Goal: Task Accomplishment & Management: Manage account settings

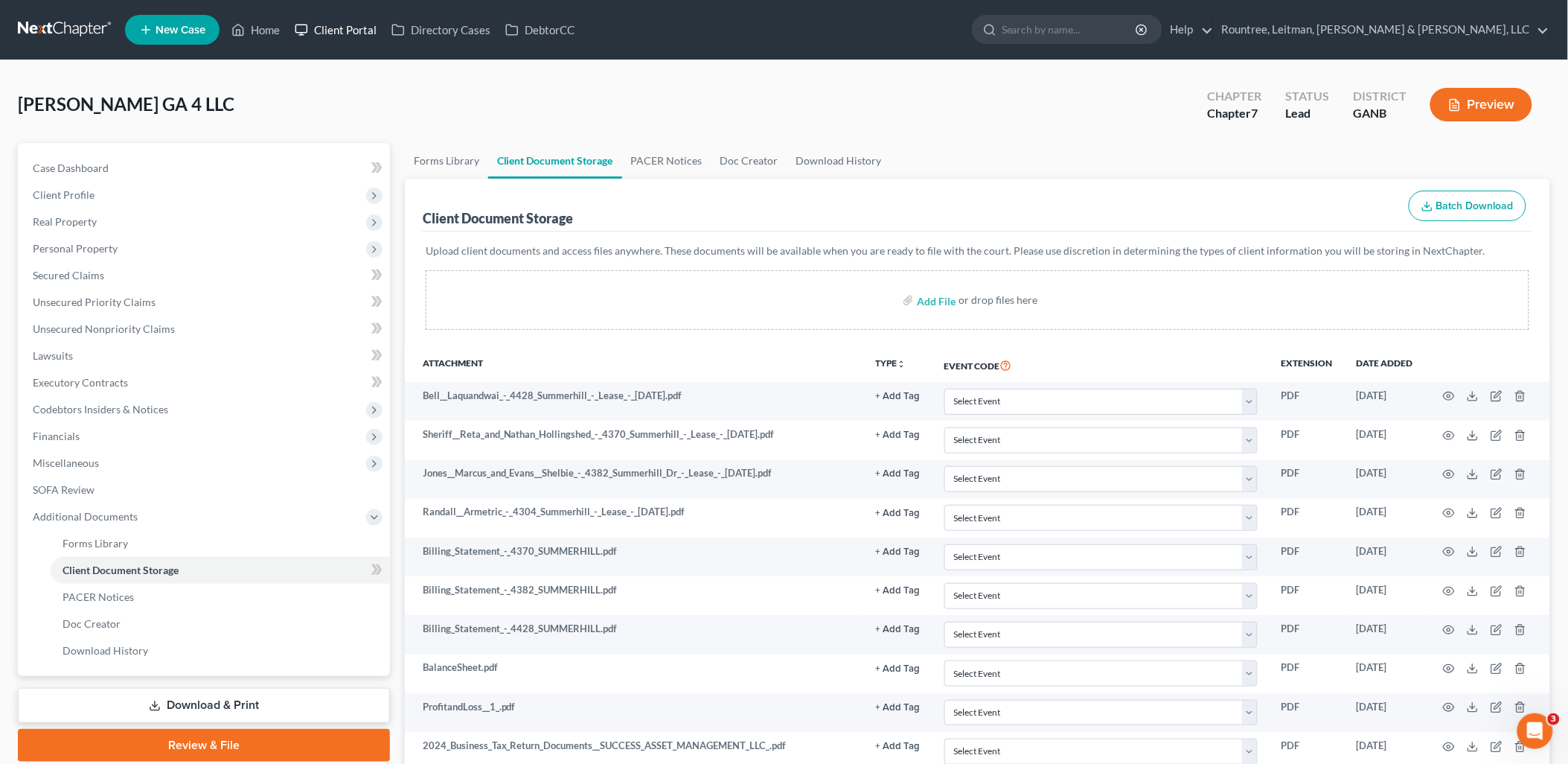
click at [326, 26] on link "Client Portal" at bounding box center [335, 30] width 97 height 27
click at [158, 490] on link "SOFA Review" at bounding box center [205, 491] width 370 height 27
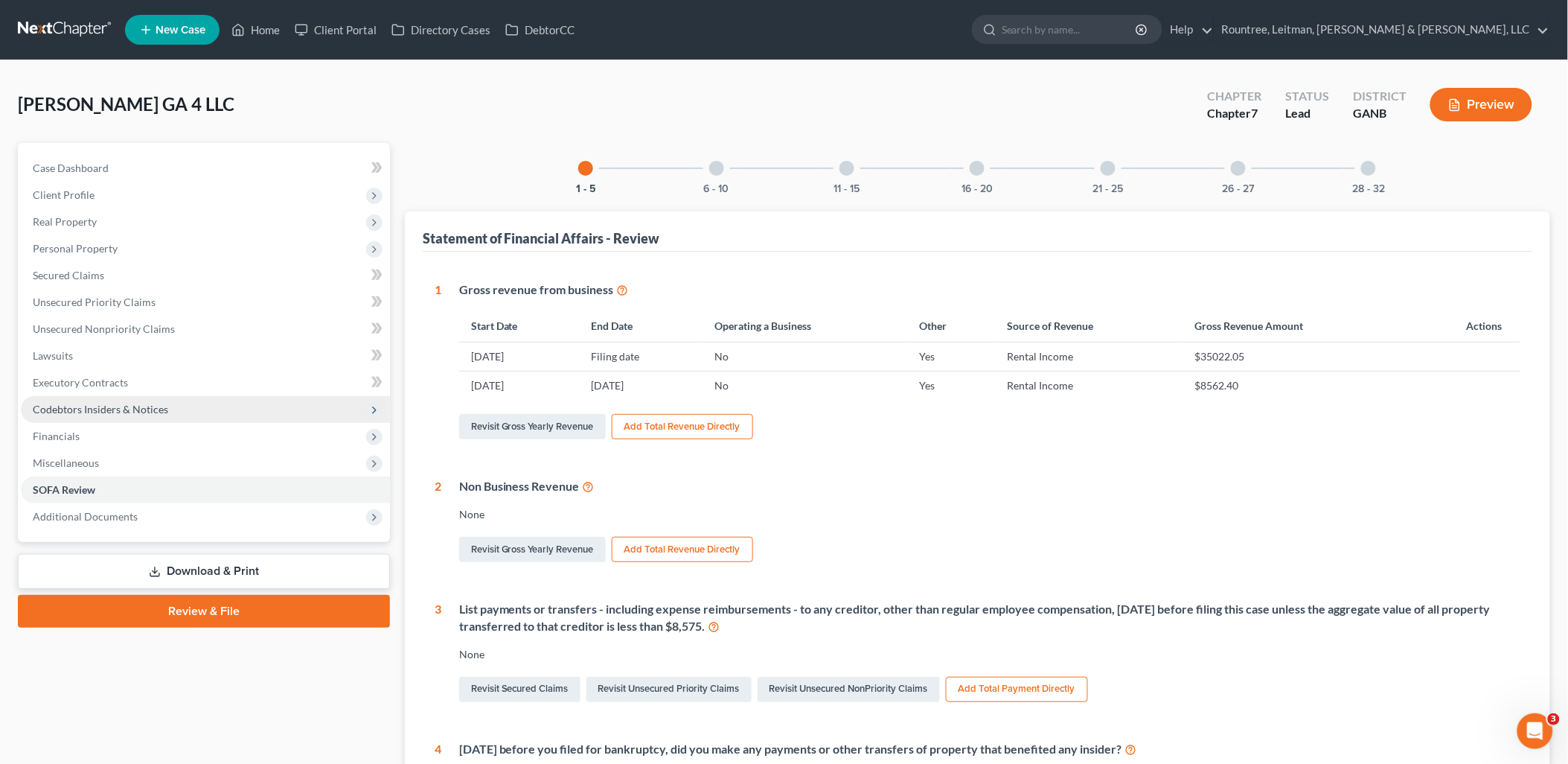
click at [128, 412] on span "Codebtors Insiders & Notices" at bounding box center [100, 410] width 135 height 13
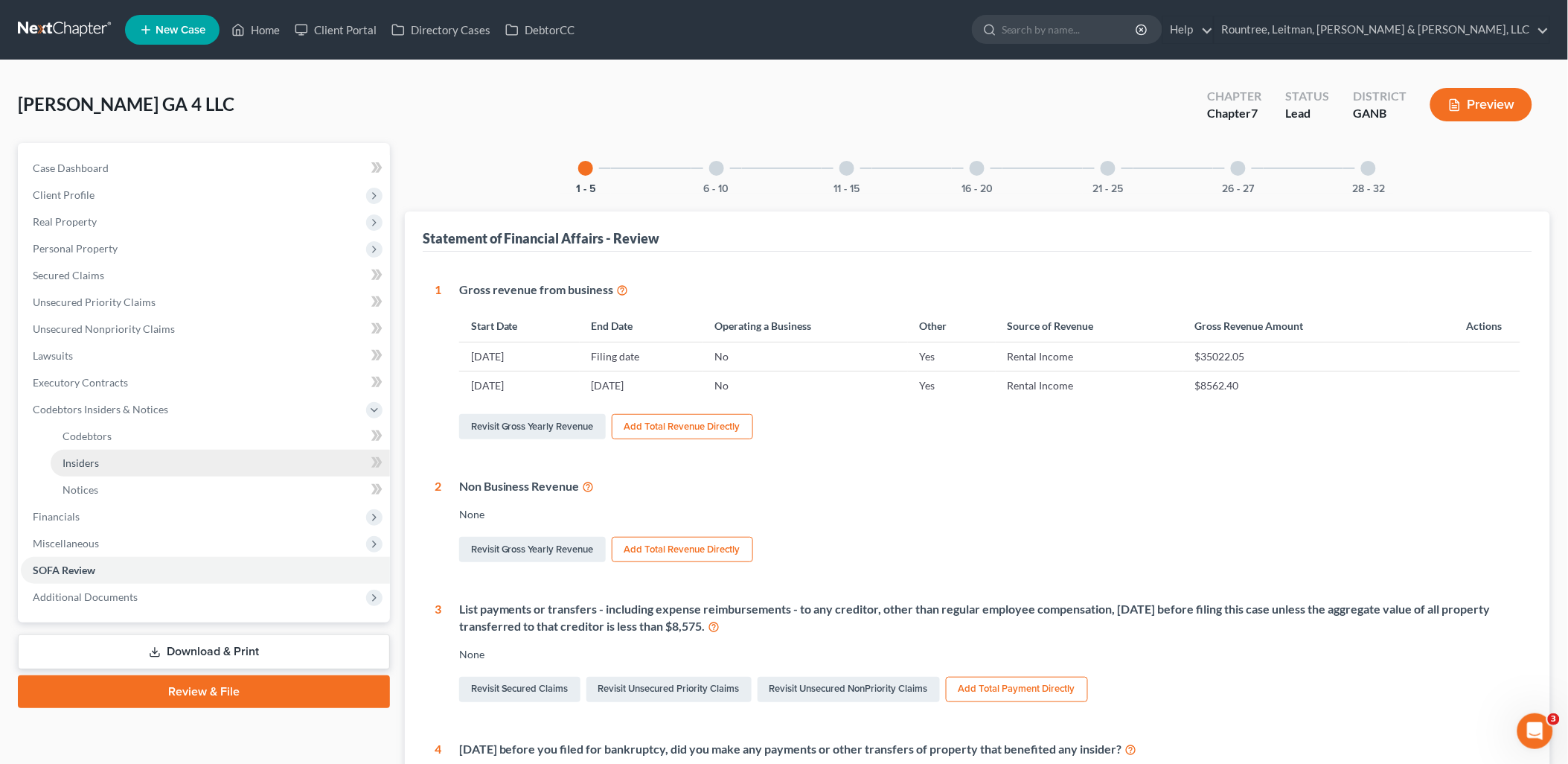
click at [107, 457] on link "Insiders" at bounding box center [221, 463] width 340 height 27
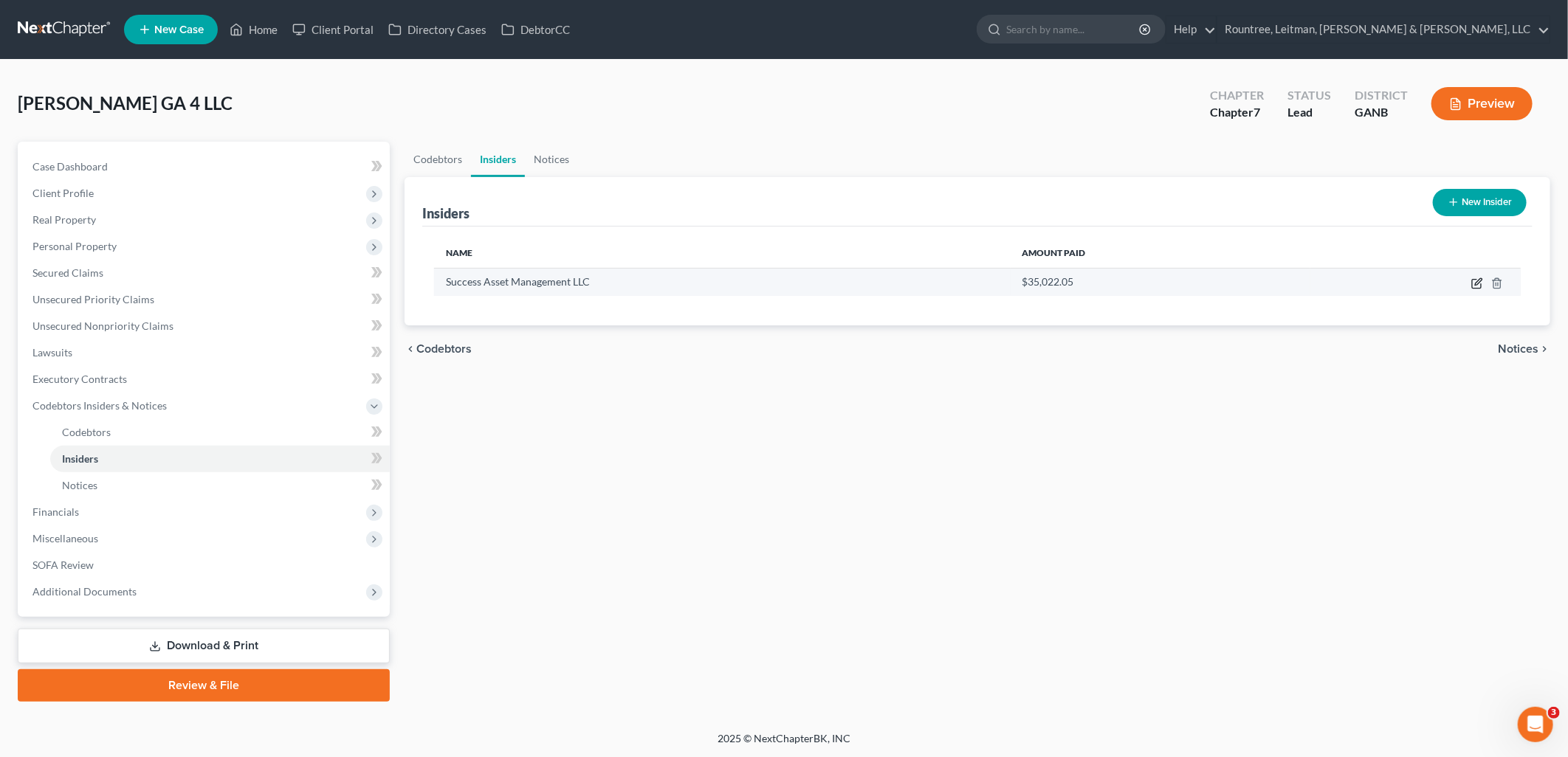
click at [1473, 284] on icon "button" at bounding box center [1477, 283] width 12 height 12
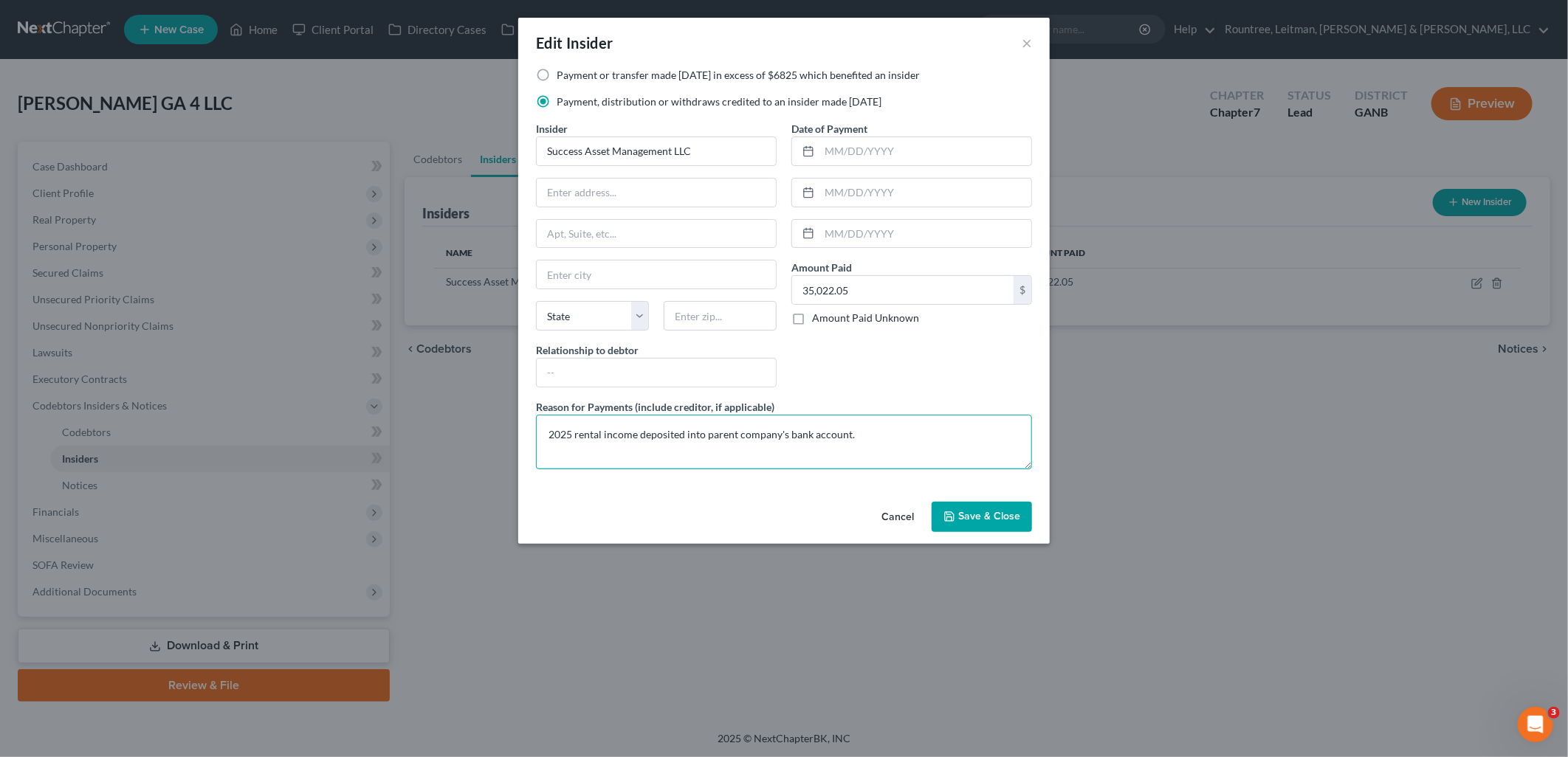
click at [857, 438] on textarea "2025 rental income deposited into parent company's bank account." at bounding box center [784, 442] width 496 height 55
type textarea "2025 rental income deposited into parent company's bank account and used for De…"
click at [985, 350] on div "Date of Payment Amount Paid 35,022.05 $ Amount Paid Unknown Balance Undetermine…" at bounding box center [912, 259] width 256 height 278
click at [1004, 529] on button "Save & Close" at bounding box center [982, 517] width 100 height 31
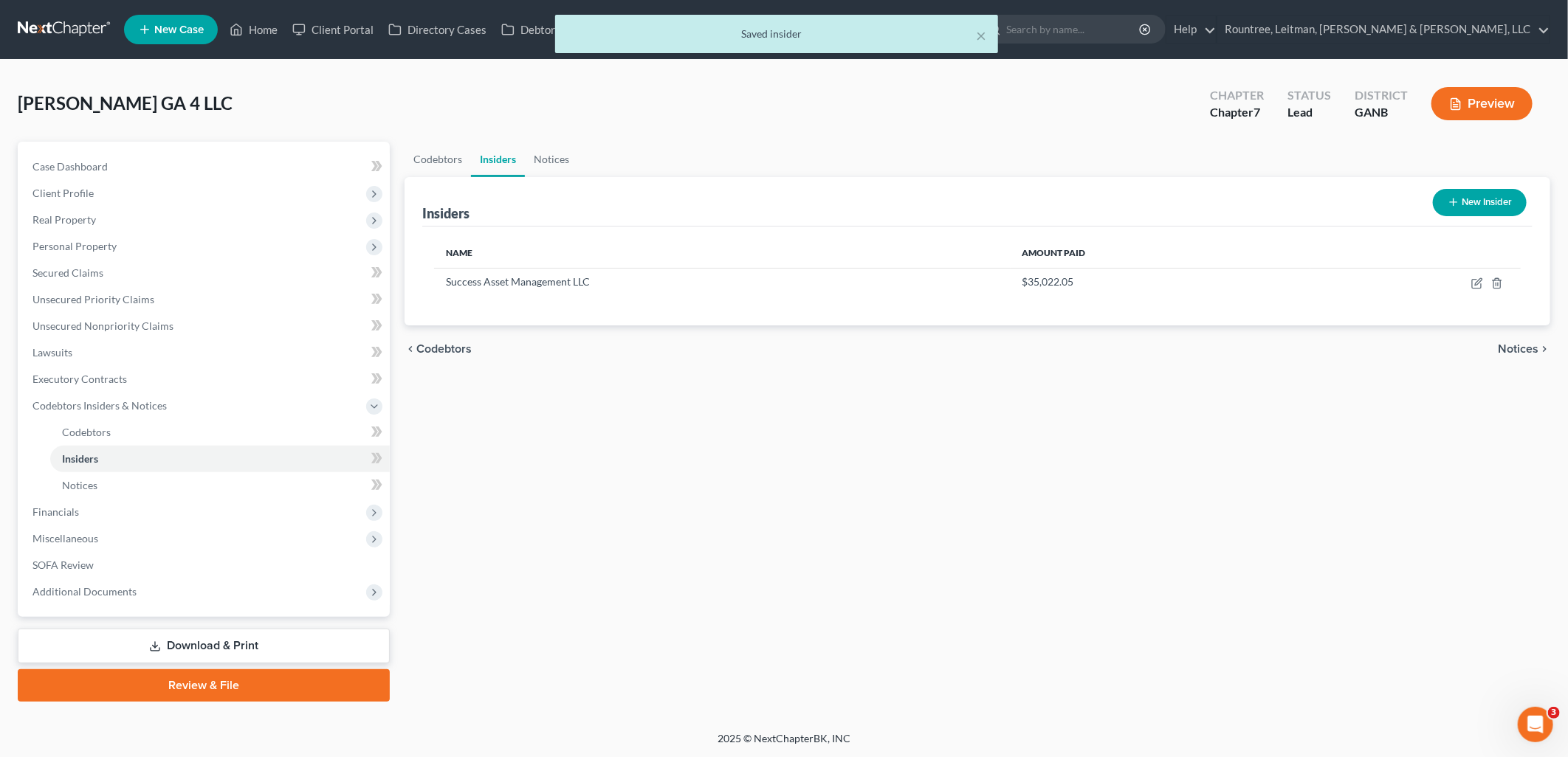
click at [248, 653] on link "Download & Print" at bounding box center [204, 645] width 372 height 35
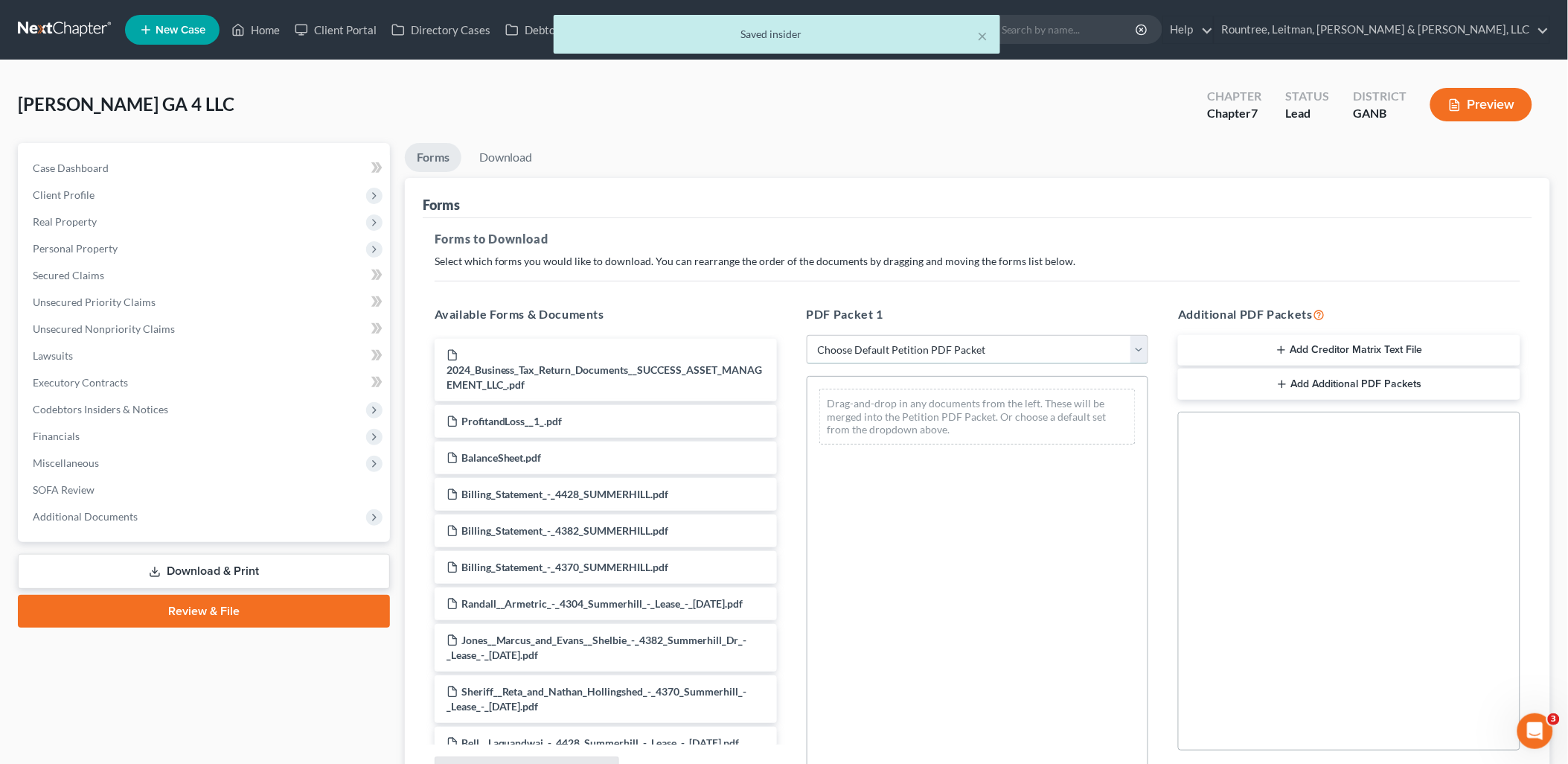
click at [979, 351] on select "Choose Default Petition PDF Packet Complete Bankruptcy Petition (all forms and …" at bounding box center [978, 350] width 342 height 30
select select "5"
click at [807, 335] on select "Choose Default Petition PDF Packet Complete Bankruptcy Petition (all forms and …" at bounding box center [978, 350] width 342 height 30
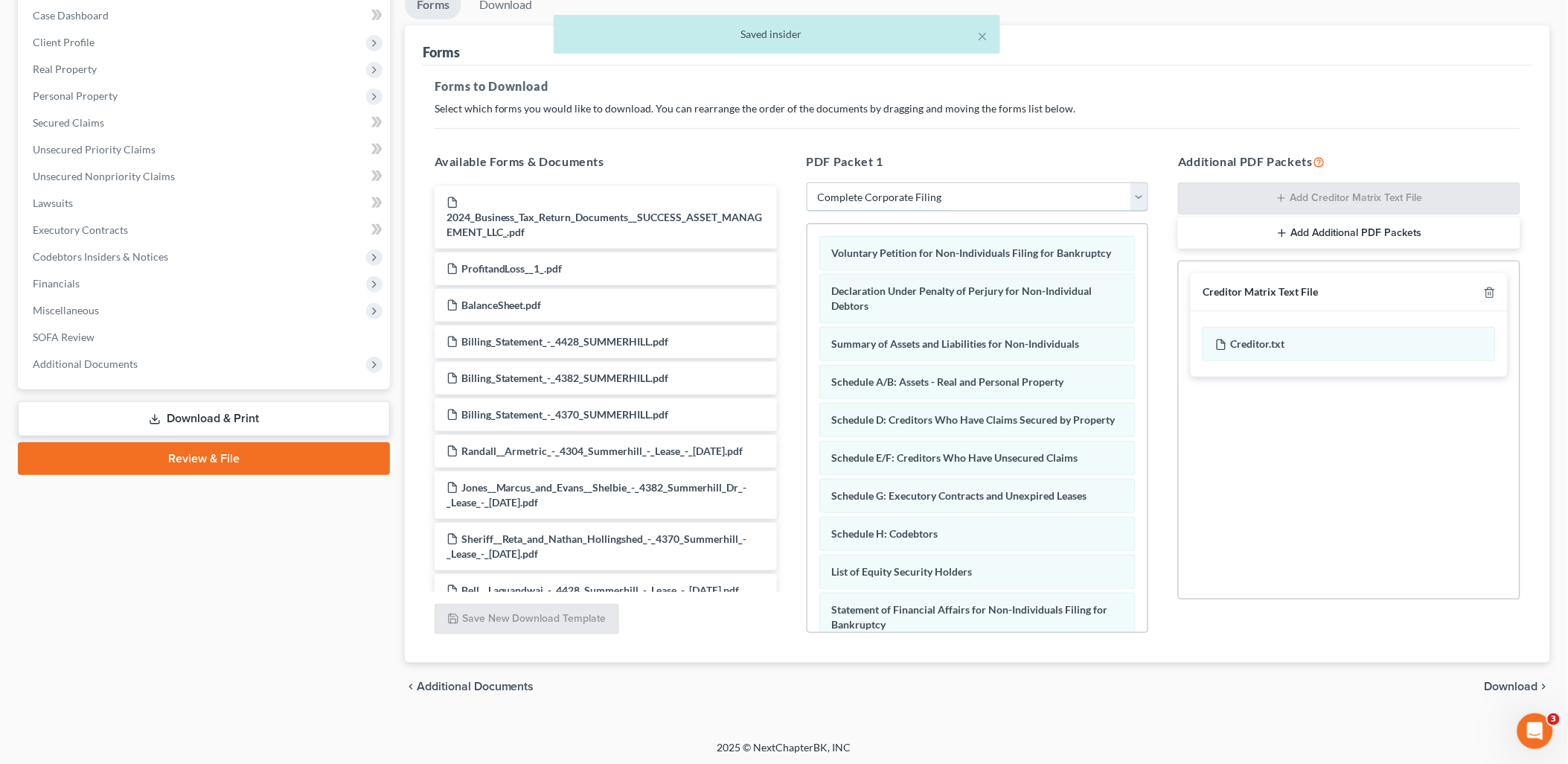
scroll to position [155, 0]
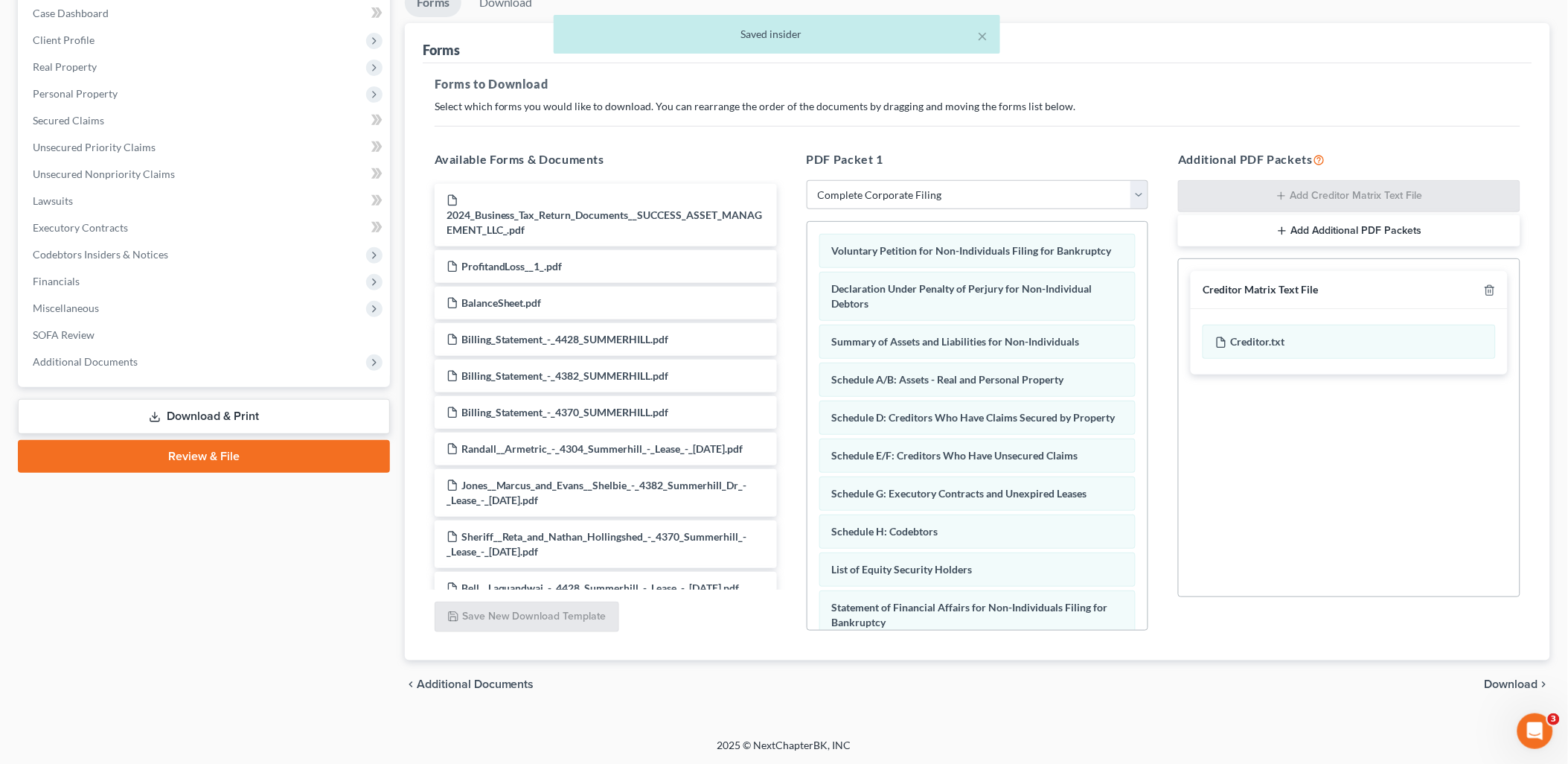
click at [1520, 679] on span "Download" at bounding box center [1511, 684] width 54 height 12
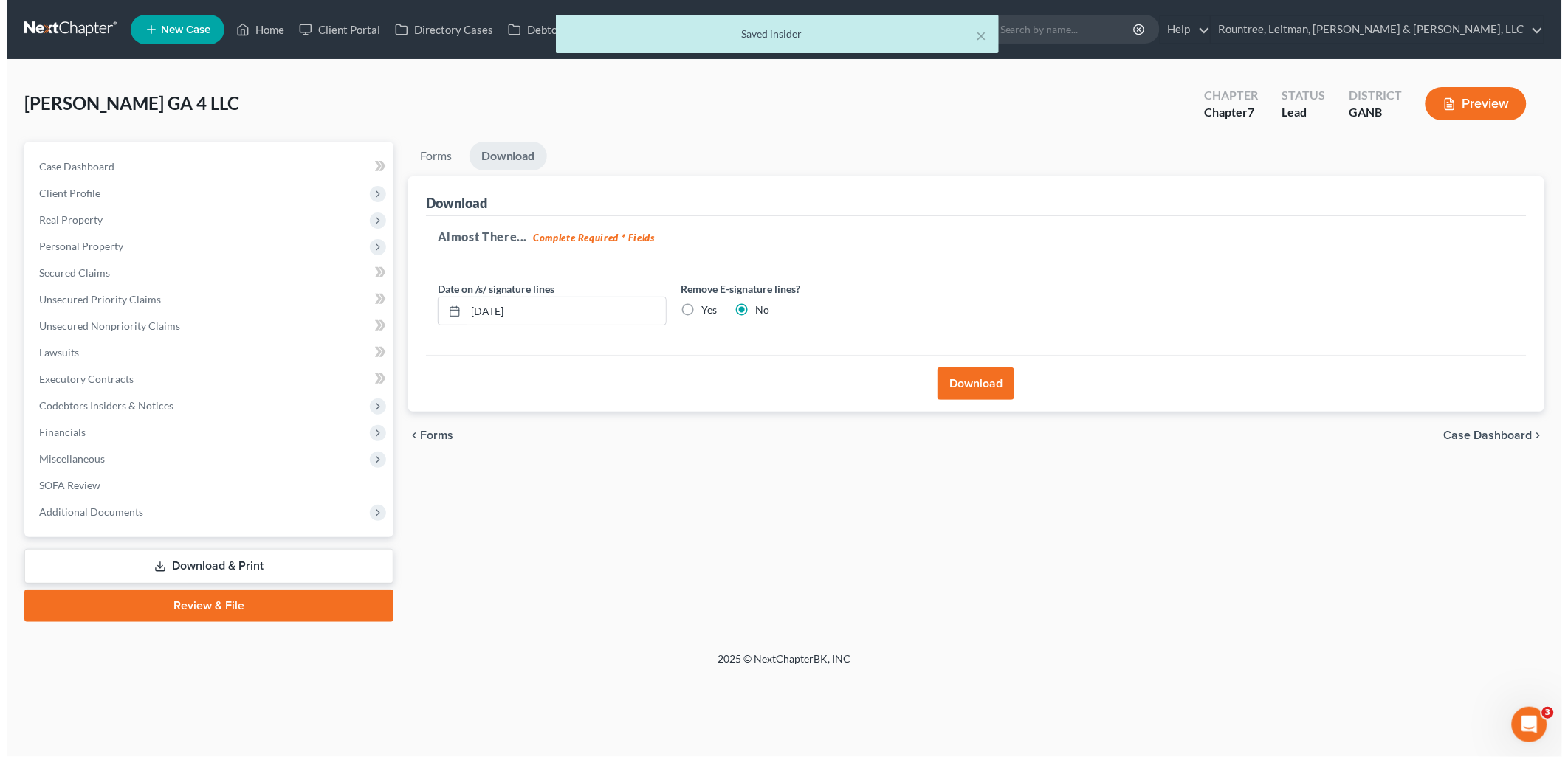
scroll to position [0, 0]
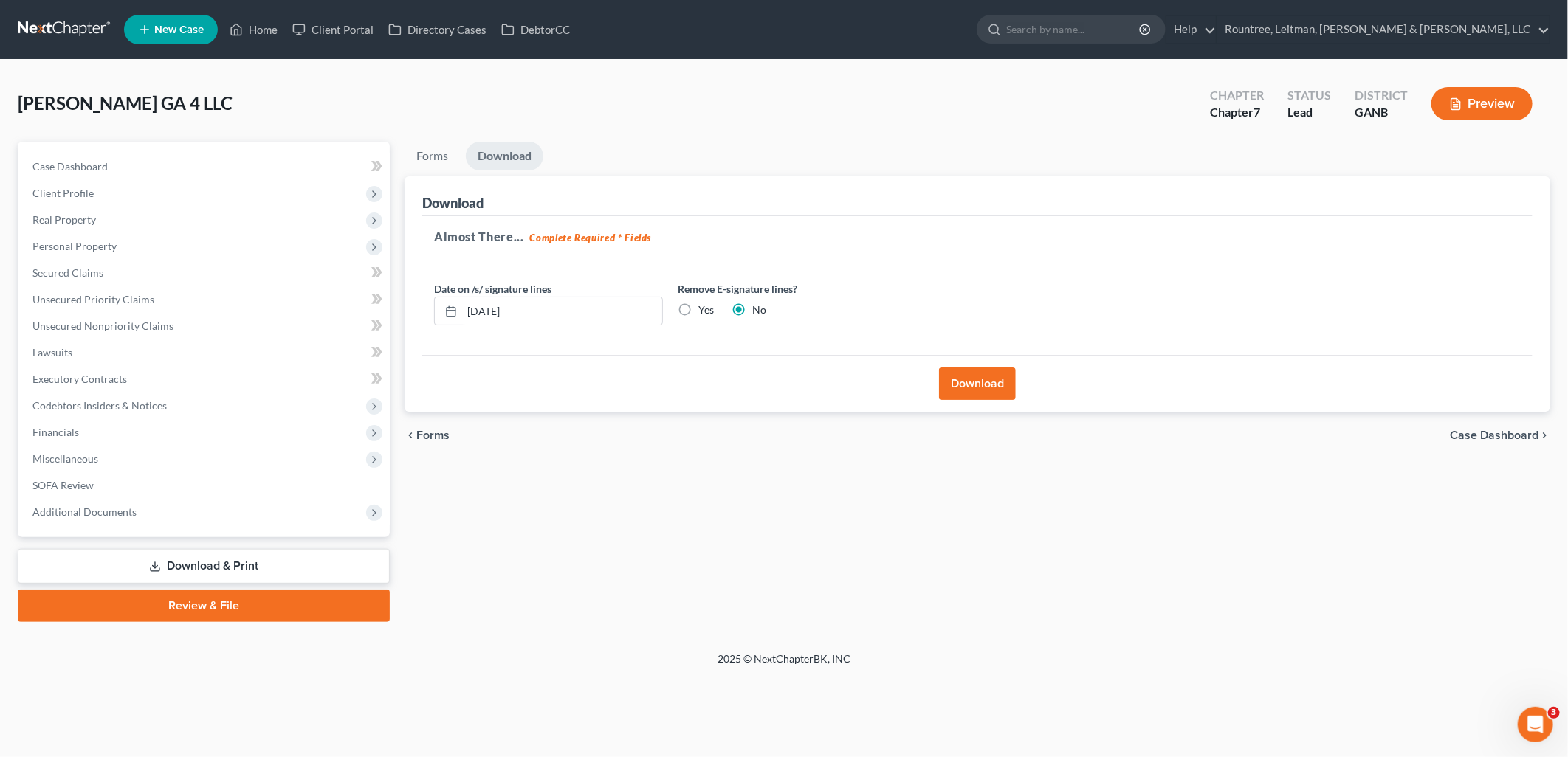
click at [987, 388] on button "Download" at bounding box center [977, 383] width 77 height 32
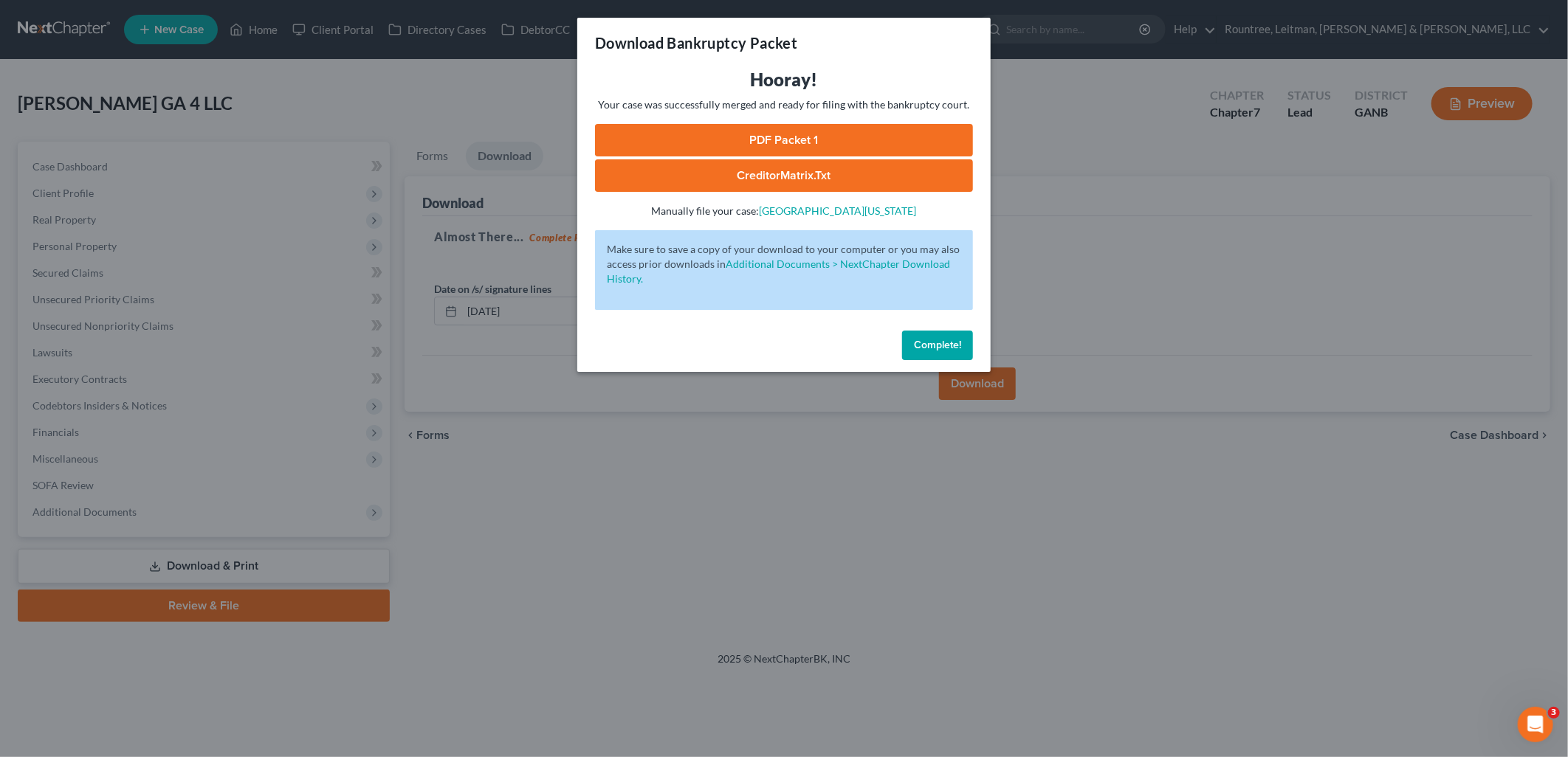
click at [799, 142] on link "PDF Packet 1" at bounding box center [784, 140] width 378 height 32
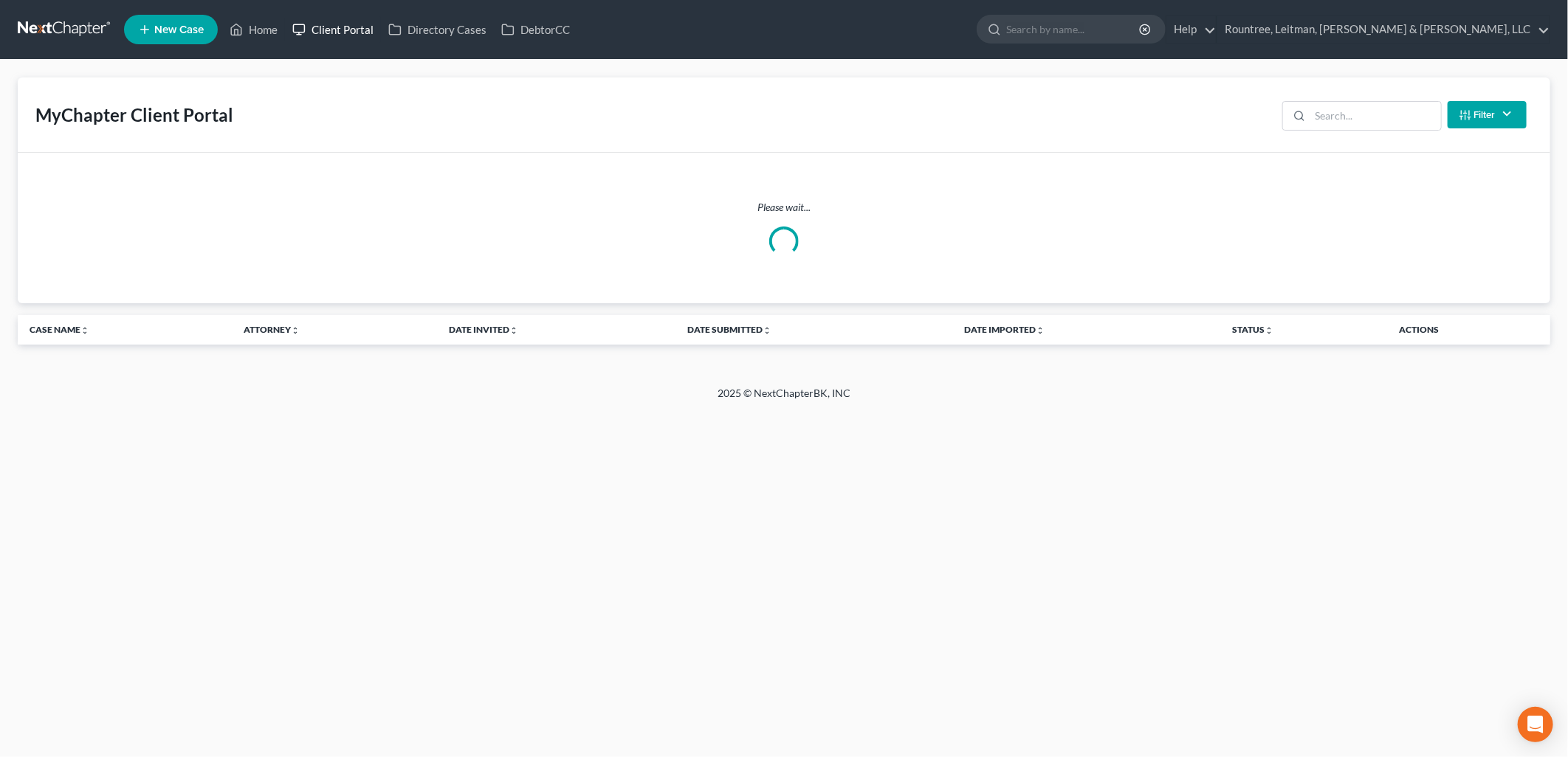
click at [342, 32] on link "Client Portal" at bounding box center [332, 30] width 96 height 27
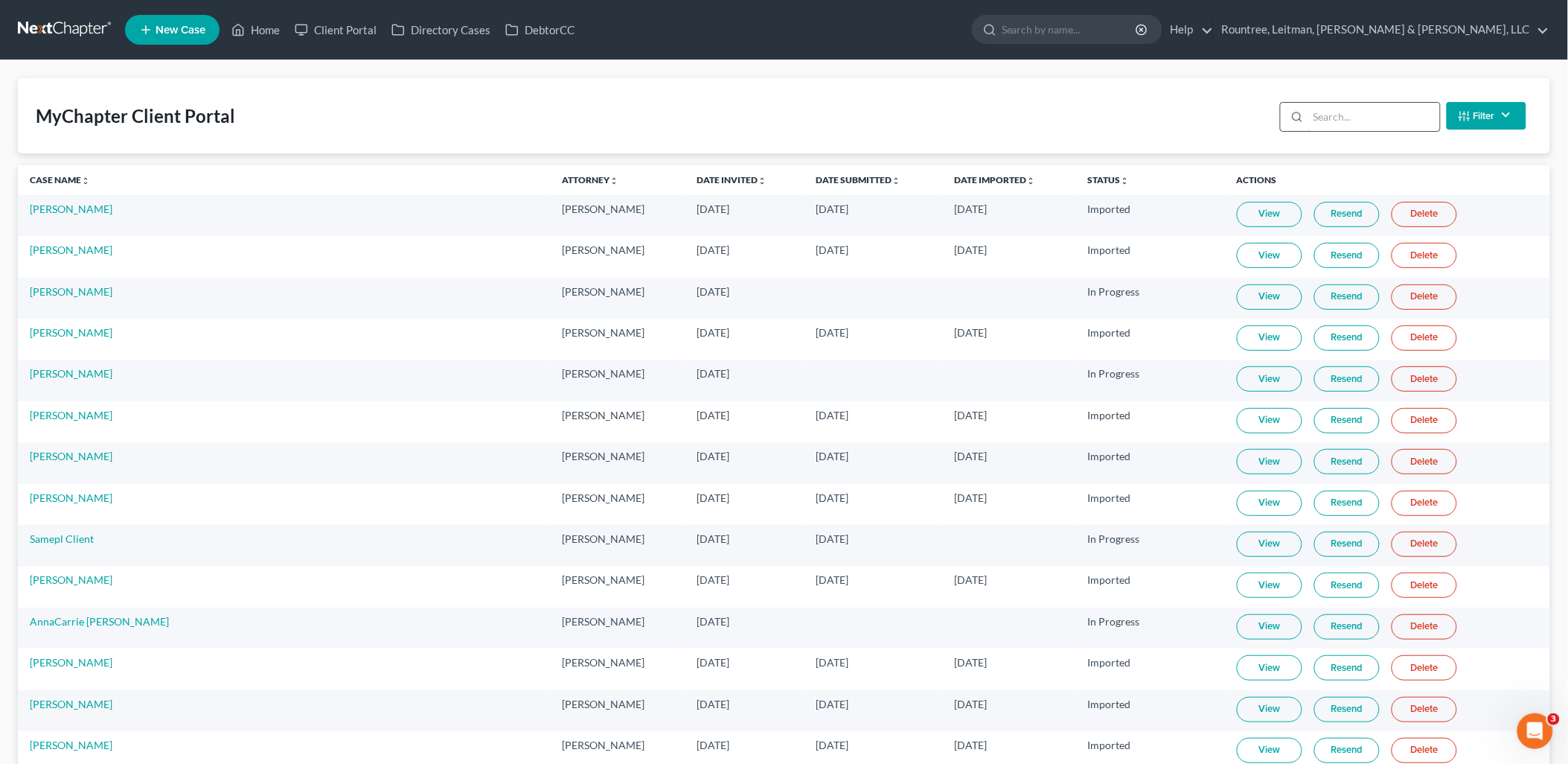
click at [1357, 121] on input "search" at bounding box center [1374, 116] width 132 height 28
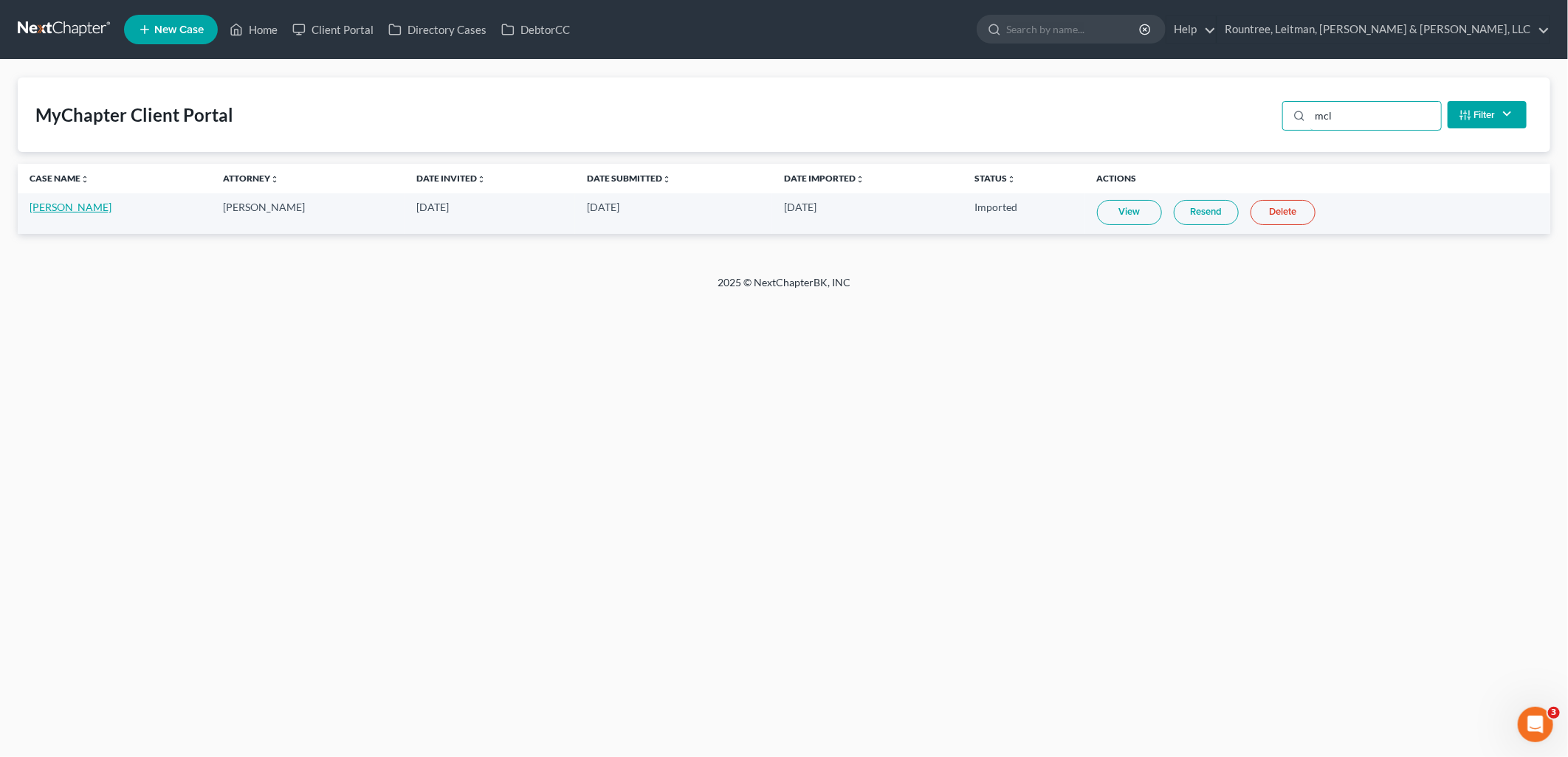
type input "mcl"
click at [88, 204] on link "Jeffery McLean JR" at bounding box center [70, 207] width 82 height 13
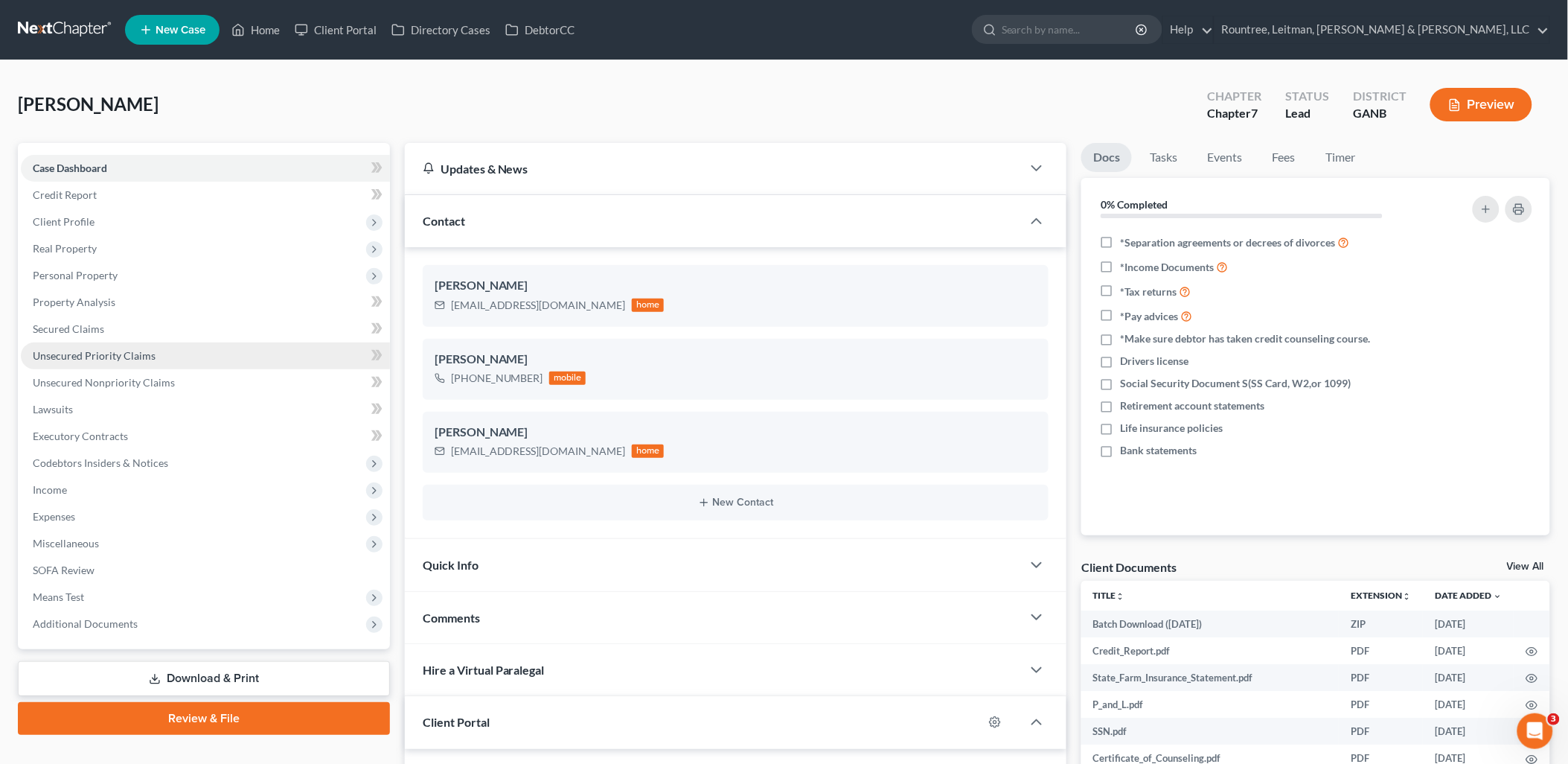
click at [137, 362] on link "Unsecured Priority Claims" at bounding box center [205, 356] width 370 height 27
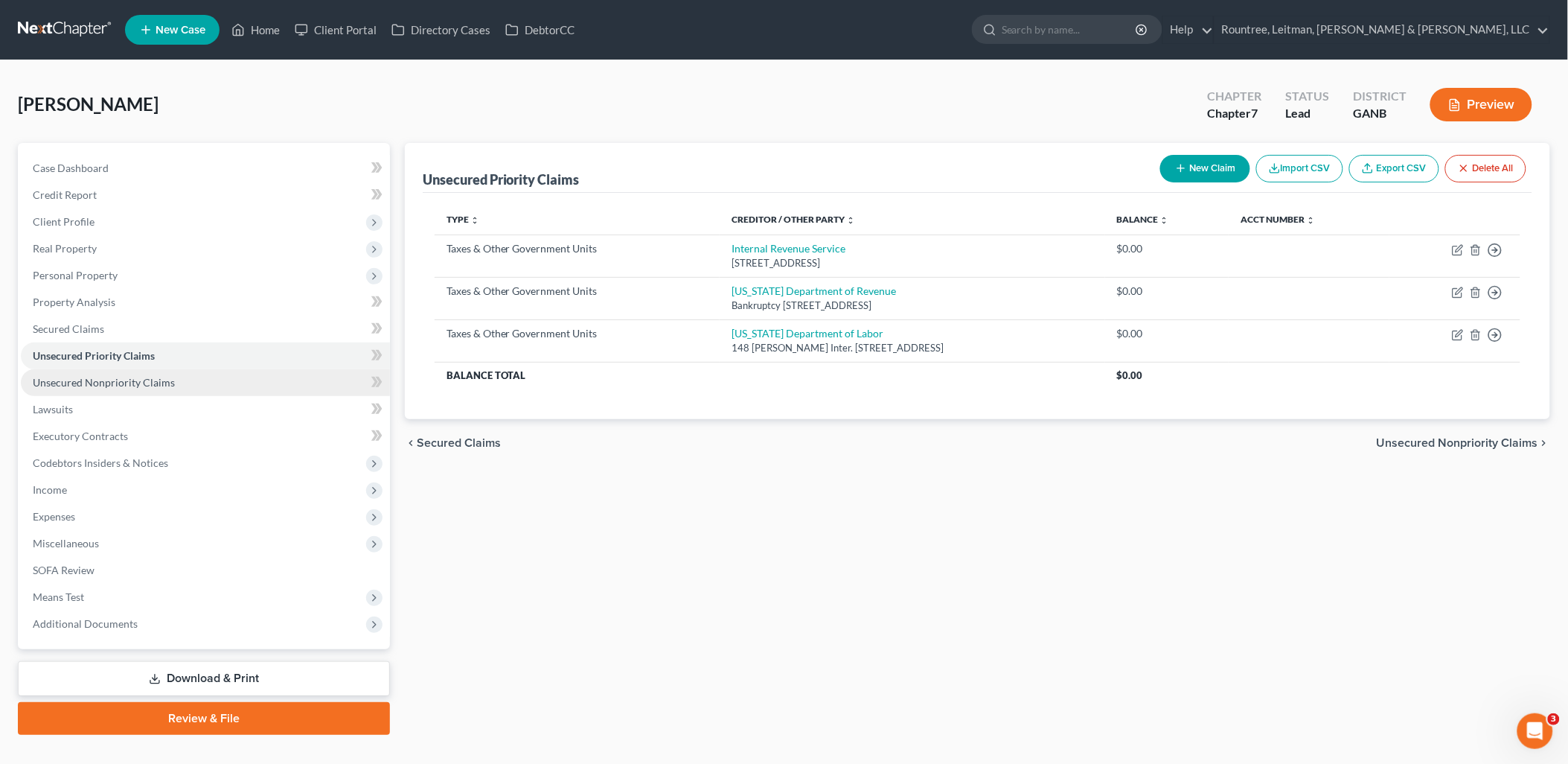
click at [139, 382] on span "Unsecured Nonpriority Claims" at bounding box center [104, 382] width 143 height 13
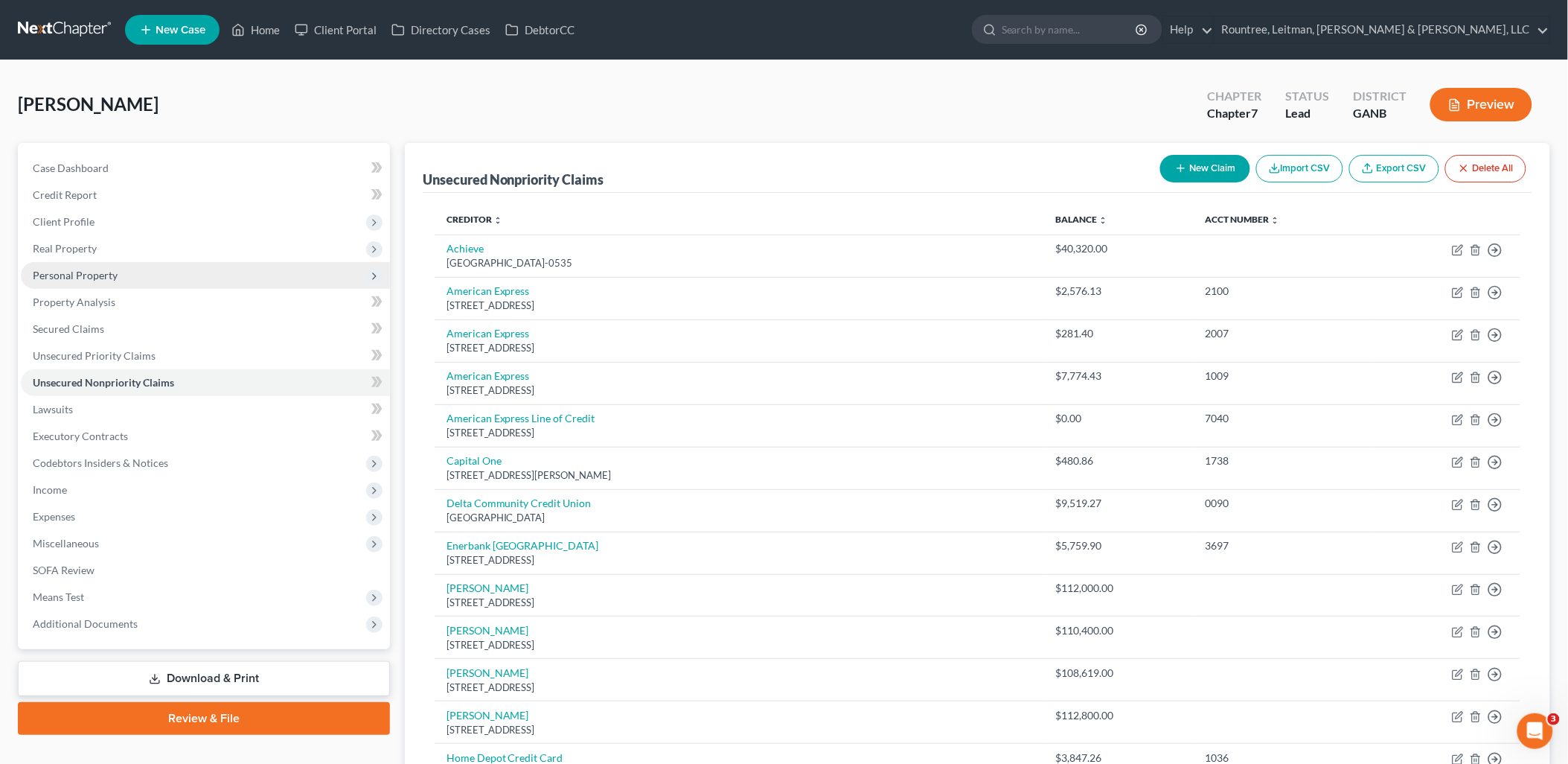
click at [115, 275] on span "Personal Property" at bounding box center [205, 276] width 370 height 27
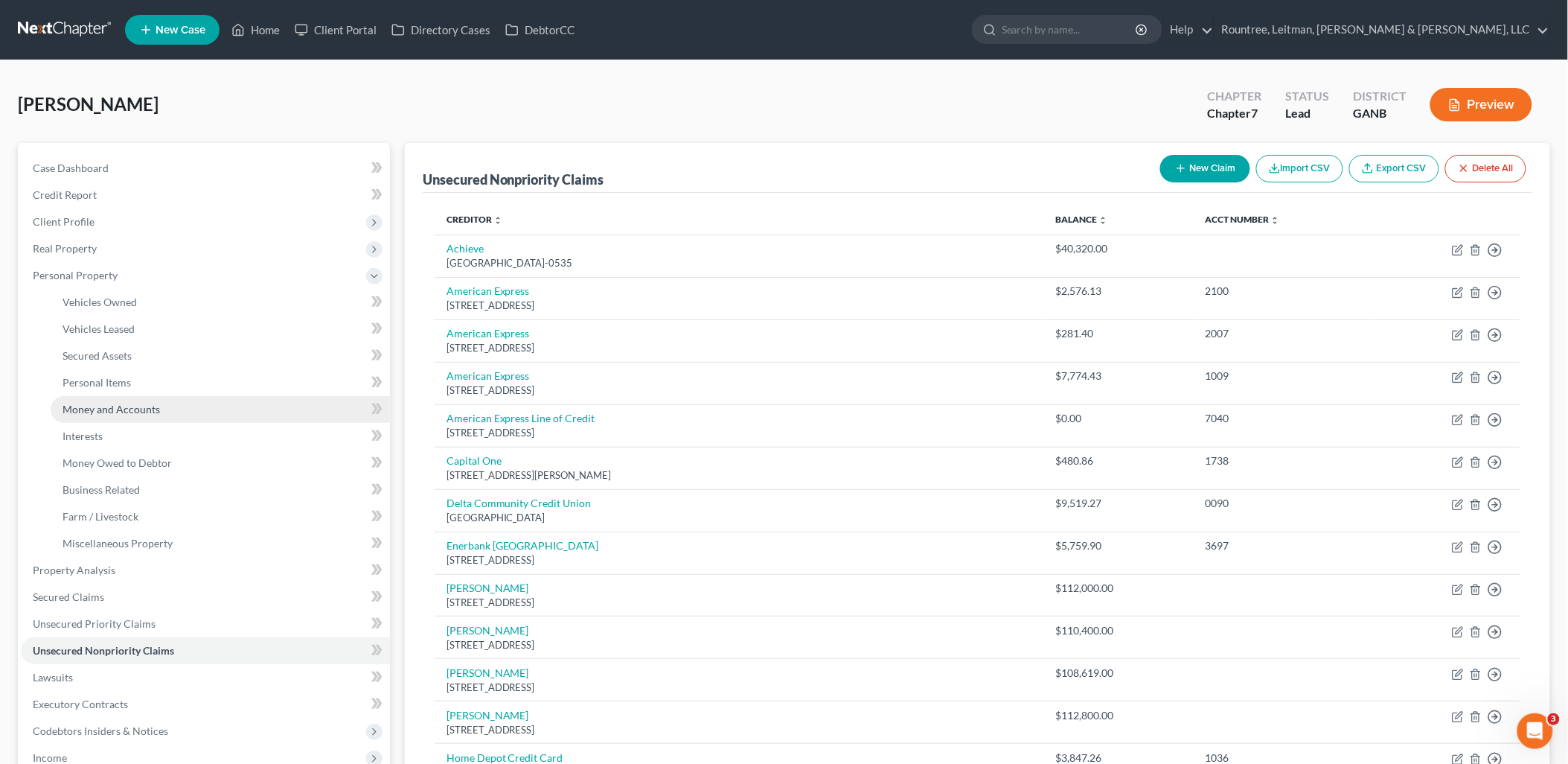
click at [130, 421] on link "Money and Accounts" at bounding box center [221, 410] width 340 height 27
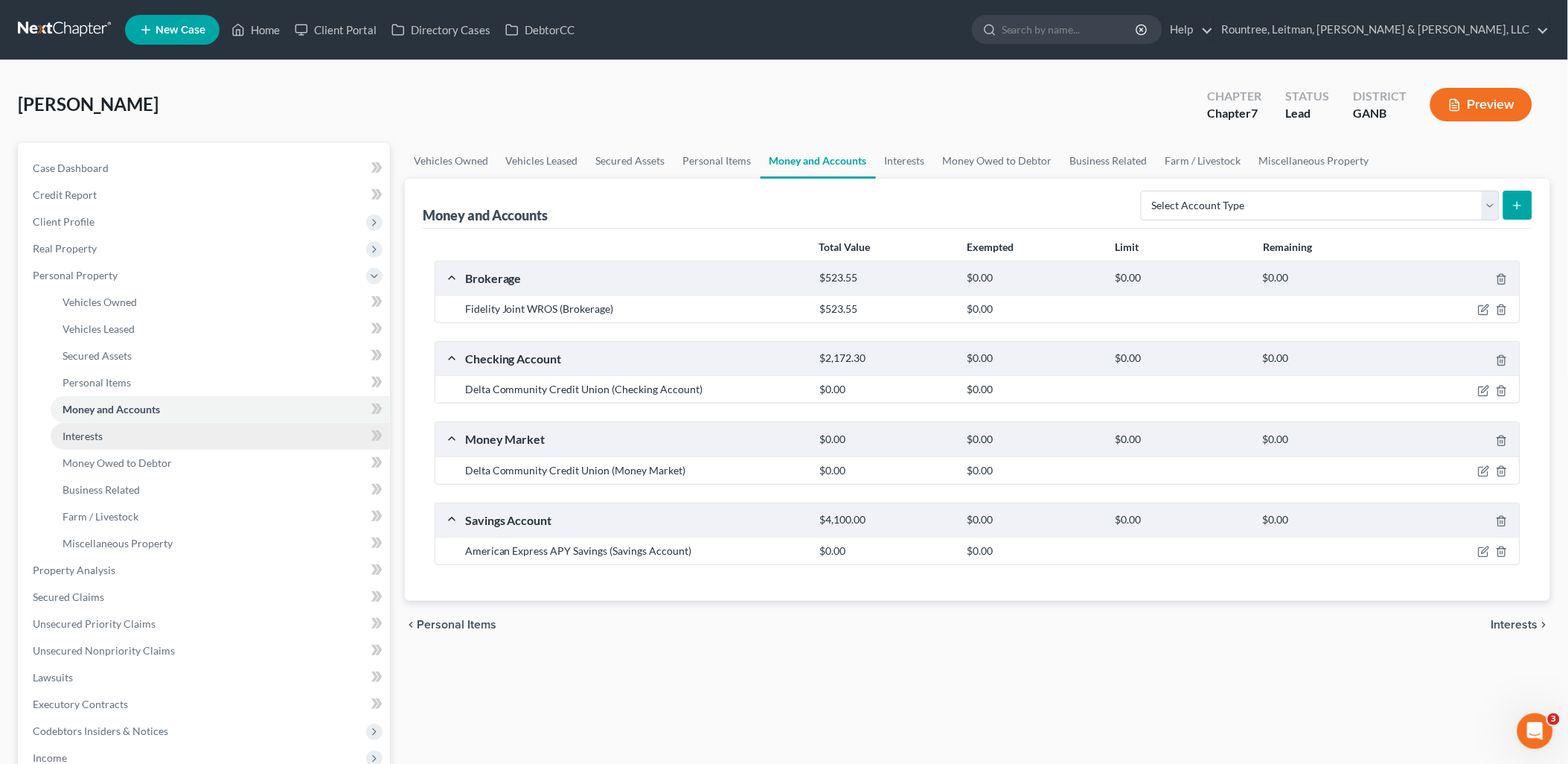
click at [126, 435] on link "Interests" at bounding box center [221, 437] width 340 height 27
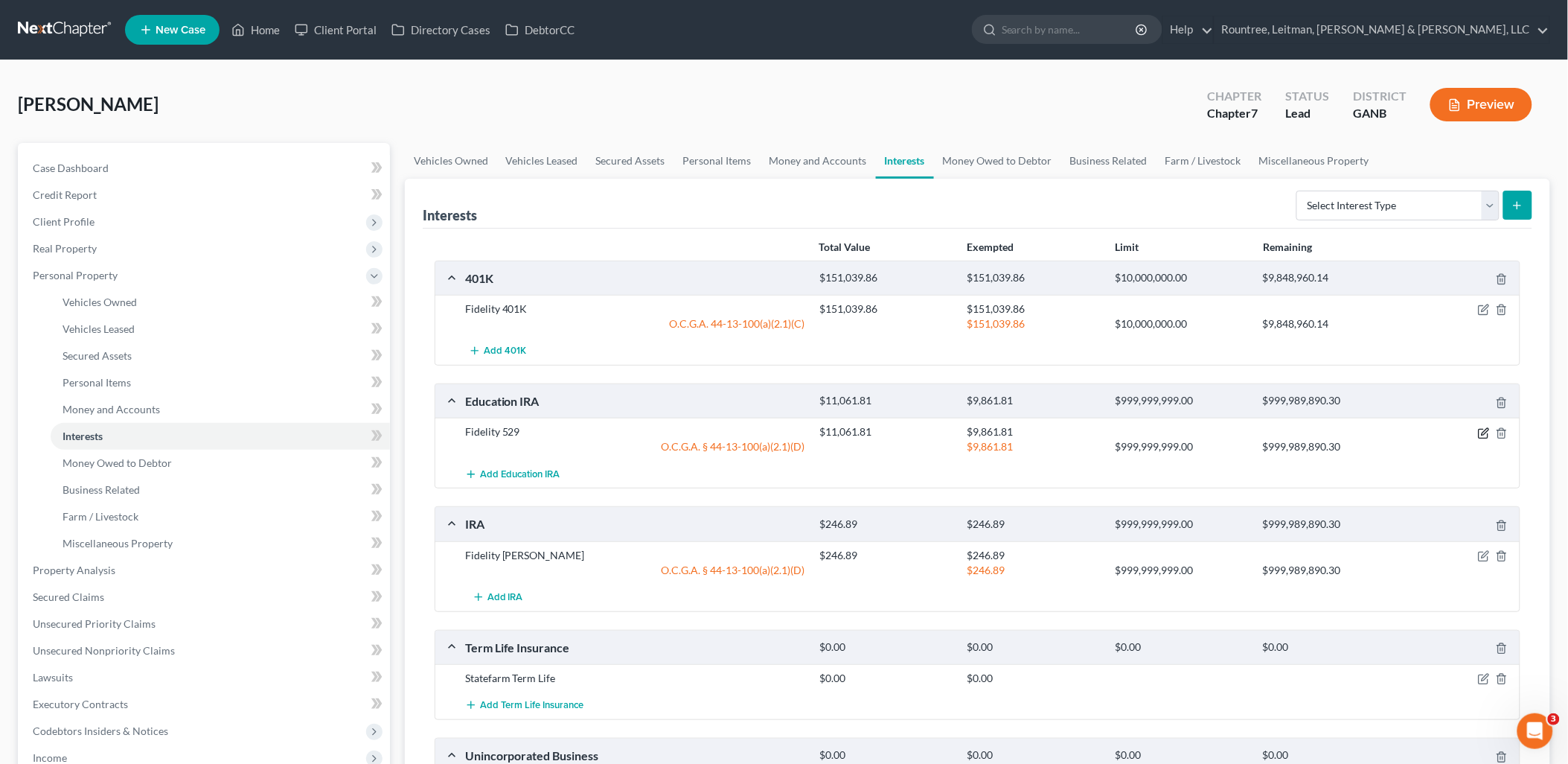
click at [1481, 428] on icon "button" at bounding box center [1484, 433] width 12 height 12
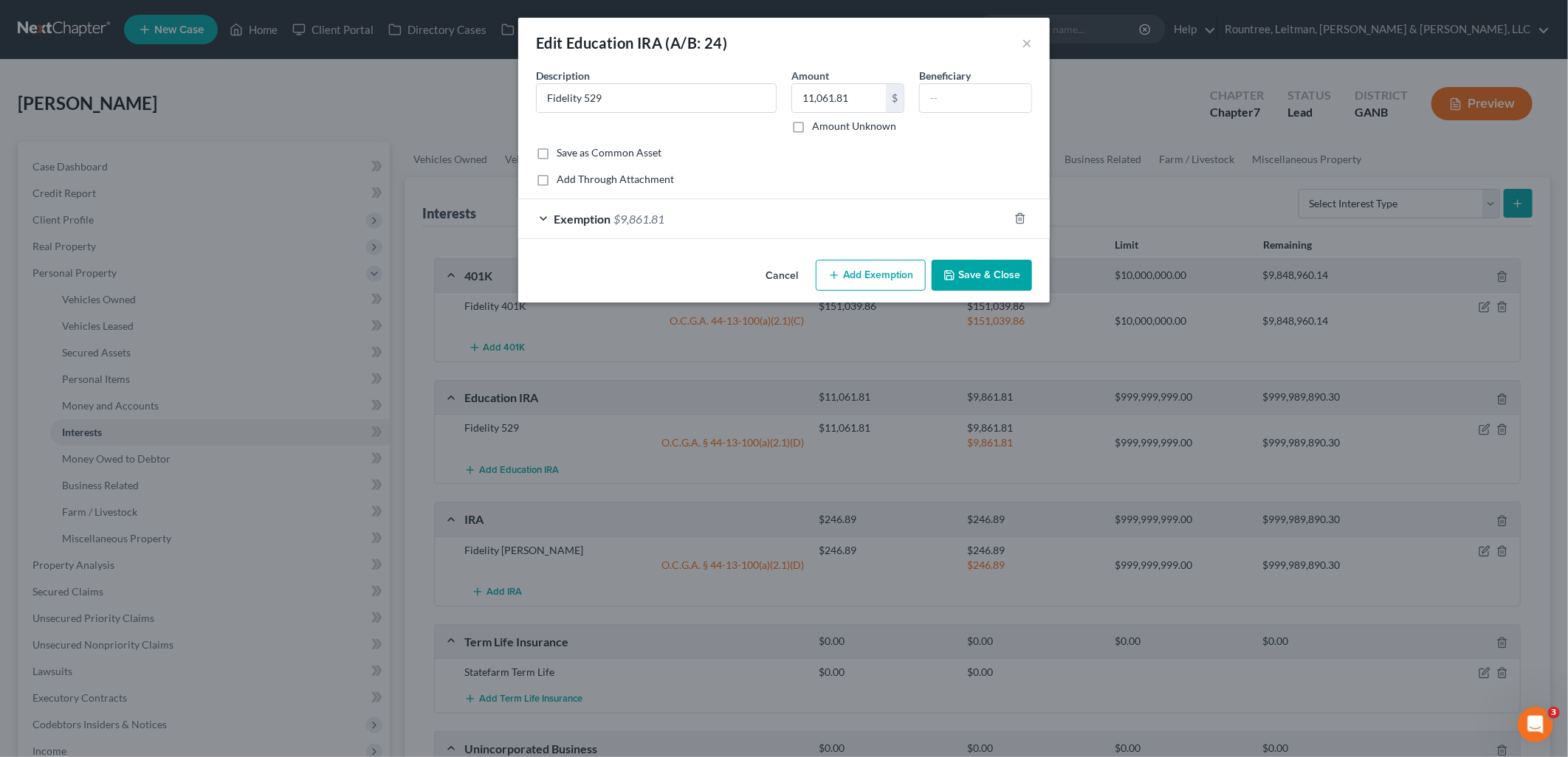
click at [723, 230] on div "Exemption $9,861.81" at bounding box center [763, 218] width 490 height 39
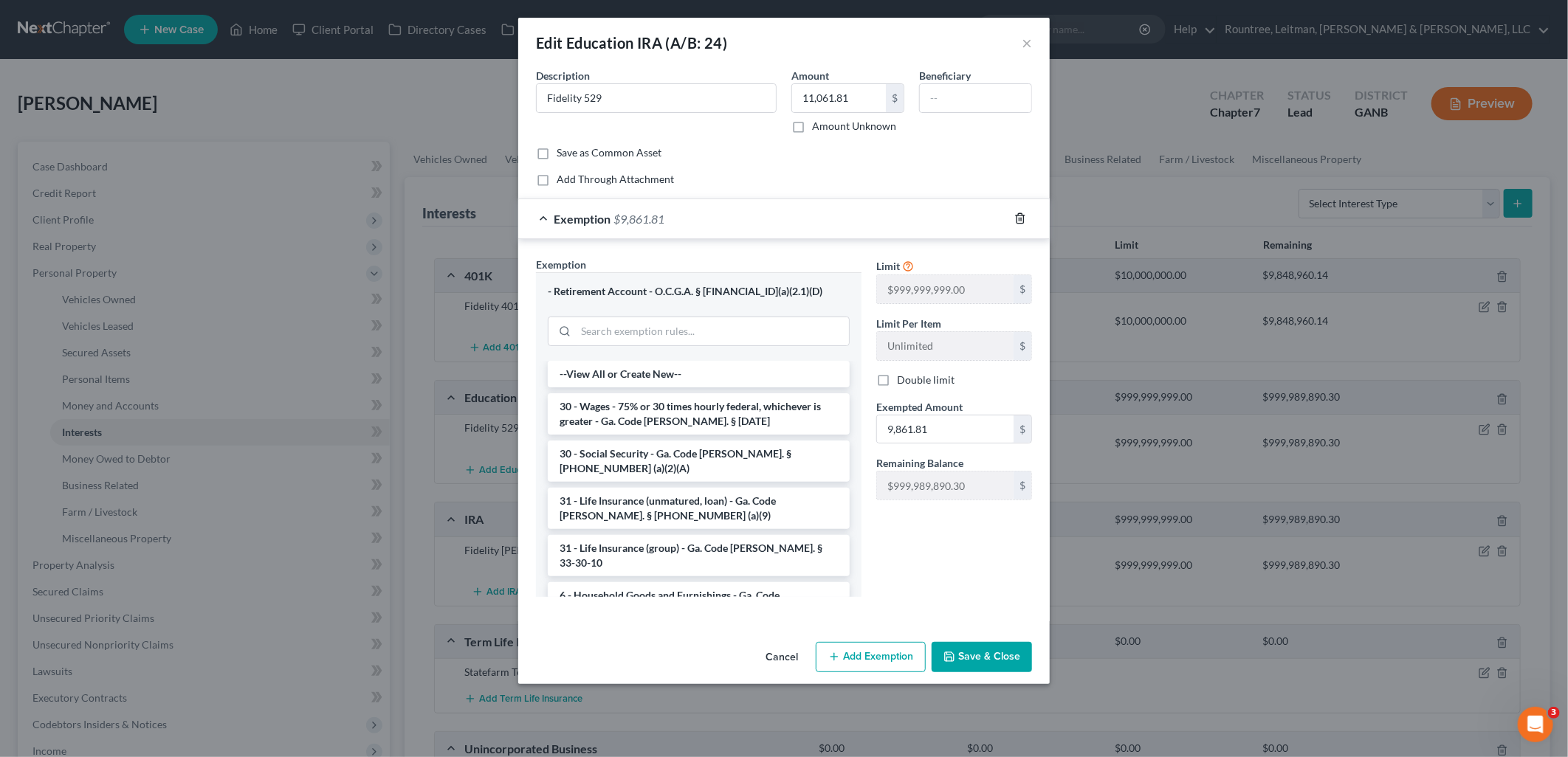
click at [1020, 222] on icon "button" at bounding box center [1020, 218] width 12 height 12
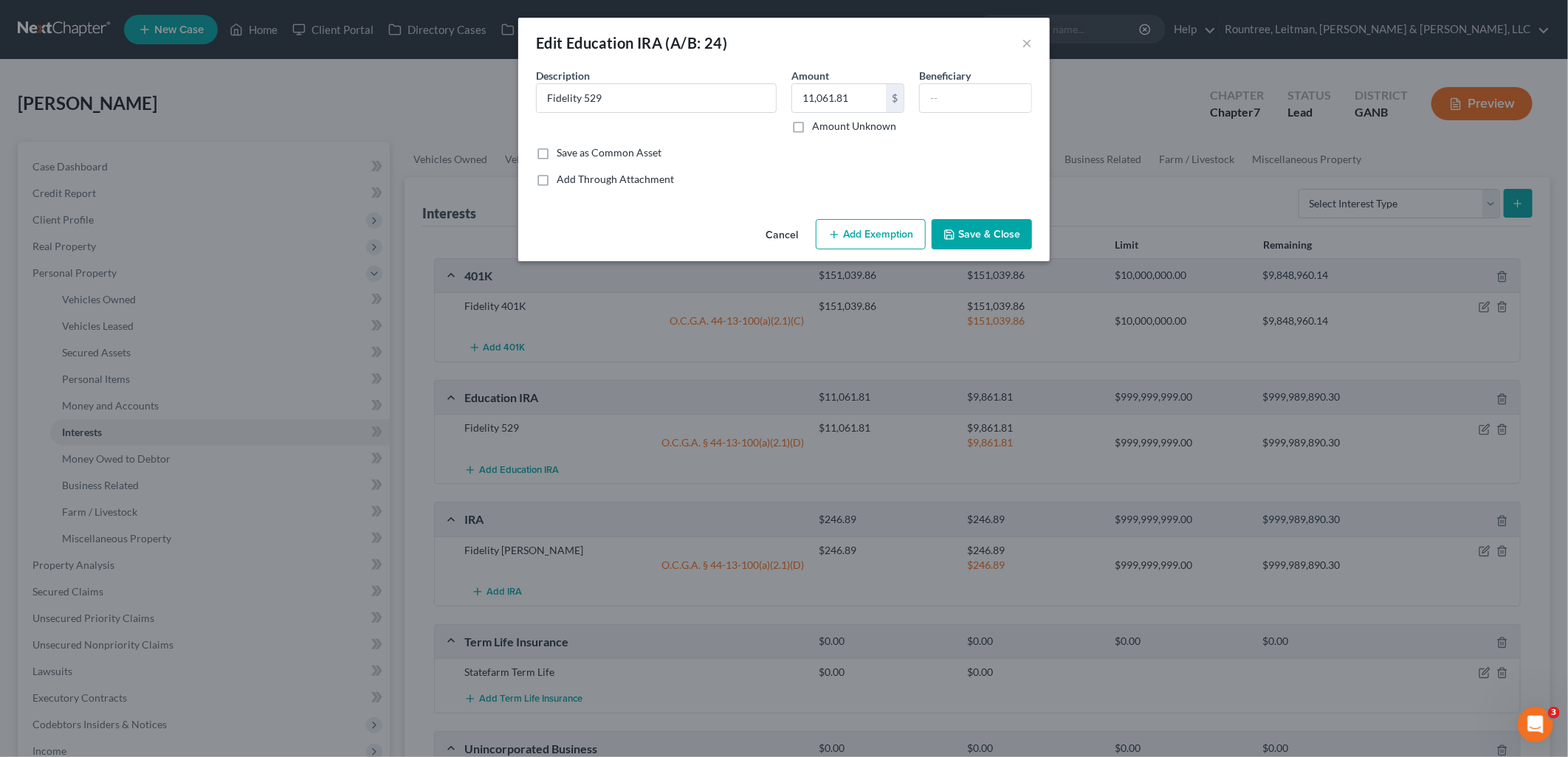
click at [883, 232] on button "Add Exemption" at bounding box center [871, 234] width 110 height 31
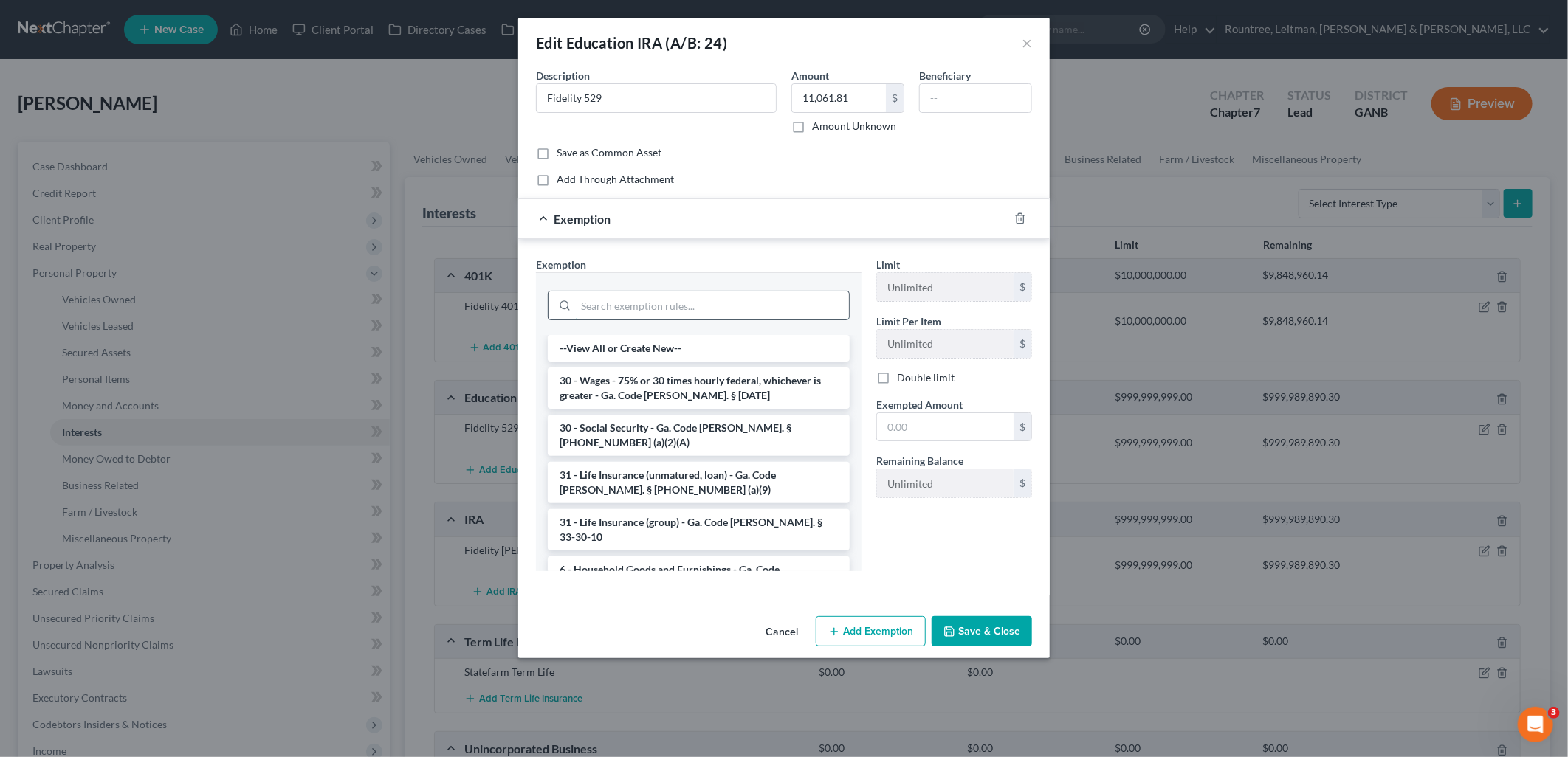
click at [697, 310] on input "search" at bounding box center [711, 305] width 273 height 28
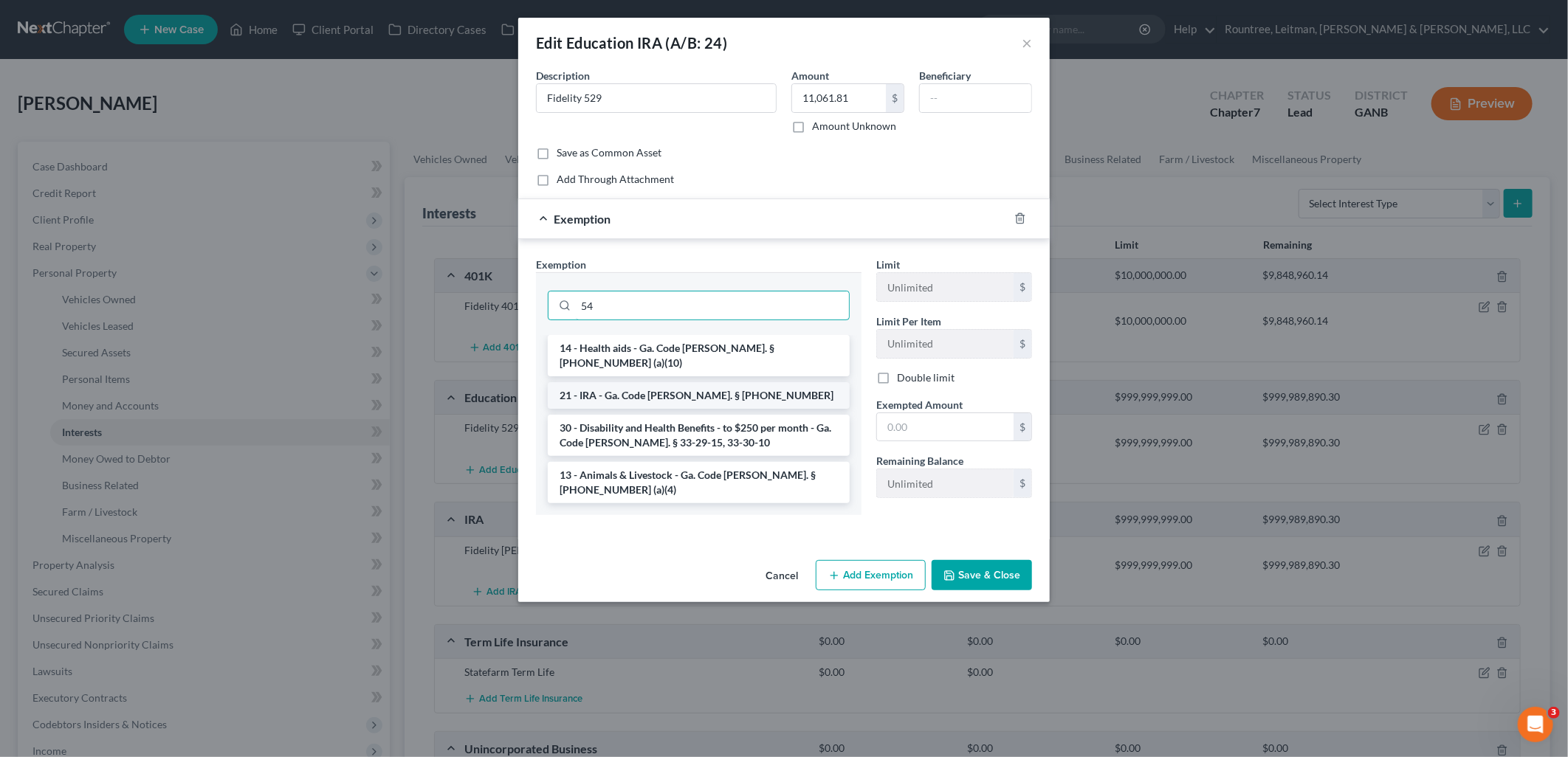
type input "5"
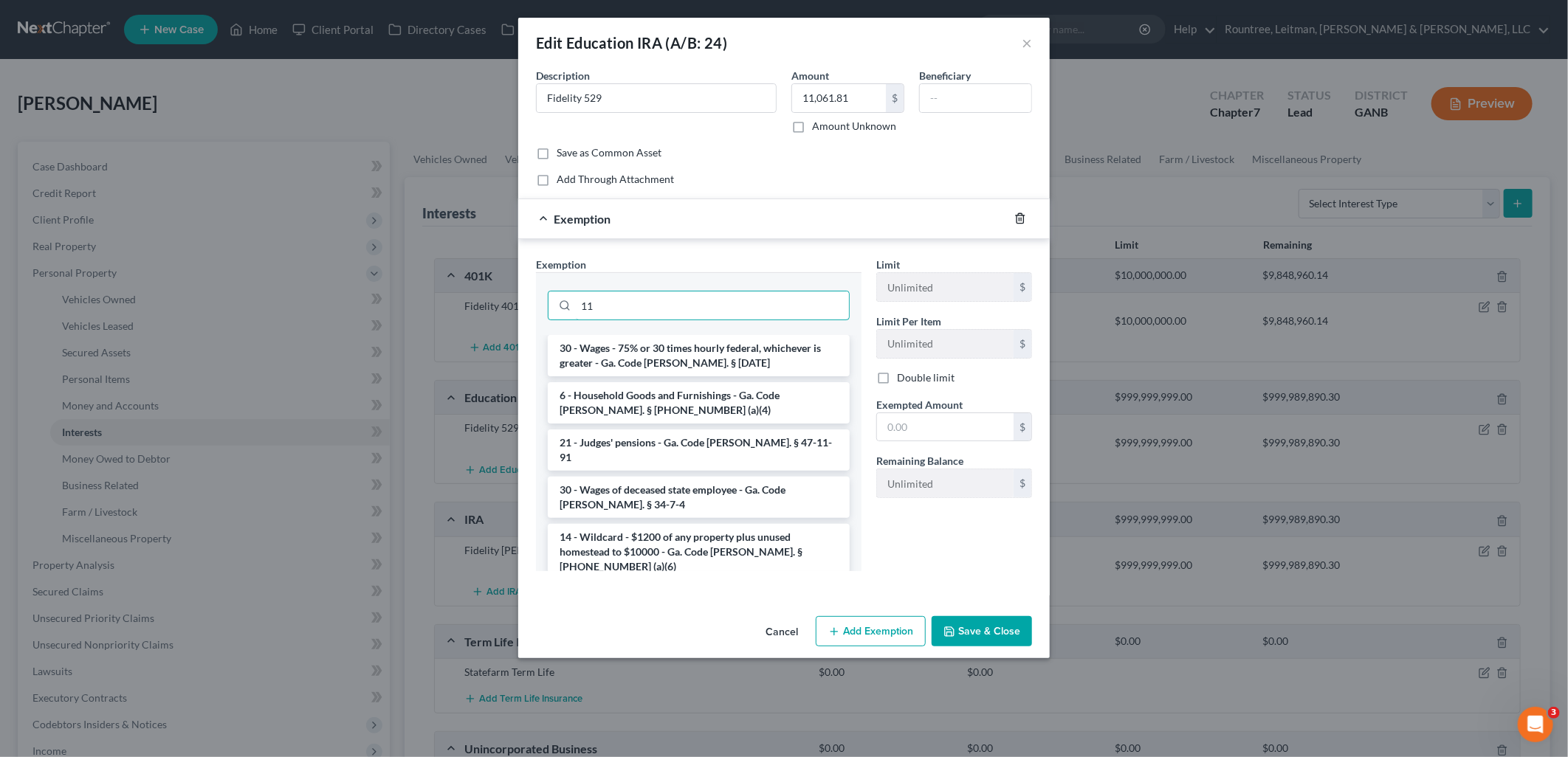
type input "11"
click at [1019, 222] on icon "button" at bounding box center [1020, 218] width 12 height 12
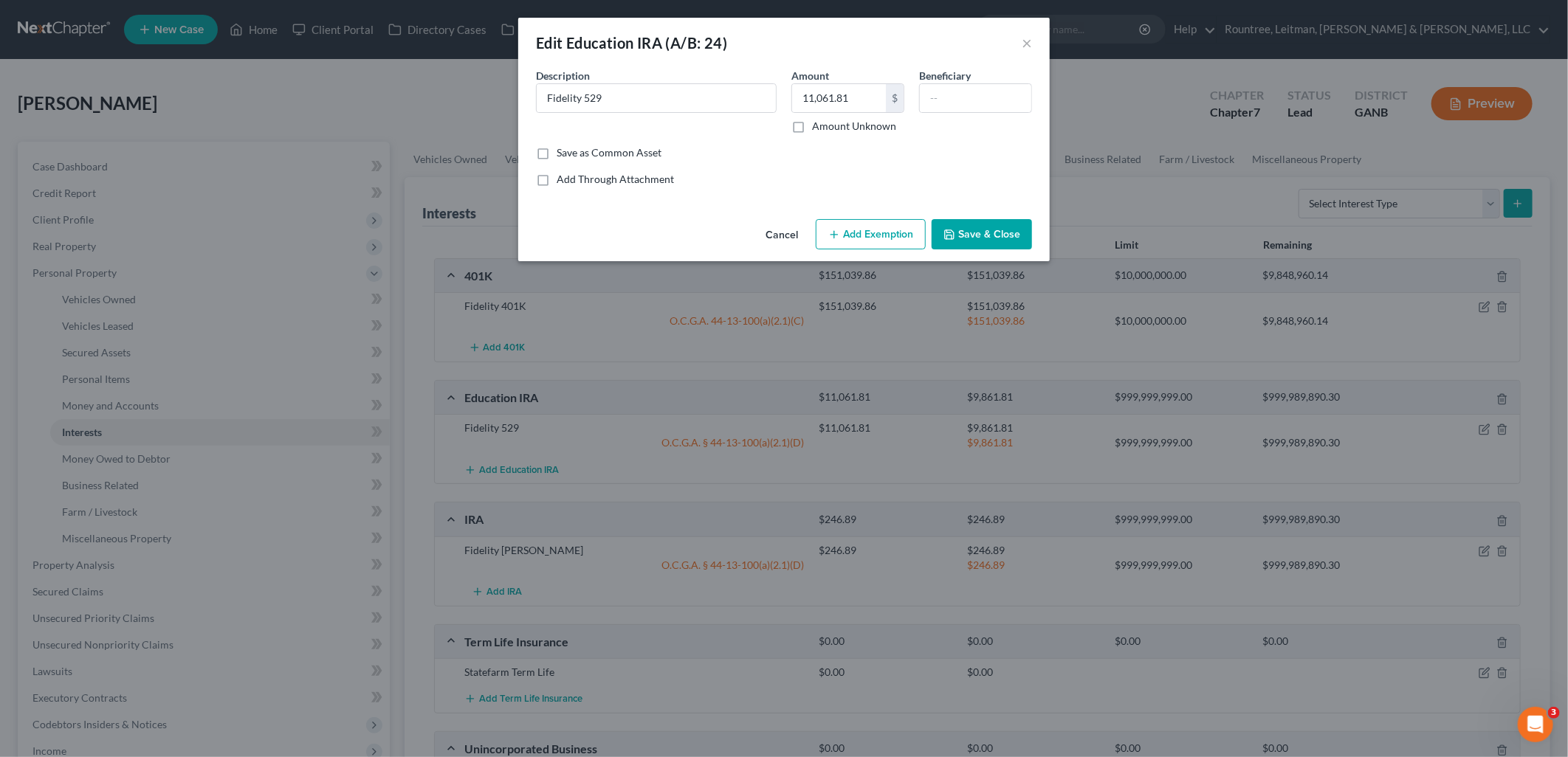
click at [981, 239] on button "Save & Close" at bounding box center [982, 234] width 100 height 31
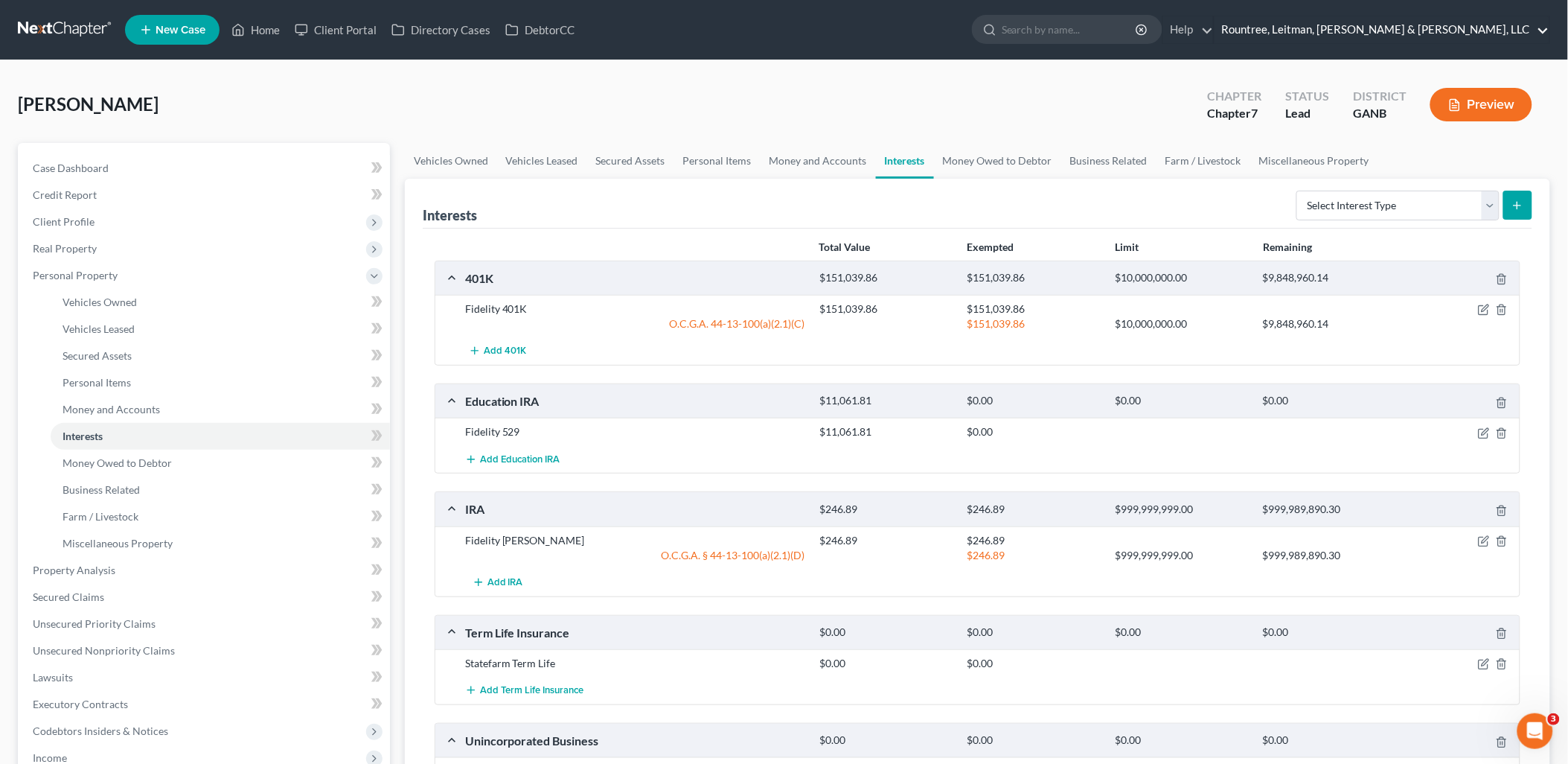
click at [1456, 31] on link "Rountree, Leitman, [PERSON_NAME] & [PERSON_NAME], LLC" at bounding box center [1382, 30] width 335 height 27
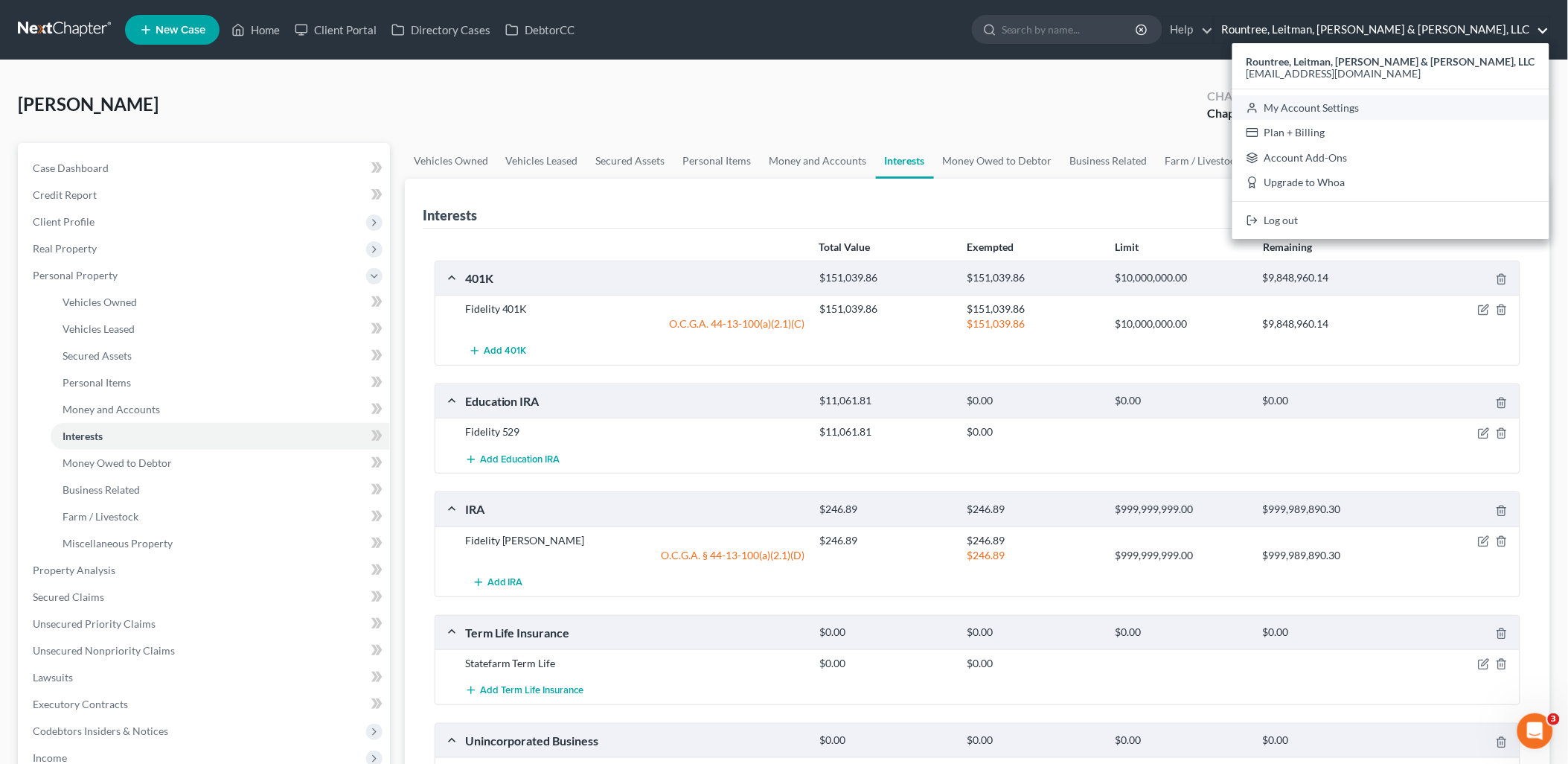
click at [1419, 106] on link "My Account Settings" at bounding box center [1391, 108] width 317 height 25
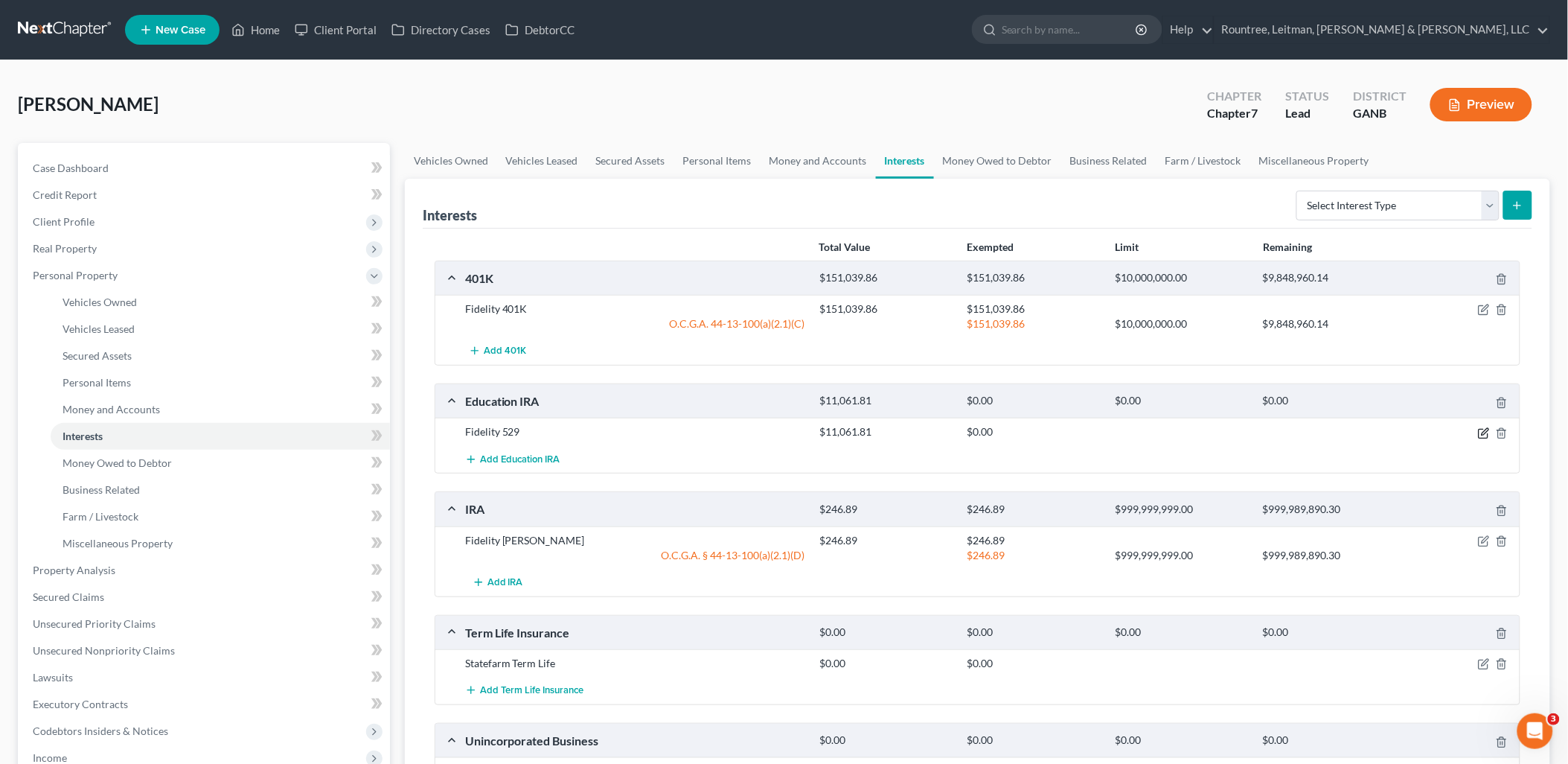
click at [1484, 434] on icon "button" at bounding box center [1484, 431] width 6 height 6
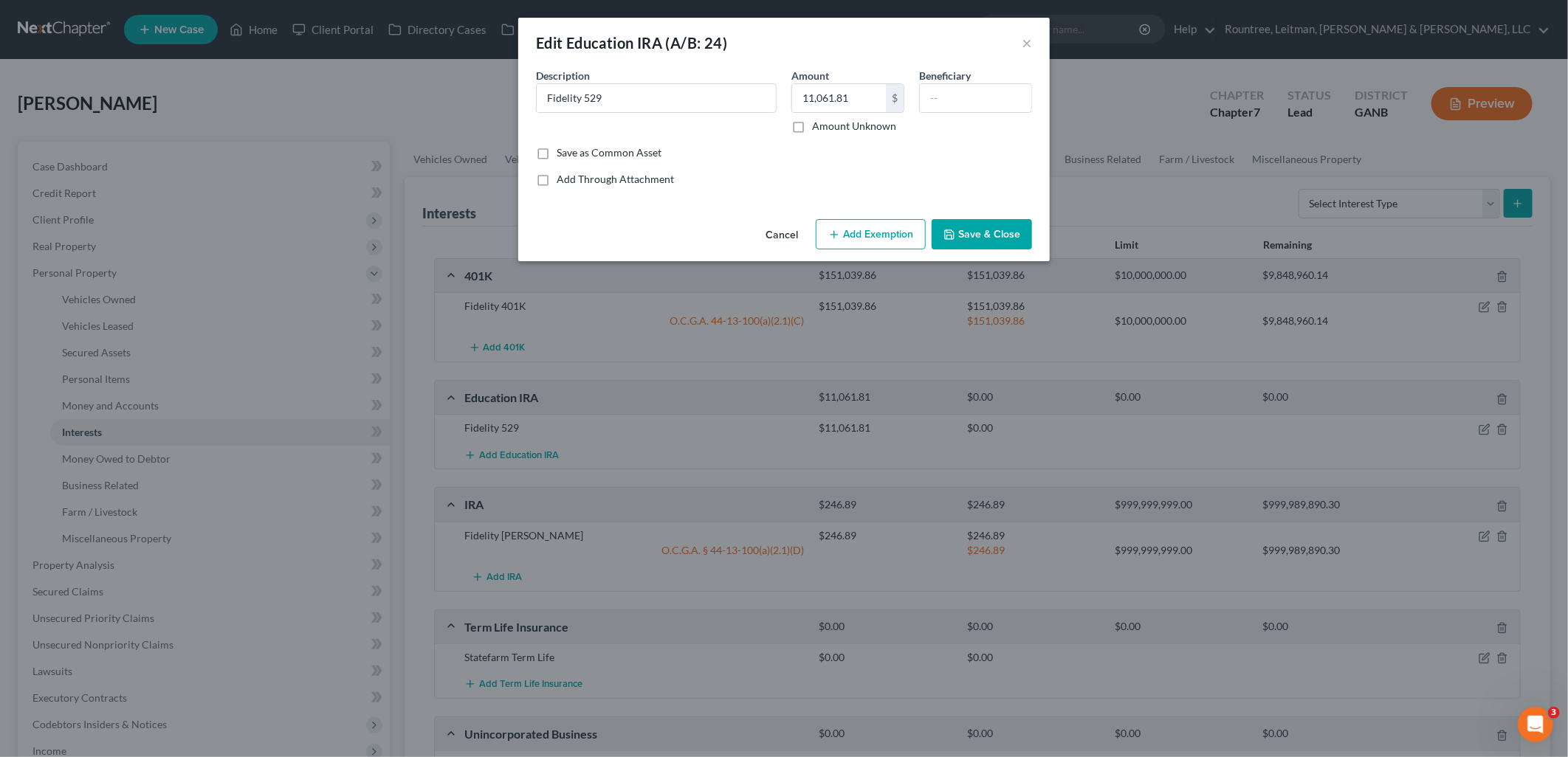
click at [906, 246] on button "Add Exemption" at bounding box center [871, 234] width 110 height 31
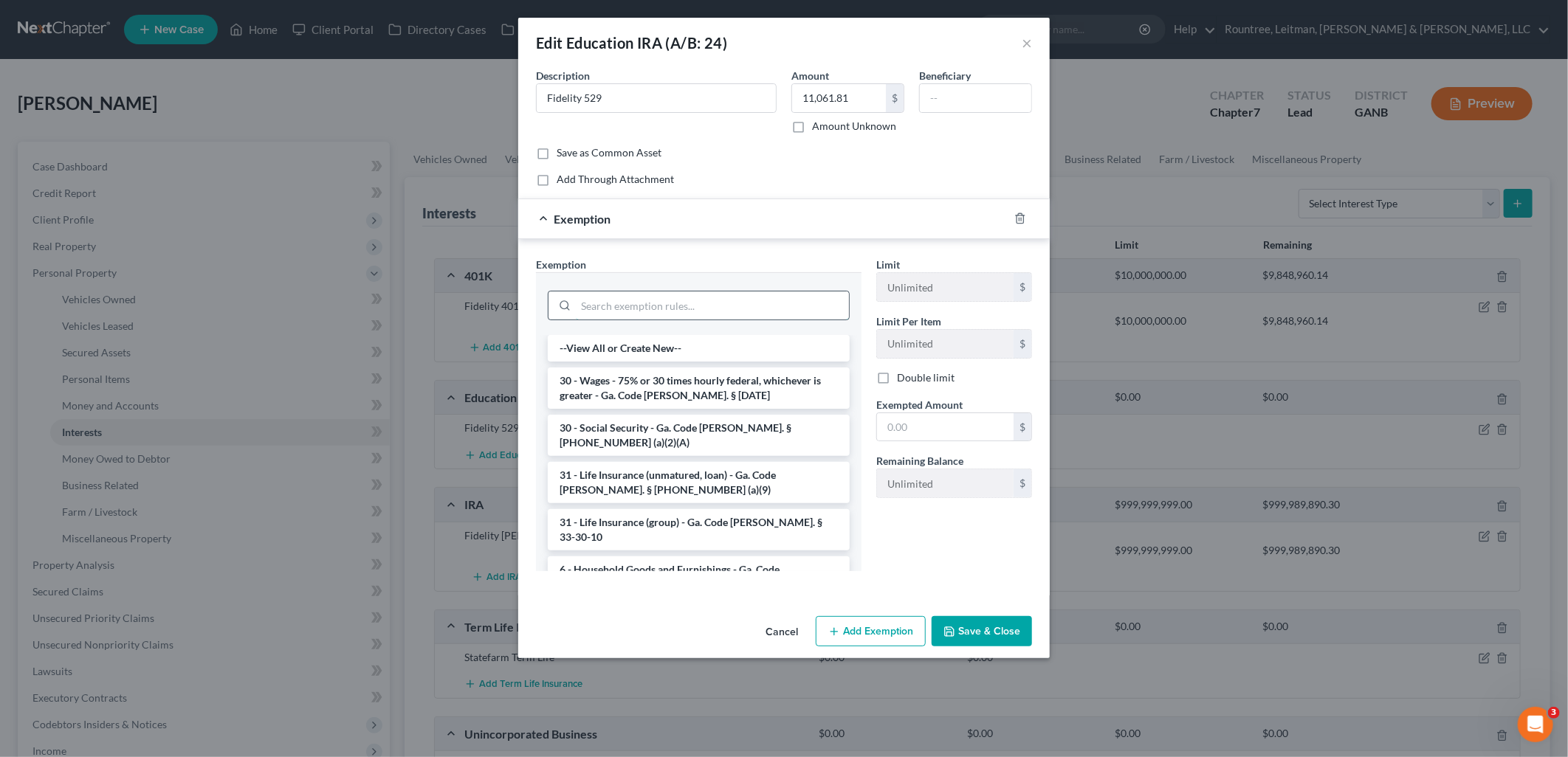
click at [718, 296] on input "search" at bounding box center [711, 305] width 273 height 28
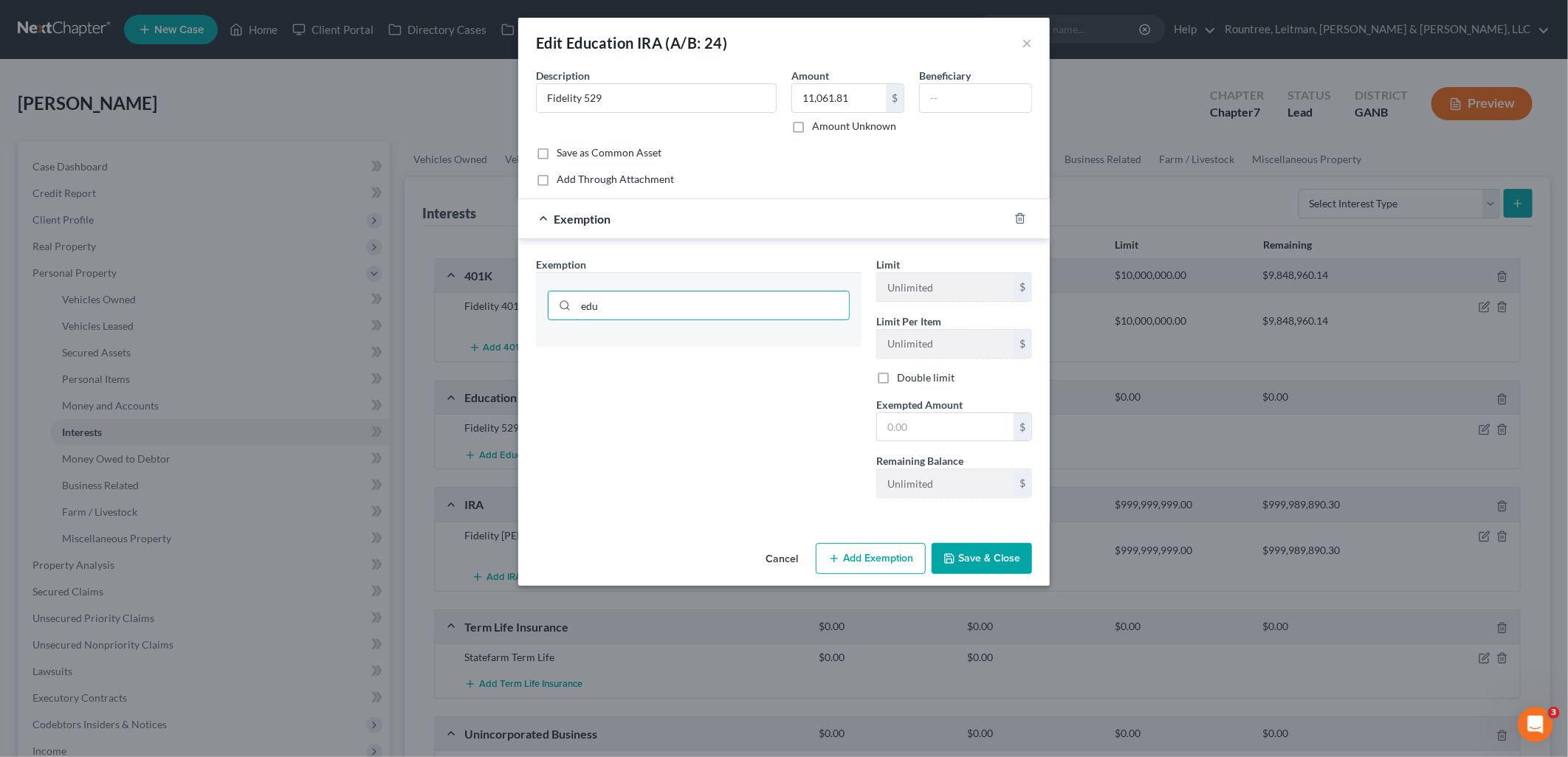
type input "edu"
click at [1013, 215] on div at bounding box center [1029, 219] width 41 height 23
click at [1027, 234] on div "Exemption" at bounding box center [784, 219] width 531 height 41
drag, startPoint x: 1006, startPoint y: 218, endPoint x: 1010, endPoint y: 209, distance: 9.8
click at [1009, 210] on div "Exemption" at bounding box center [784, 219] width 531 height 41
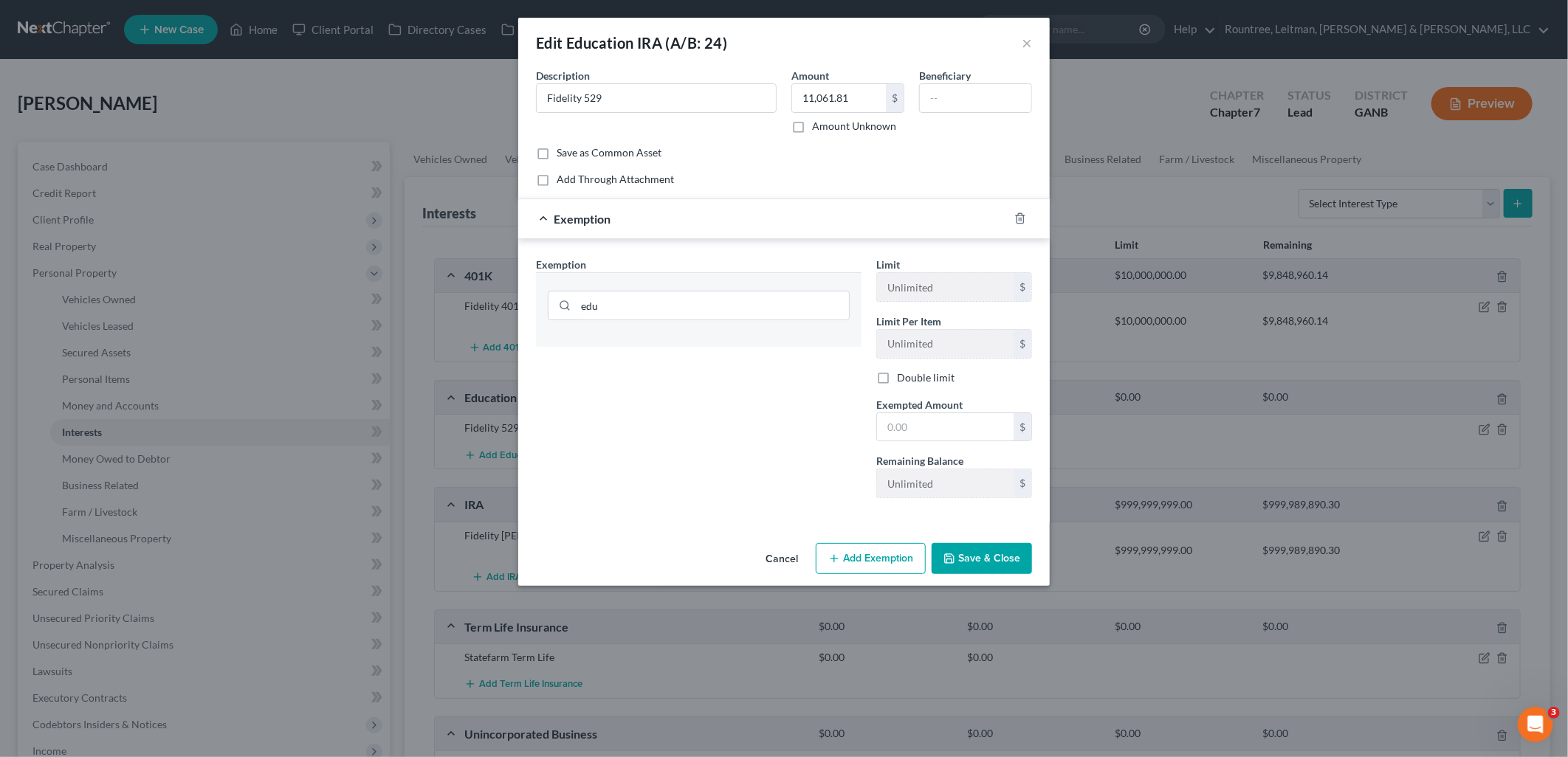
click at [1021, 211] on div at bounding box center [1029, 219] width 41 height 23
click at [1021, 217] on icon "button" at bounding box center [1020, 218] width 12 height 12
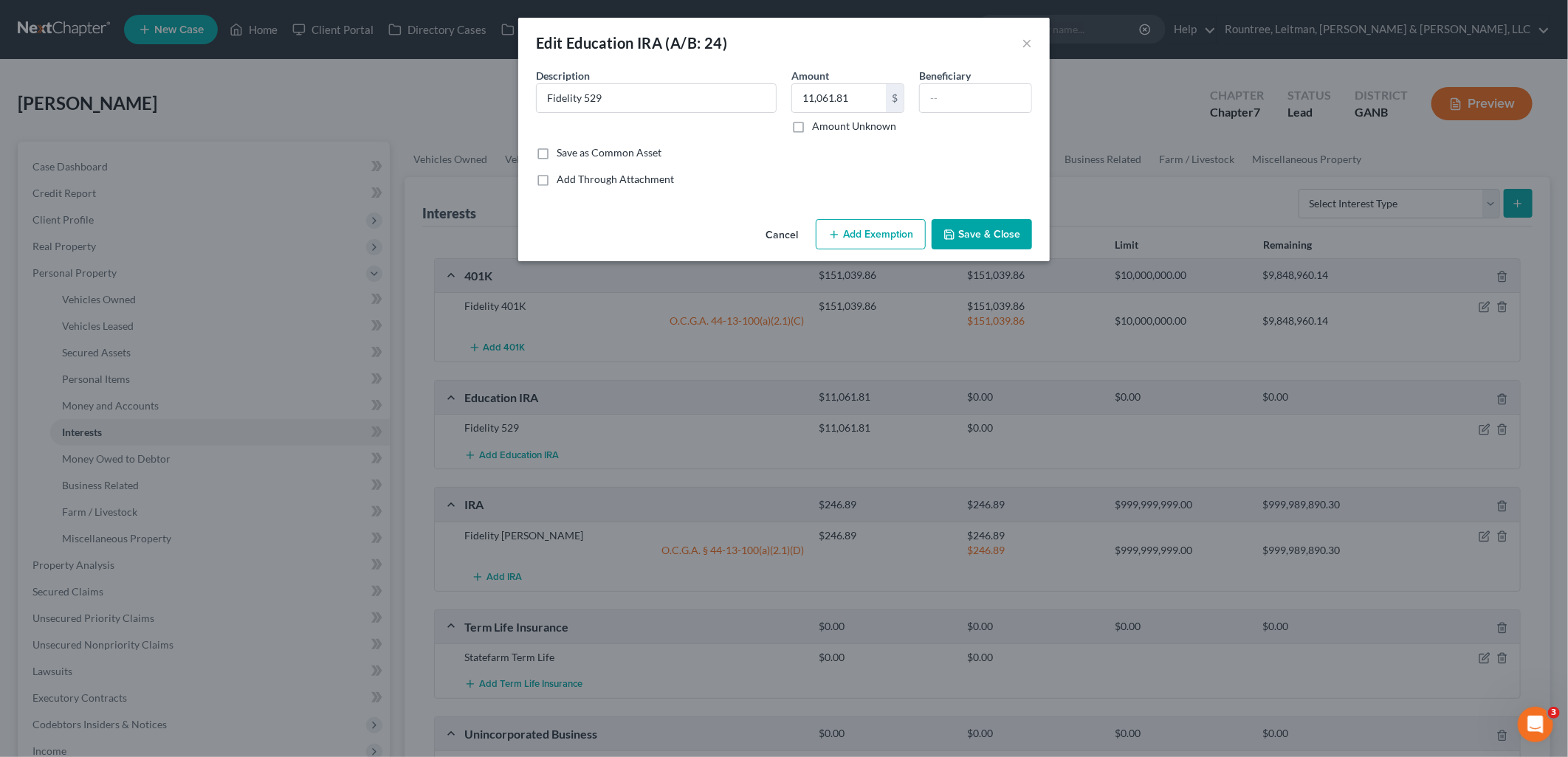
click at [882, 231] on button "Add Exemption" at bounding box center [871, 234] width 110 height 31
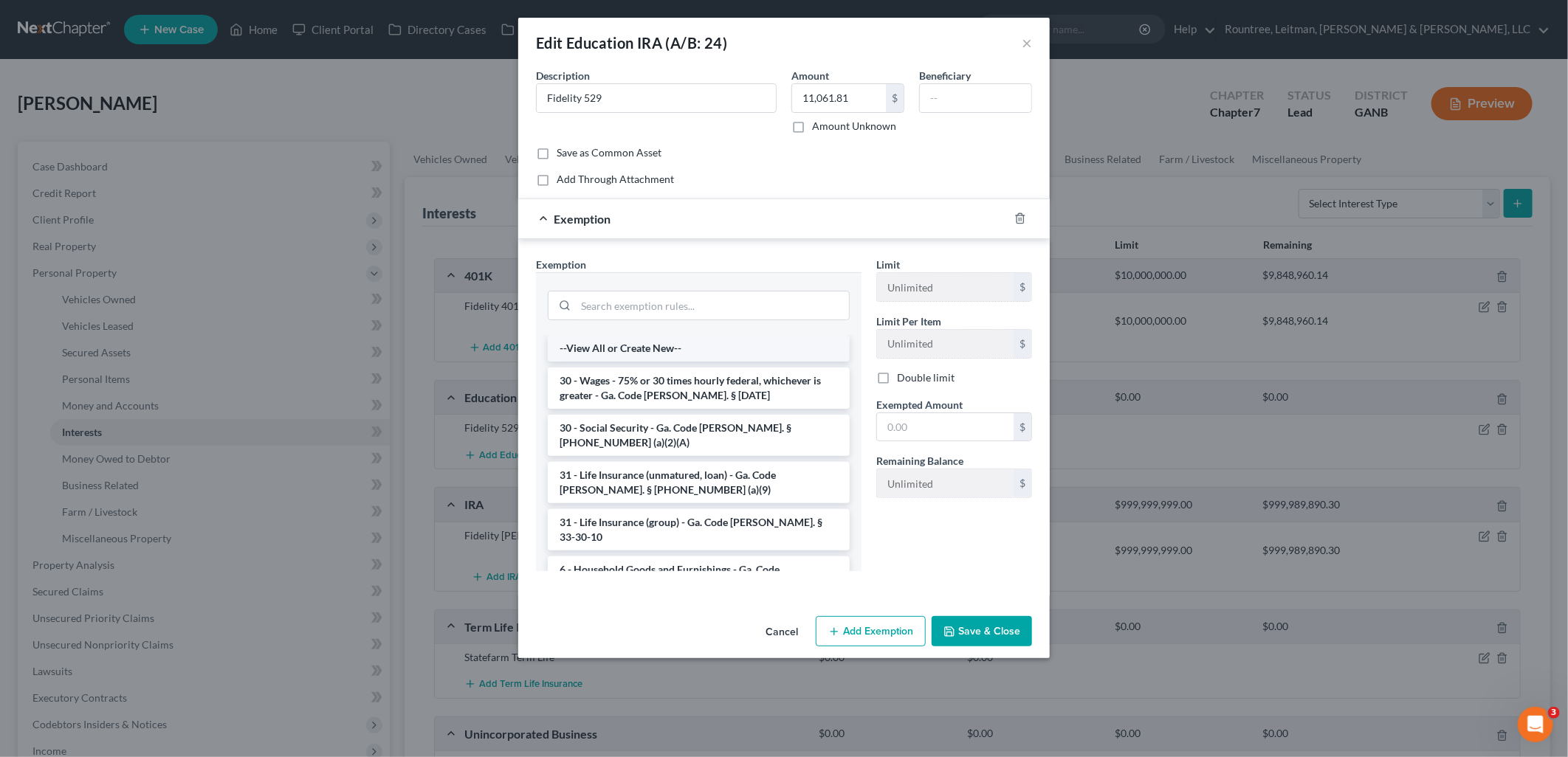
click at [657, 347] on li "--View All or Create New--" at bounding box center [698, 348] width 302 height 27
select select "11"
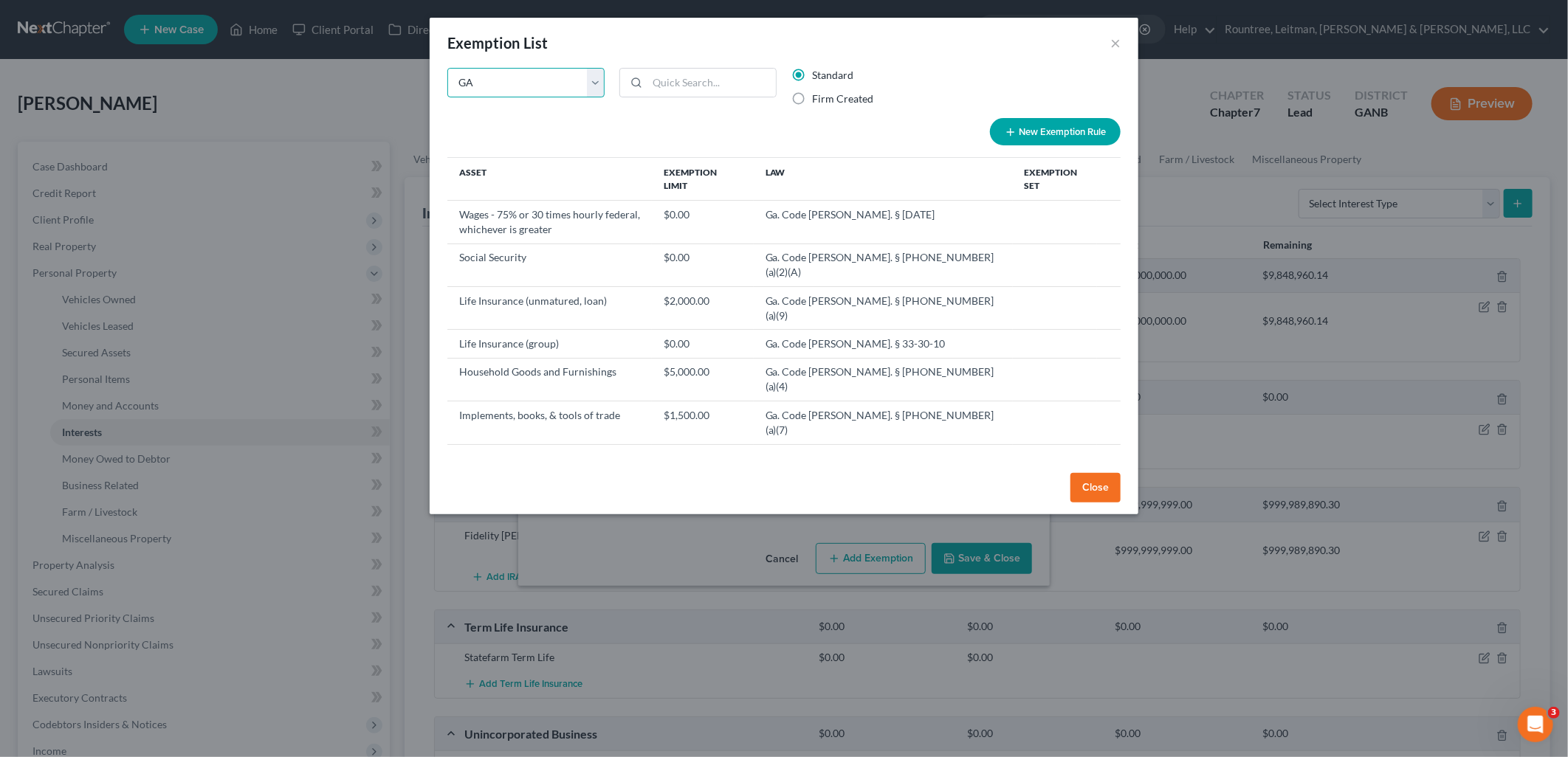
click at [564, 89] on select "State Federal AL AK AR AZ CA CO CT DE DC FL GA GU HI ID IL IN IA KS KY LA ME MD…" at bounding box center [526, 82] width 158 height 30
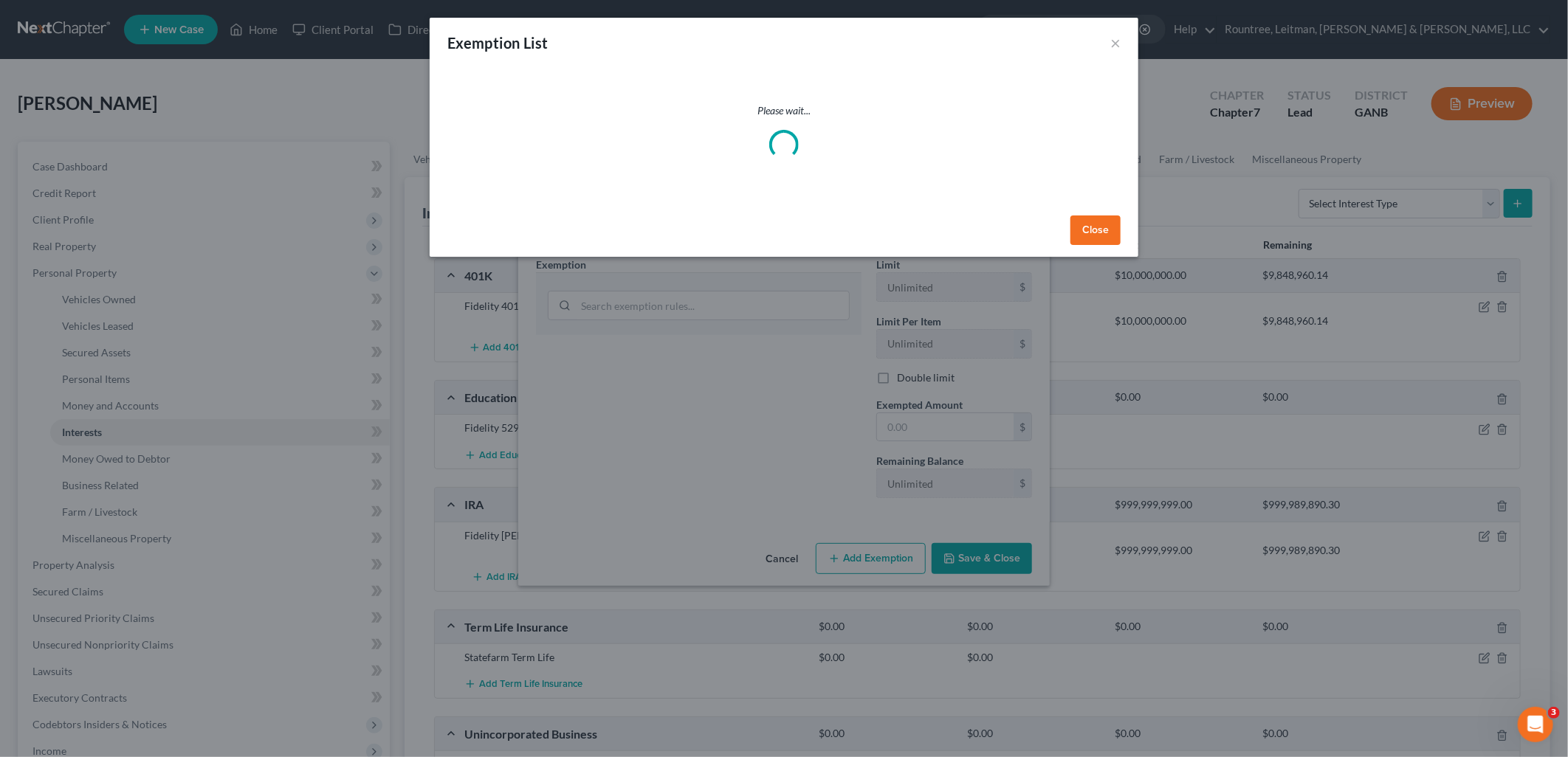
select select "0"
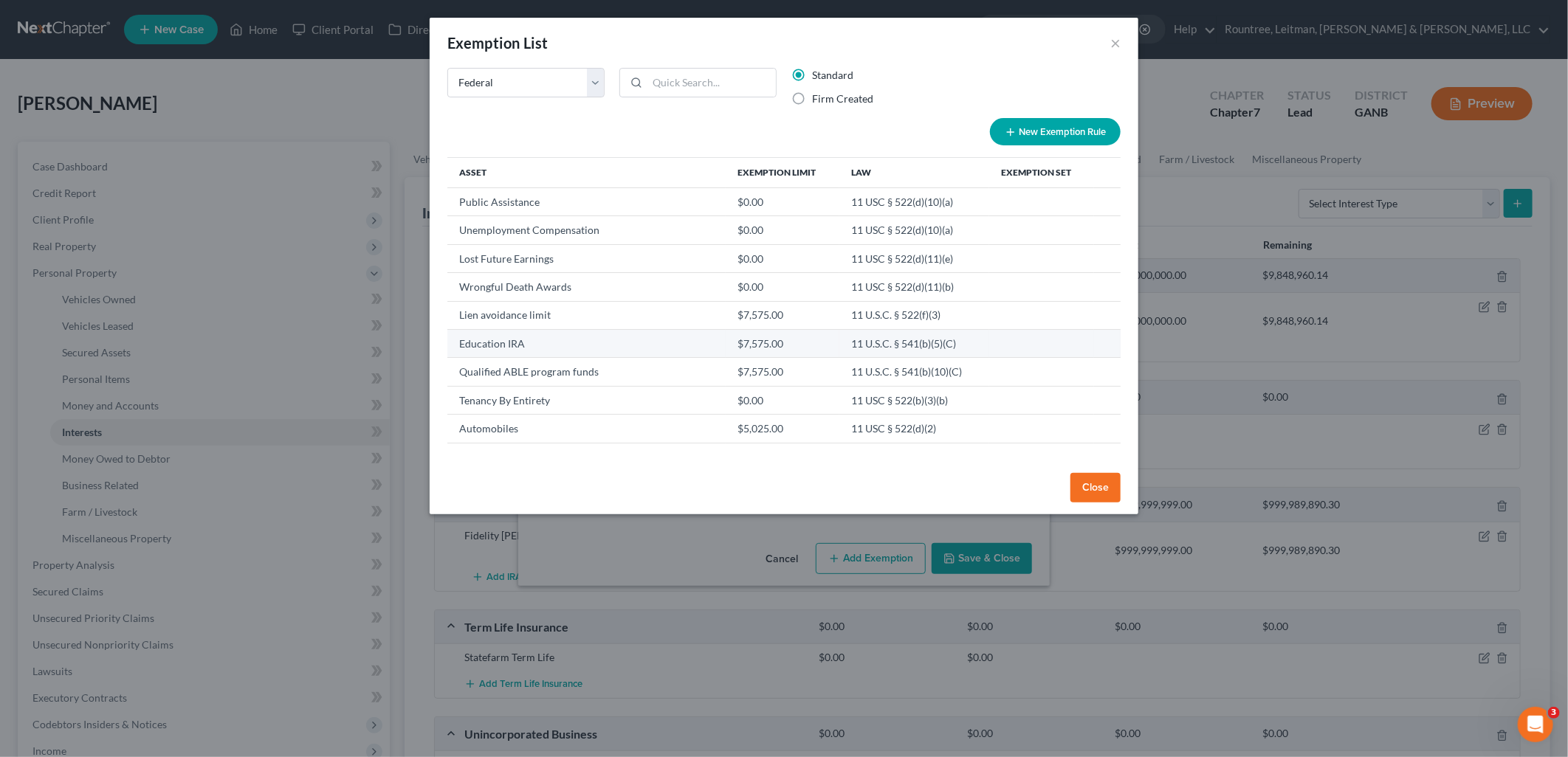
click at [498, 342] on td "Education IRA" at bounding box center [586, 343] width 278 height 28
click at [643, 333] on td "Education IRA" at bounding box center [586, 343] width 278 height 28
click at [1110, 489] on button "Close" at bounding box center [1096, 487] width 50 height 30
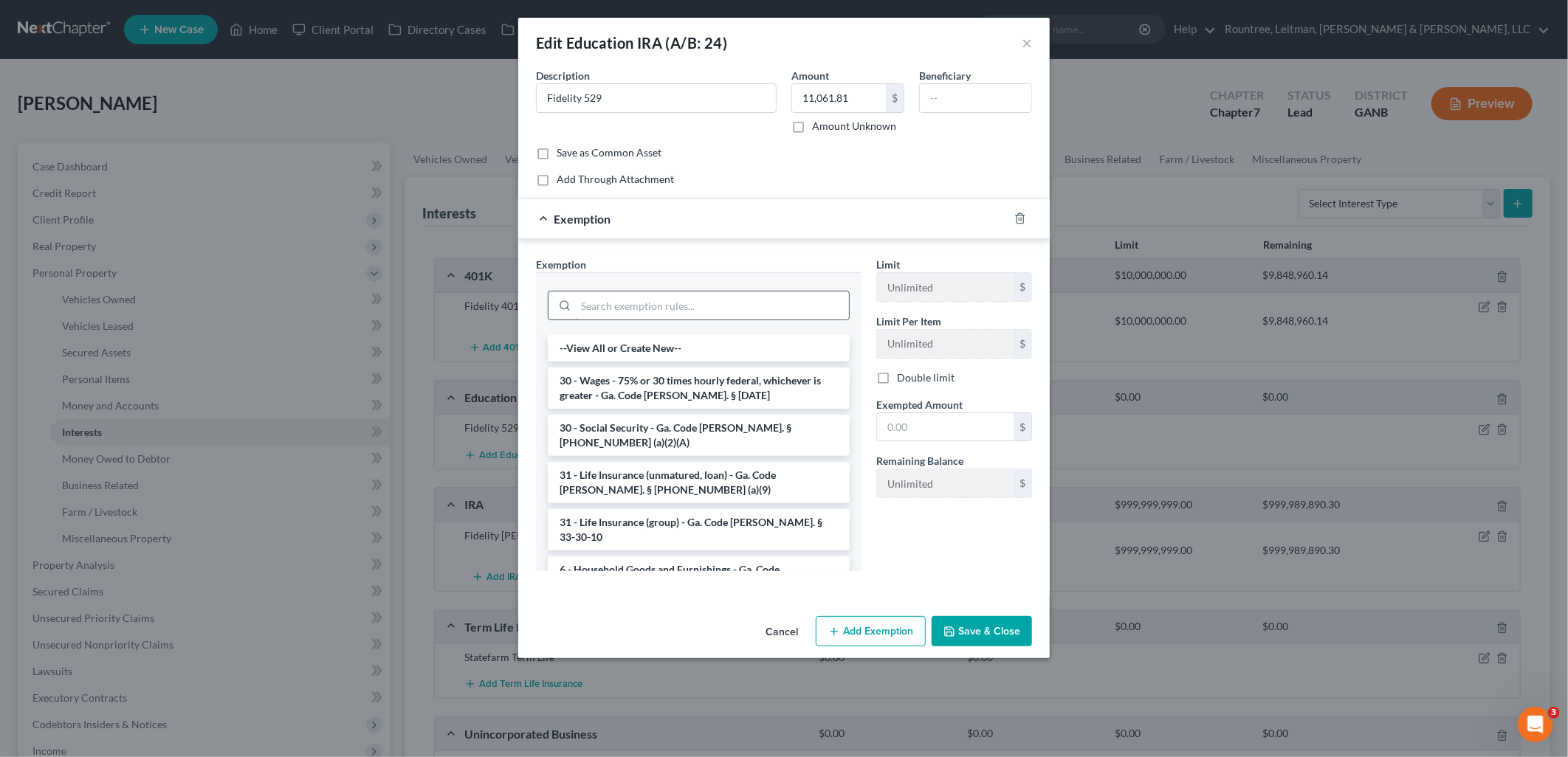
click at [619, 314] on input "search" at bounding box center [711, 305] width 273 height 28
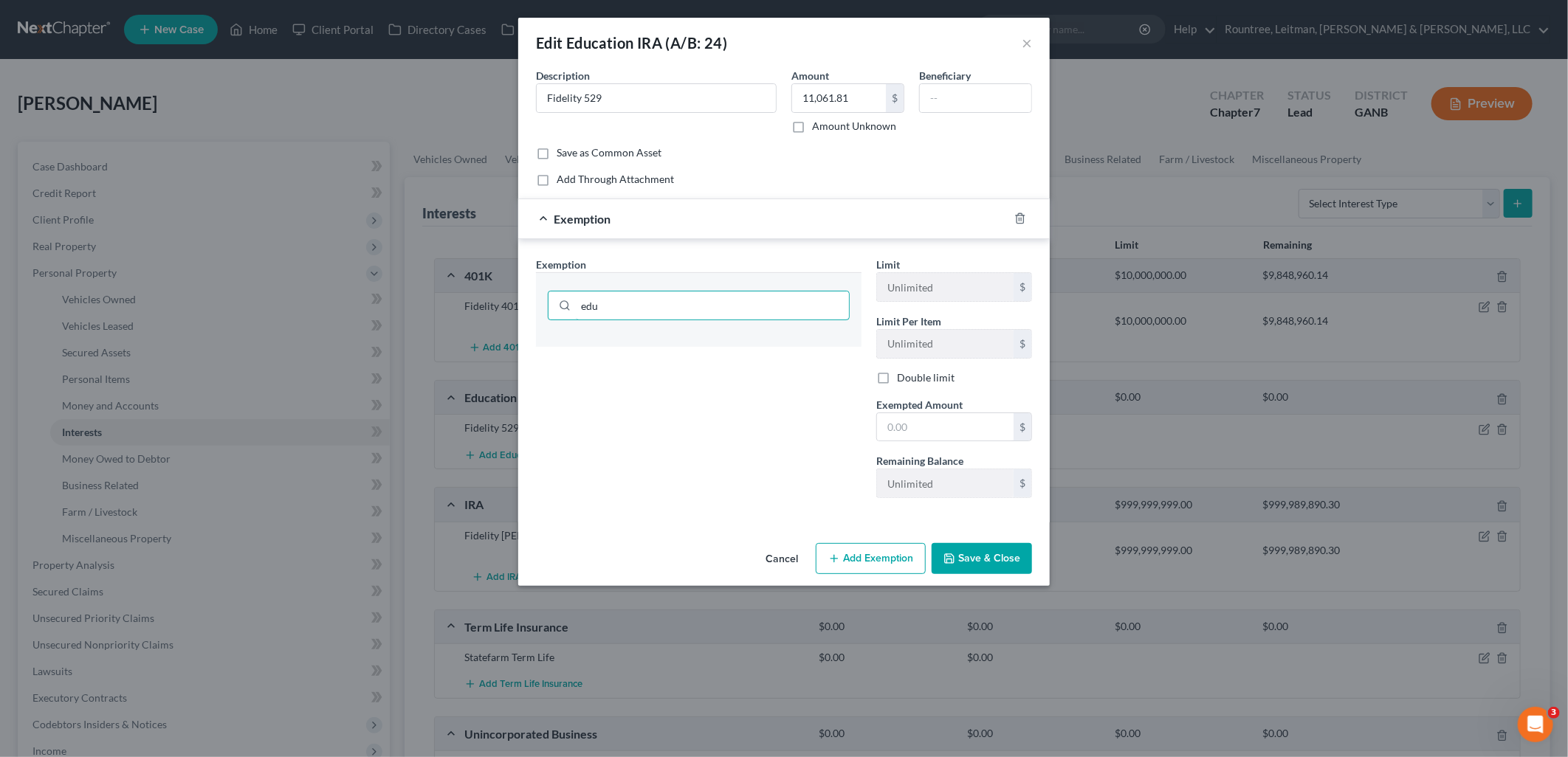
type input "edu"
click at [784, 554] on button "Cancel" at bounding box center [782, 559] width 56 height 30
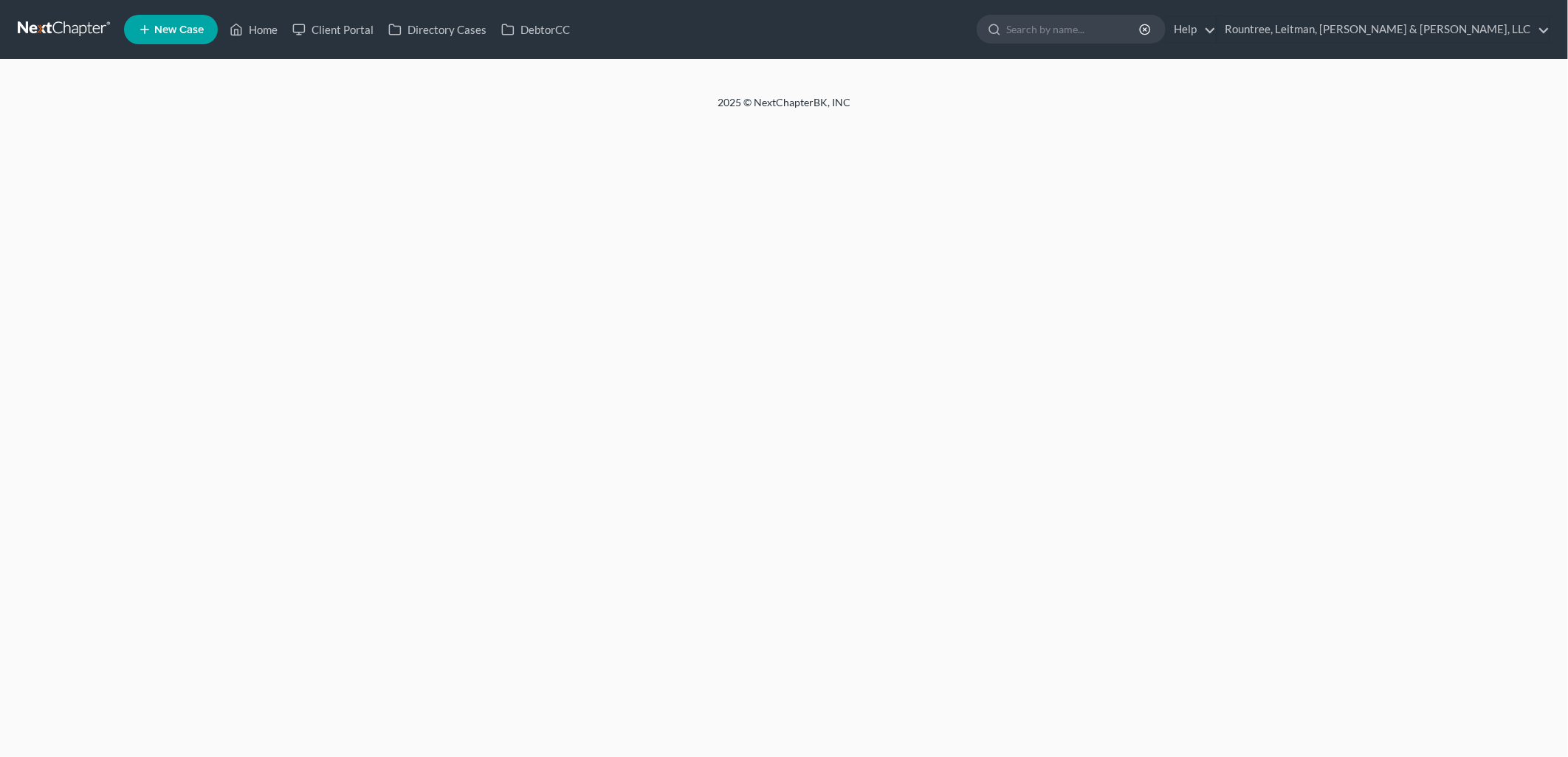
select select "19"
select select "24"
select select "10"
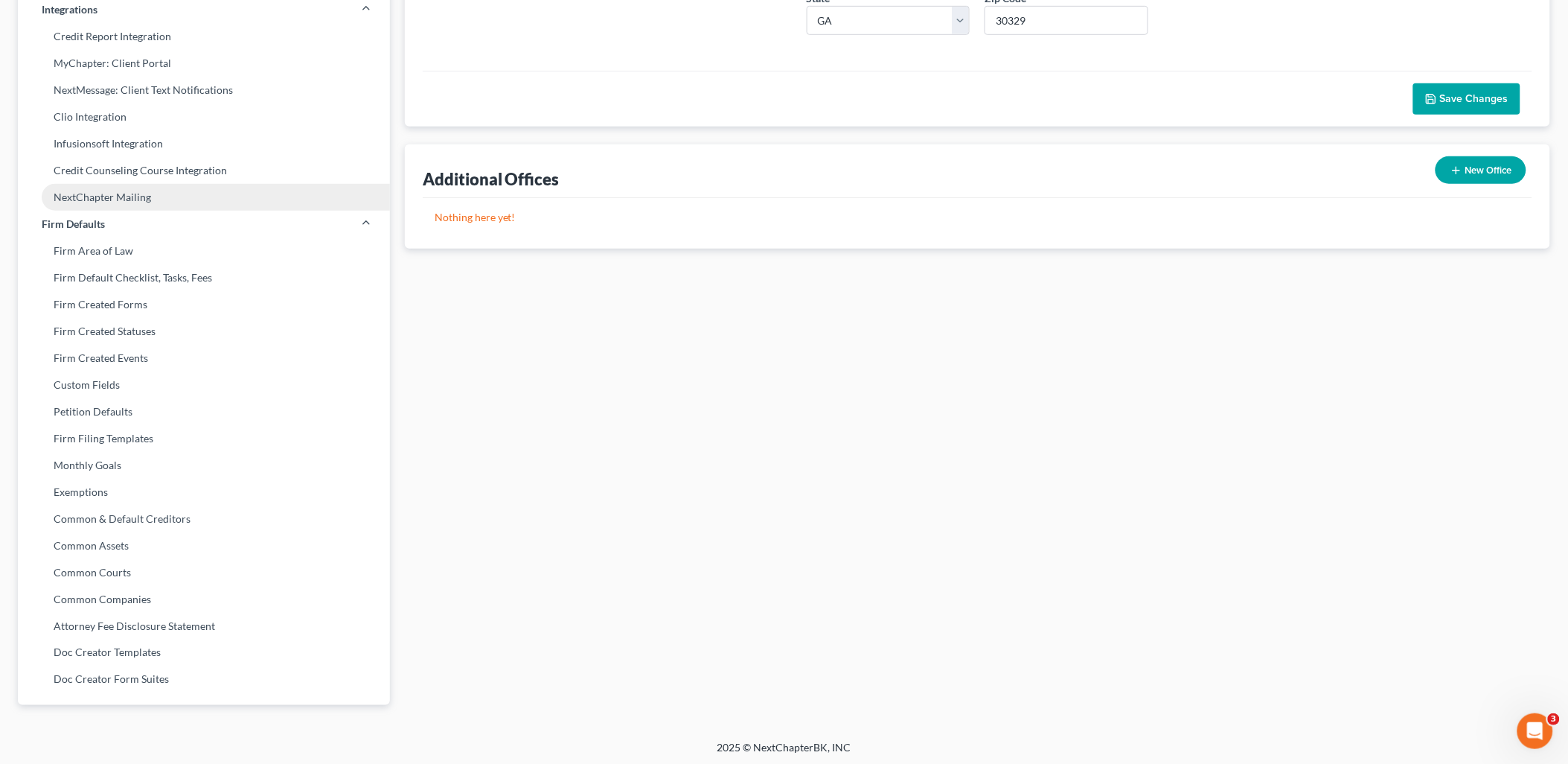
scroll to position [363, 0]
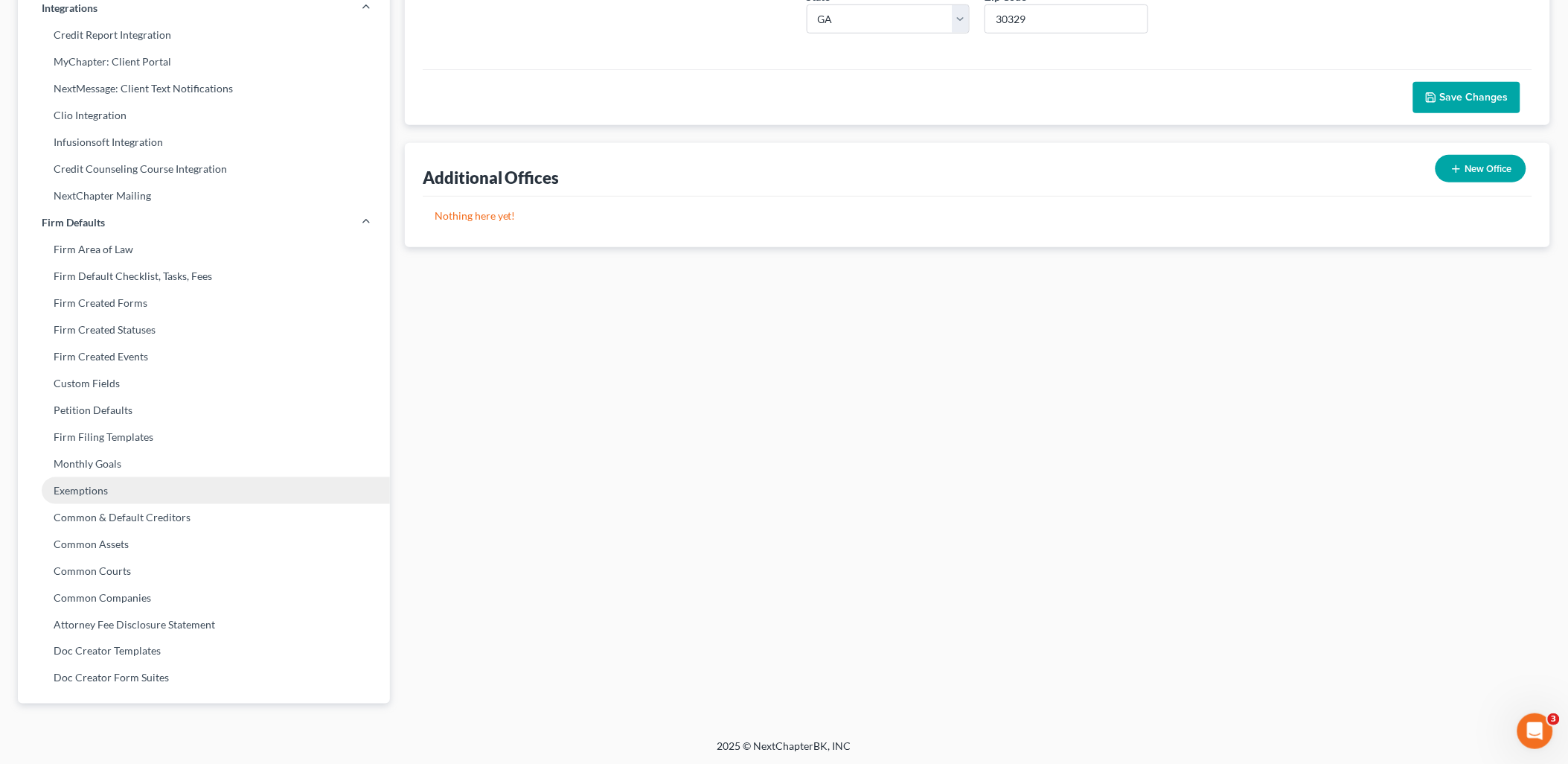
click at [202, 484] on link "Exemptions" at bounding box center [204, 491] width 372 height 27
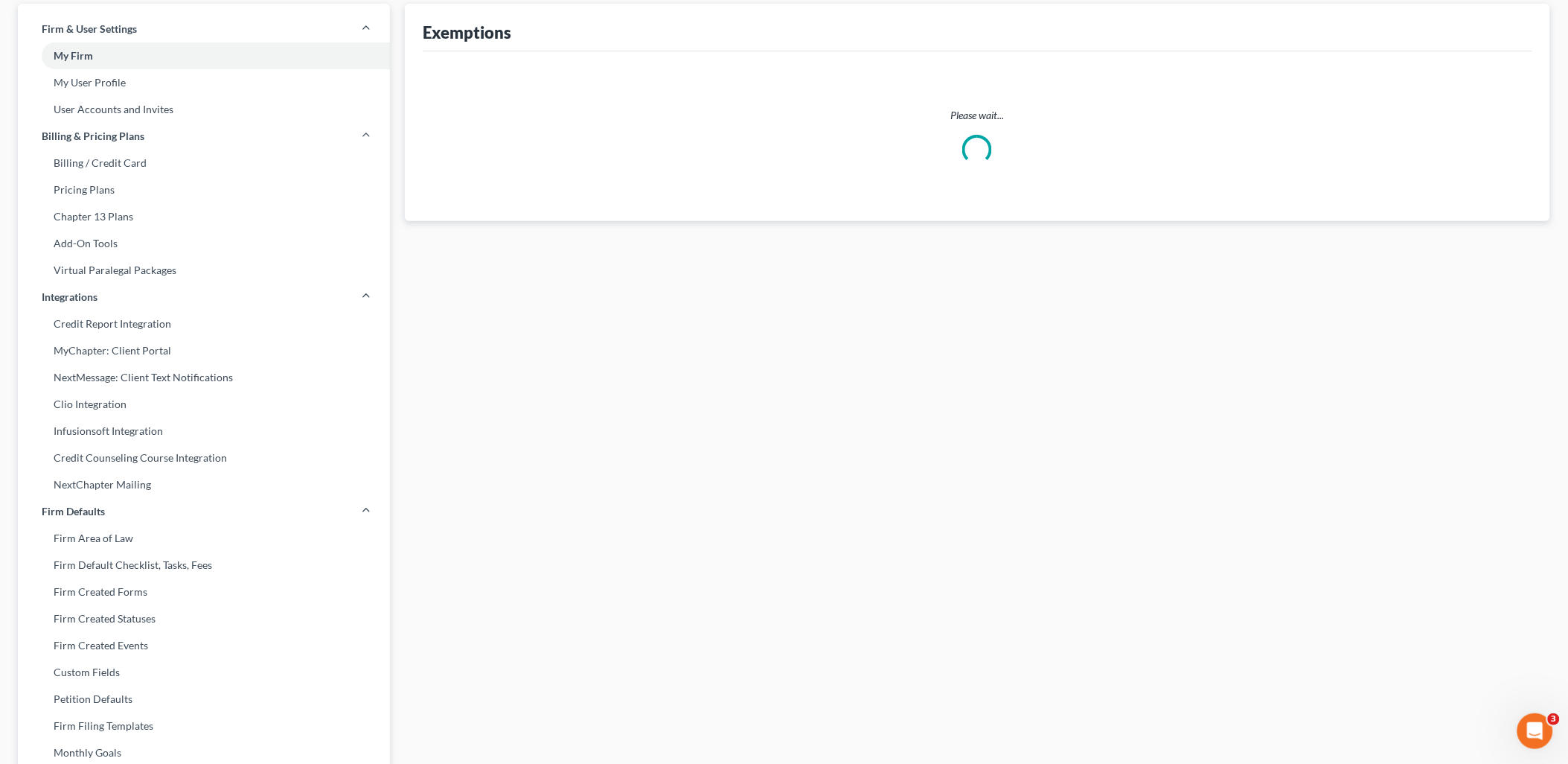
select select "0"
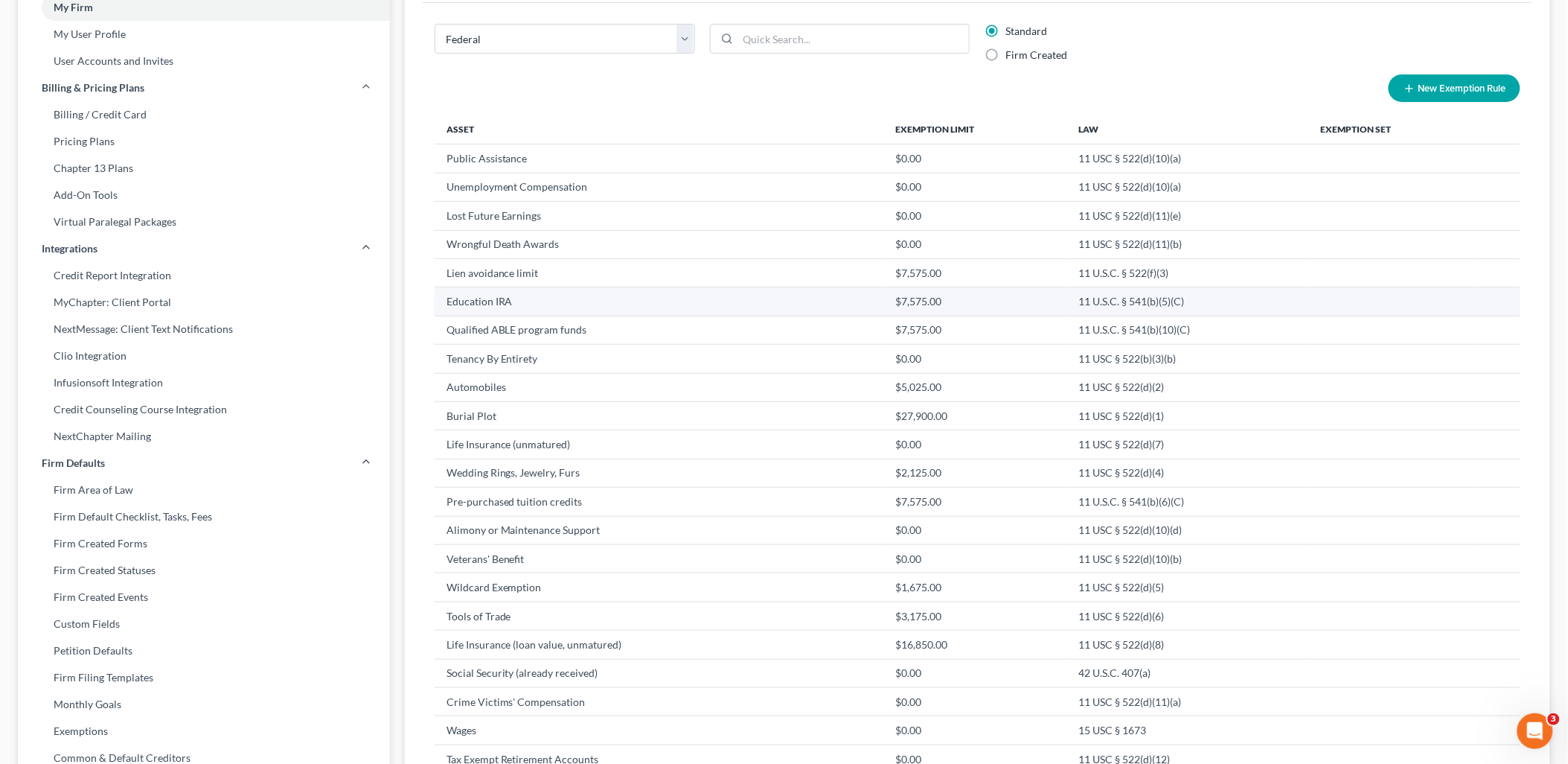
scroll to position [83, 0]
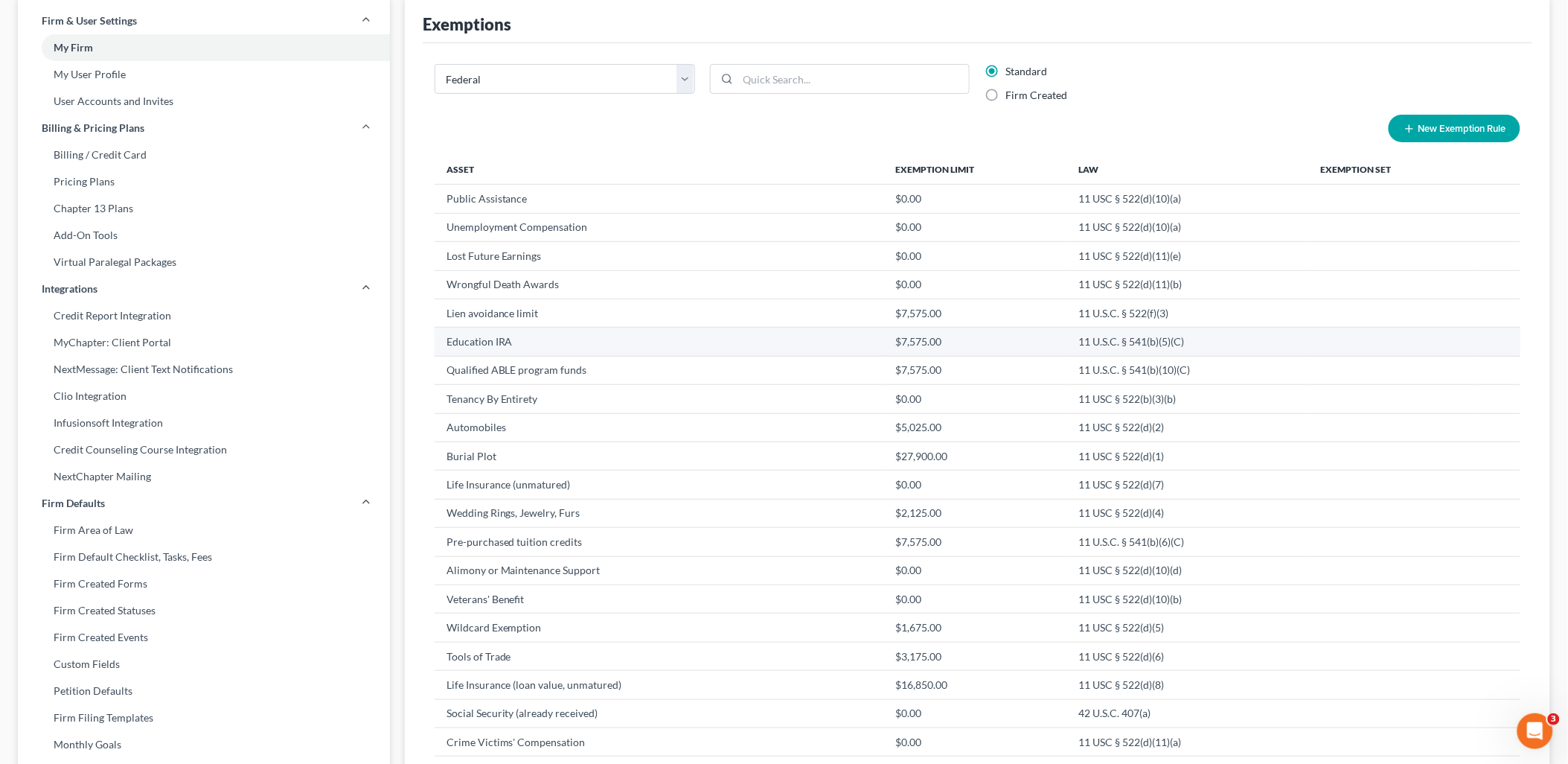
click at [780, 343] on td "Education IRA" at bounding box center [659, 342] width 449 height 28
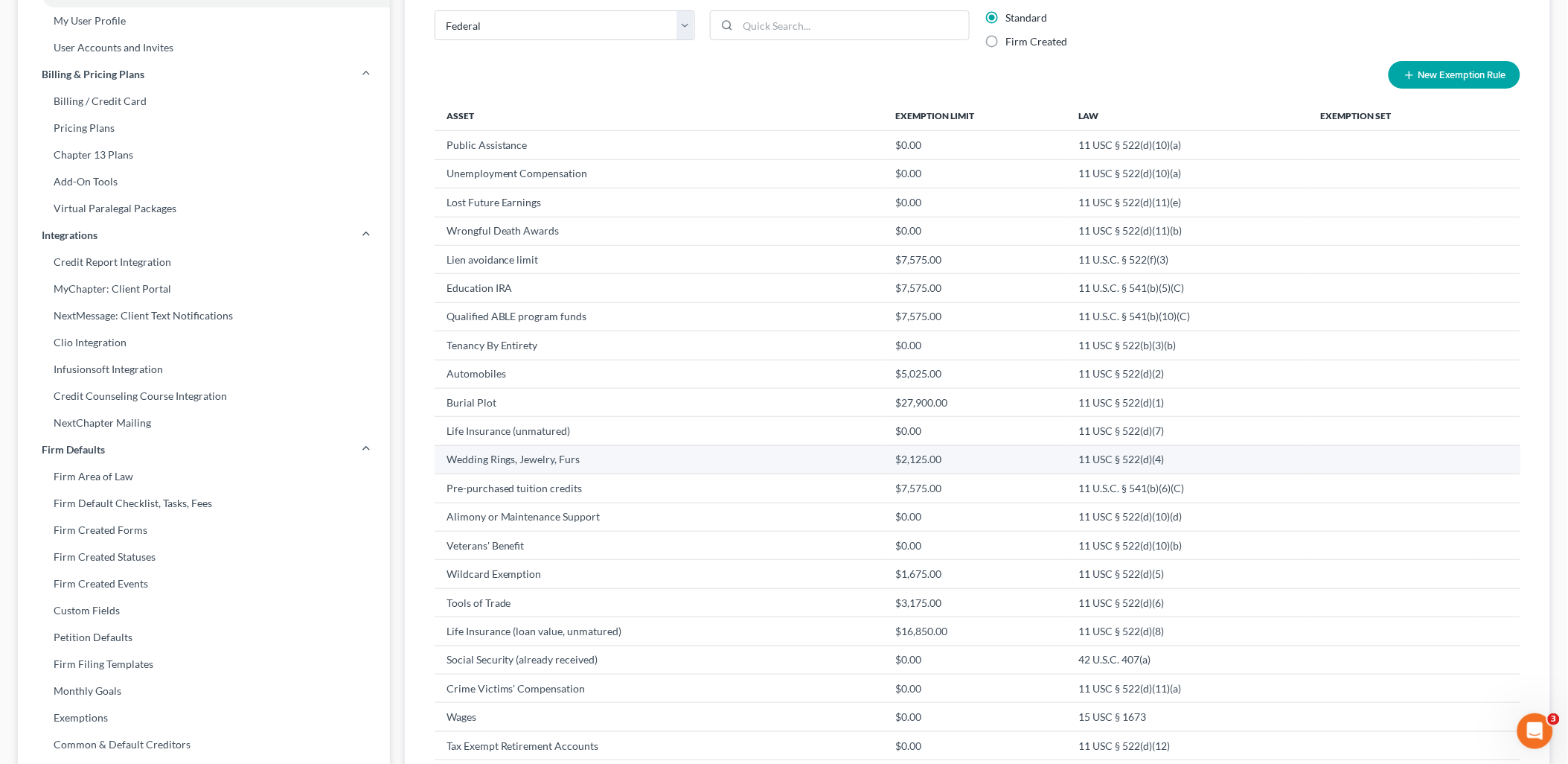
scroll to position [165, 0]
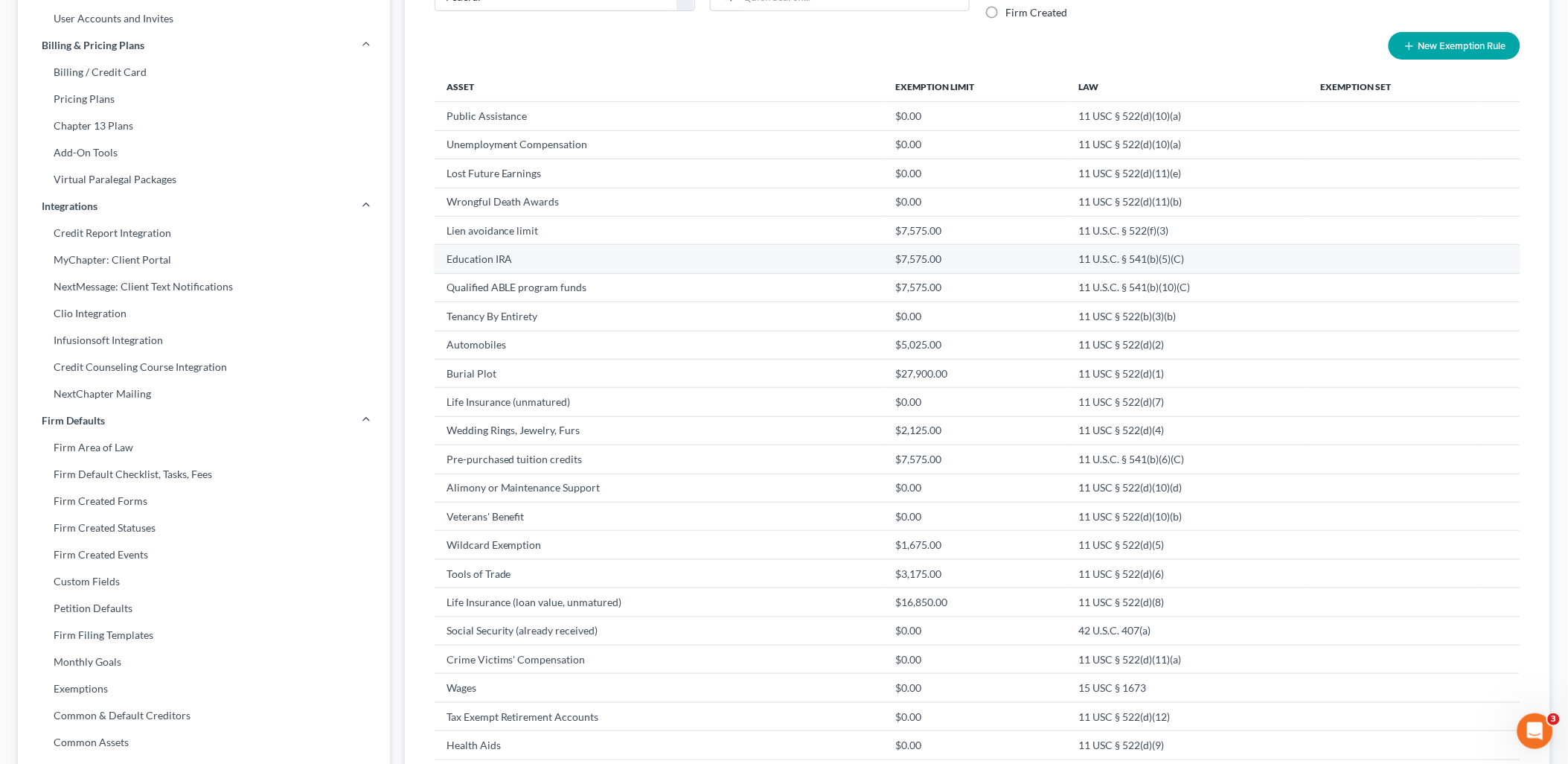
click at [560, 262] on td "Education IRA" at bounding box center [659, 259] width 449 height 28
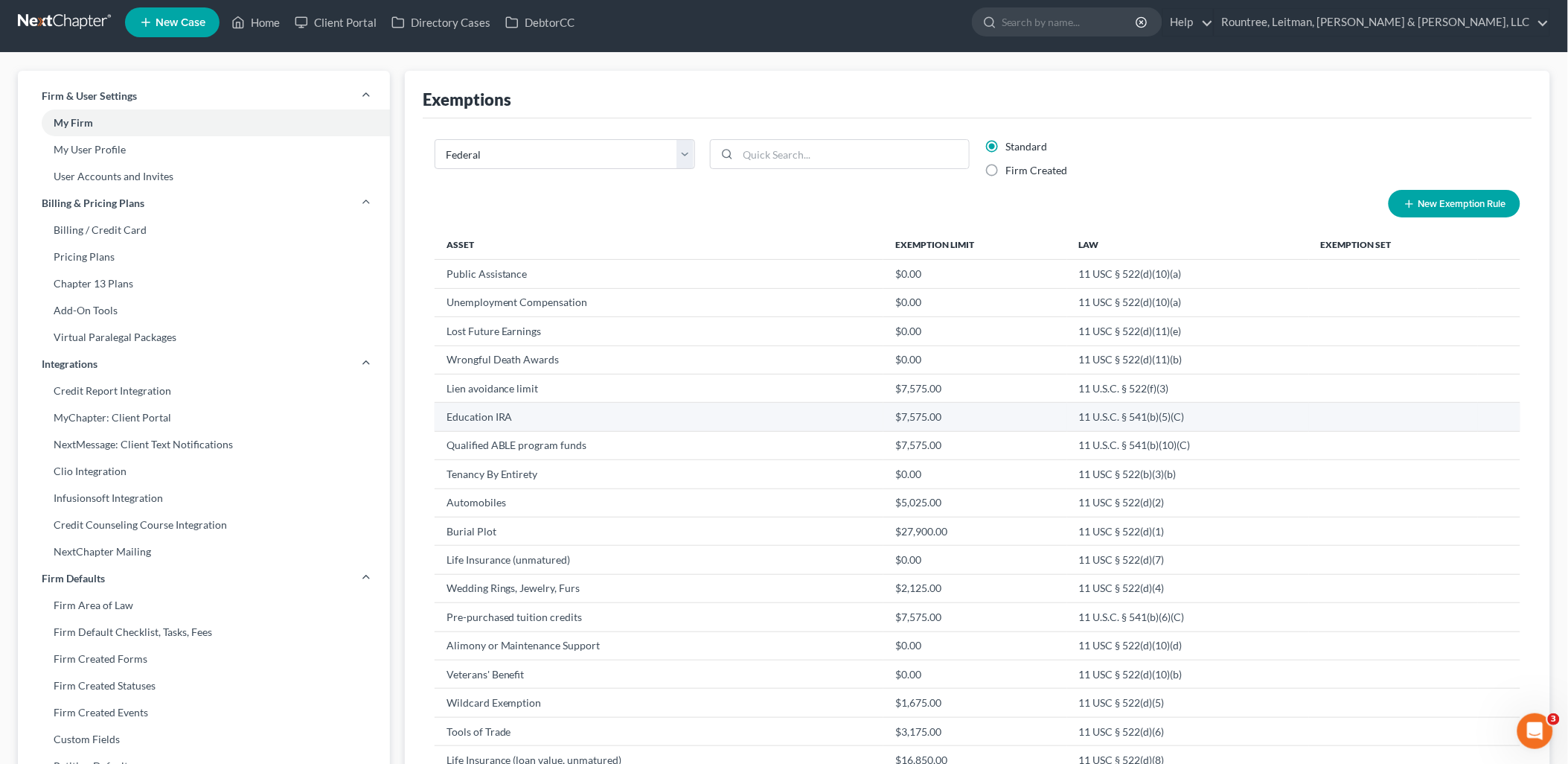
scroll to position [0, 0]
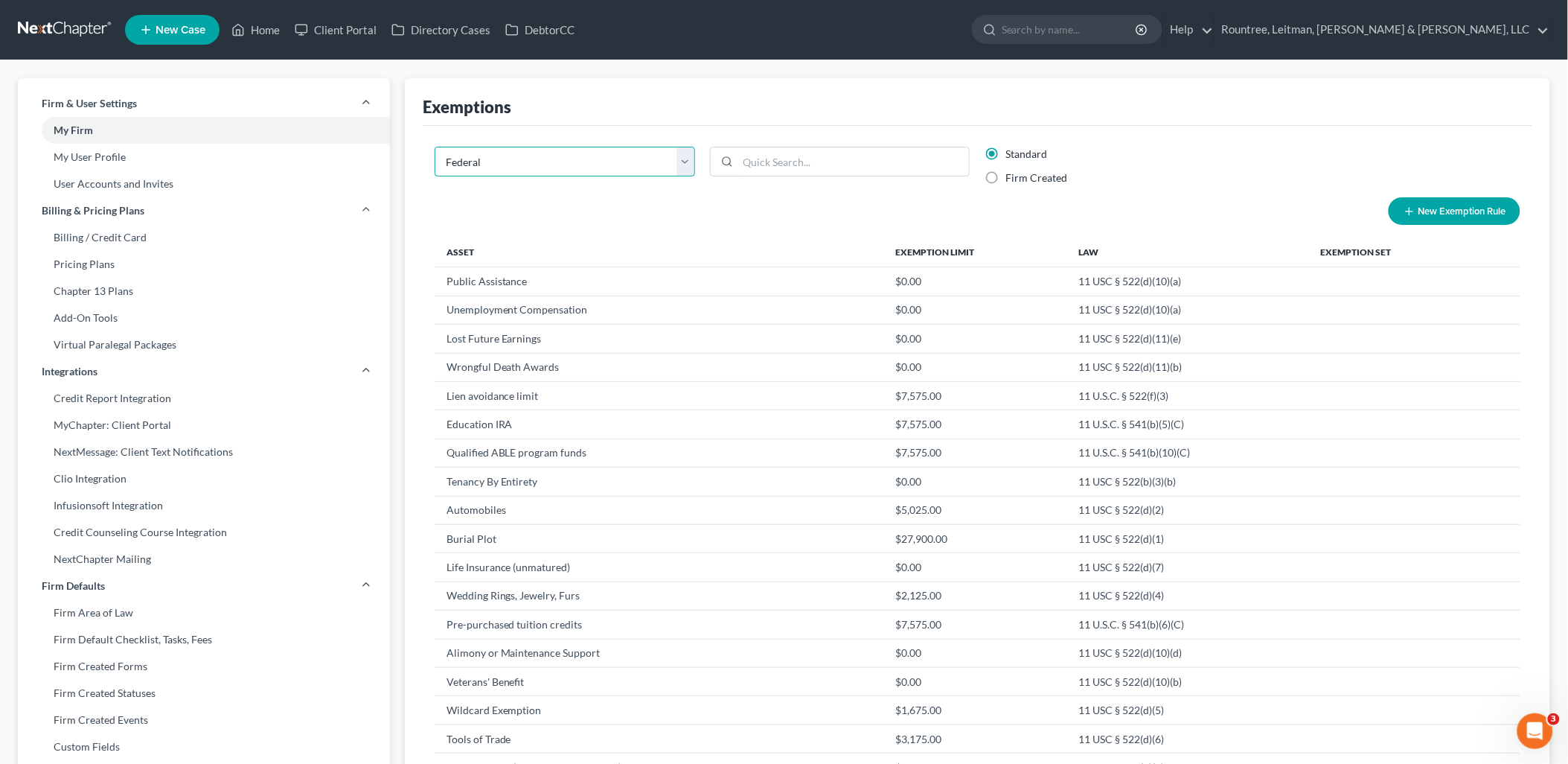
click at [685, 163] on select "State Federal AL AK AR AZ CA CO CT DE DC FL GA GU HI ID IL IN IA KS KY LA ME MD…" at bounding box center [565, 161] width 261 height 30
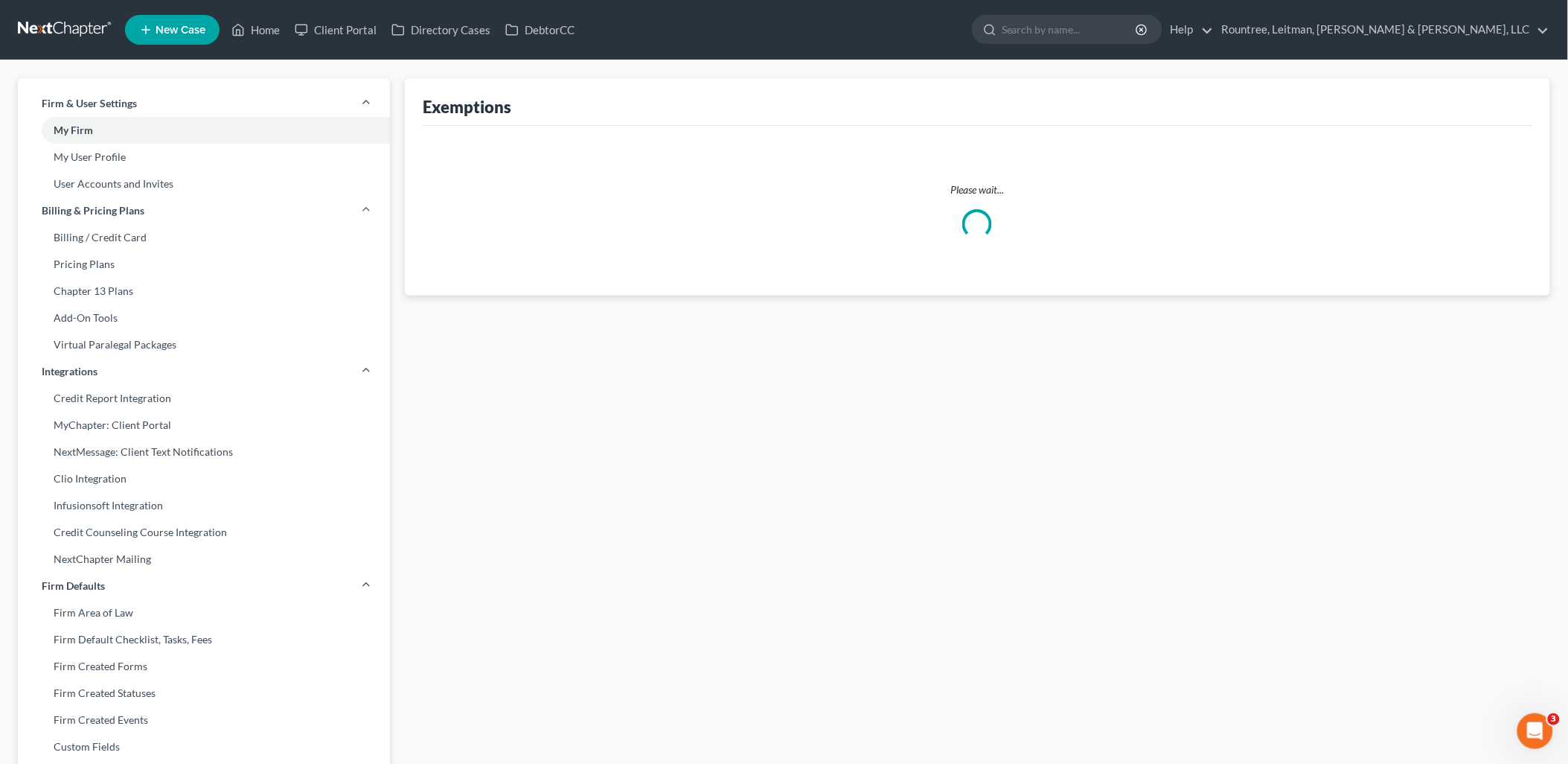
select select "11"
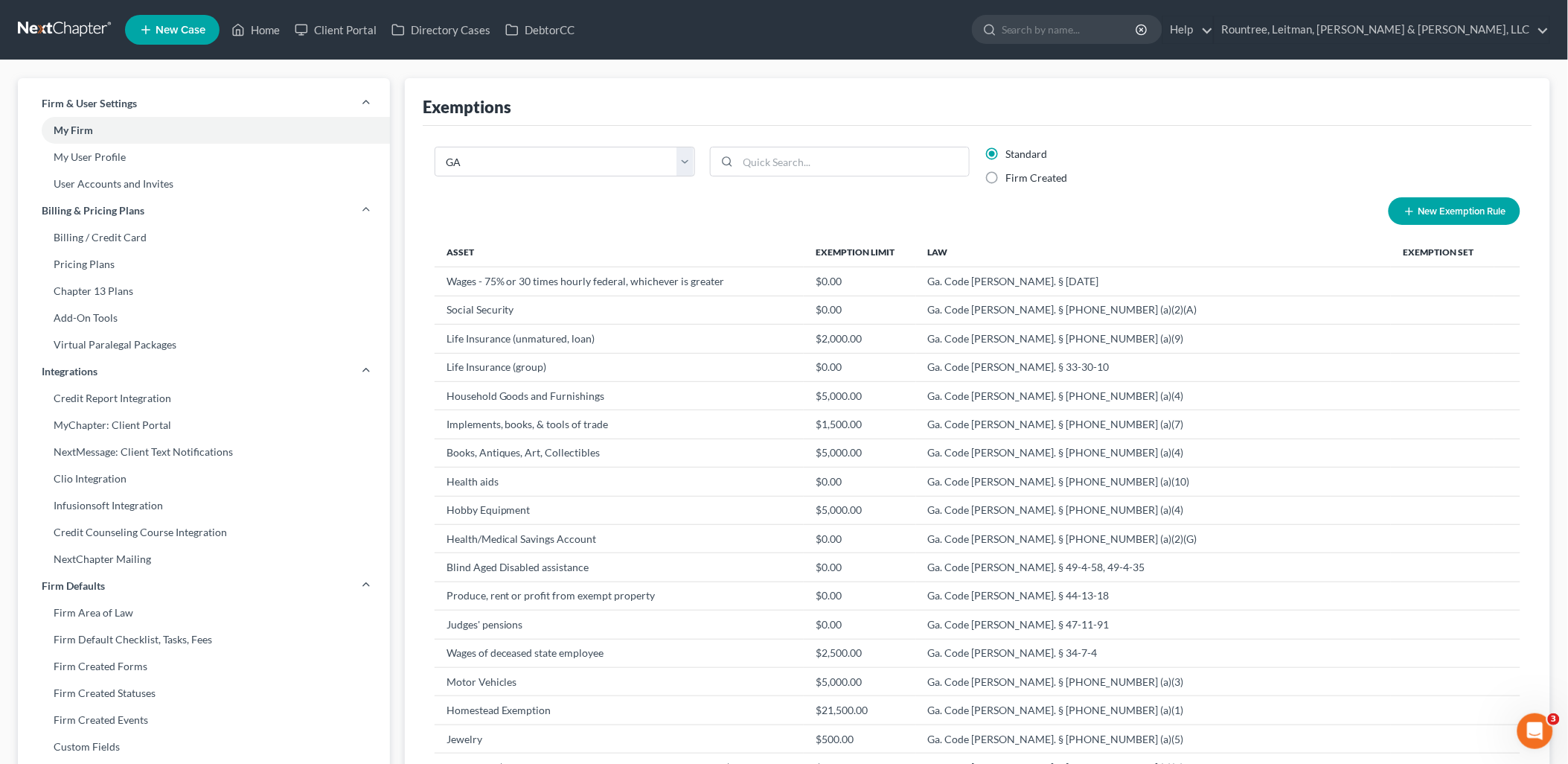
click at [1006, 175] on label "Firm Created" at bounding box center [1037, 178] width 62 height 15
click at [1011, 175] on input "Firm Created" at bounding box center [1016, 175] width 10 height 10
radio input "true"
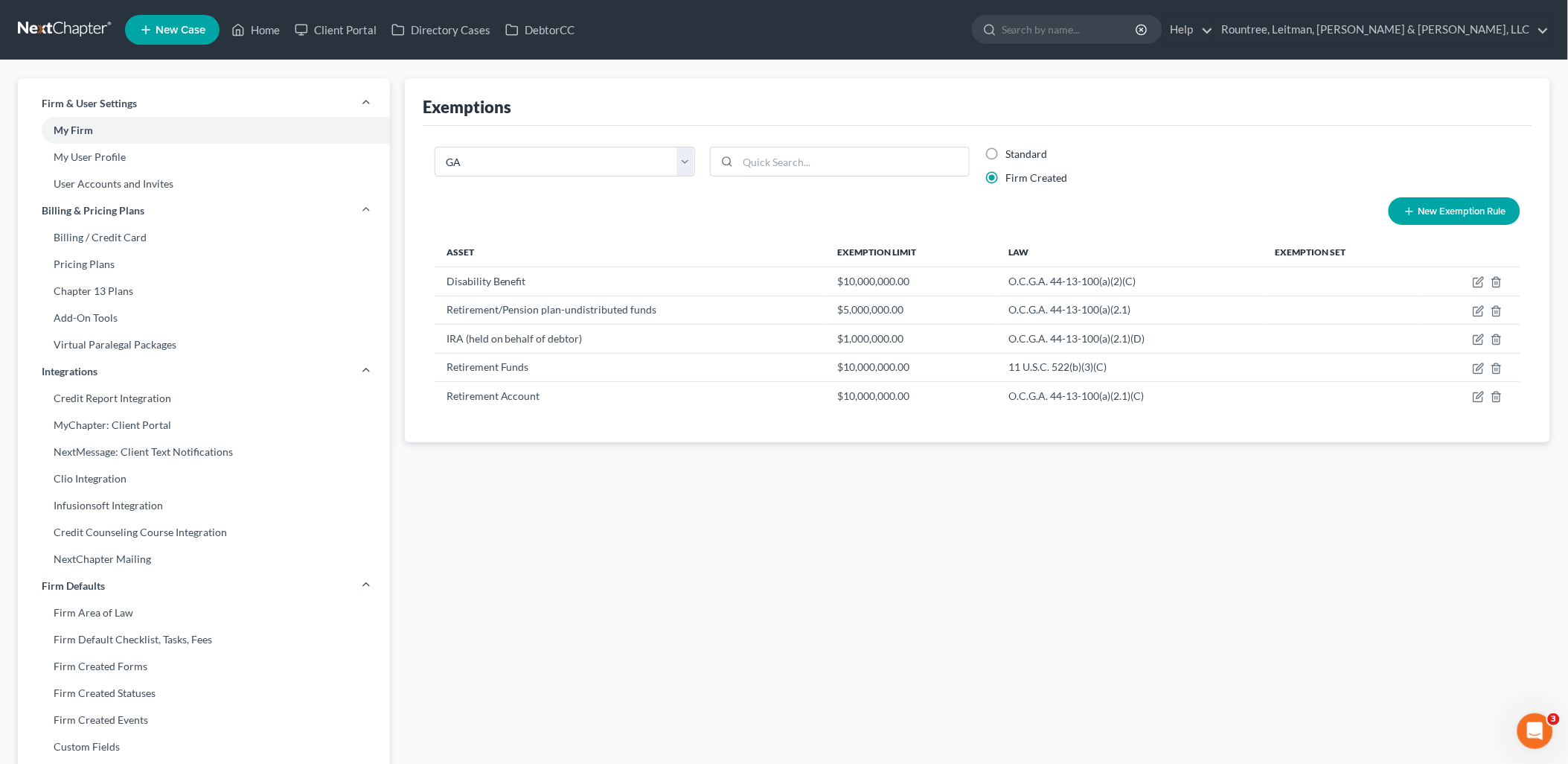
click at [1006, 152] on label "Standard" at bounding box center [1027, 154] width 42 height 15
click at [1011, 152] on input "Standard" at bounding box center [1016, 151] width 10 height 10
radio input "true"
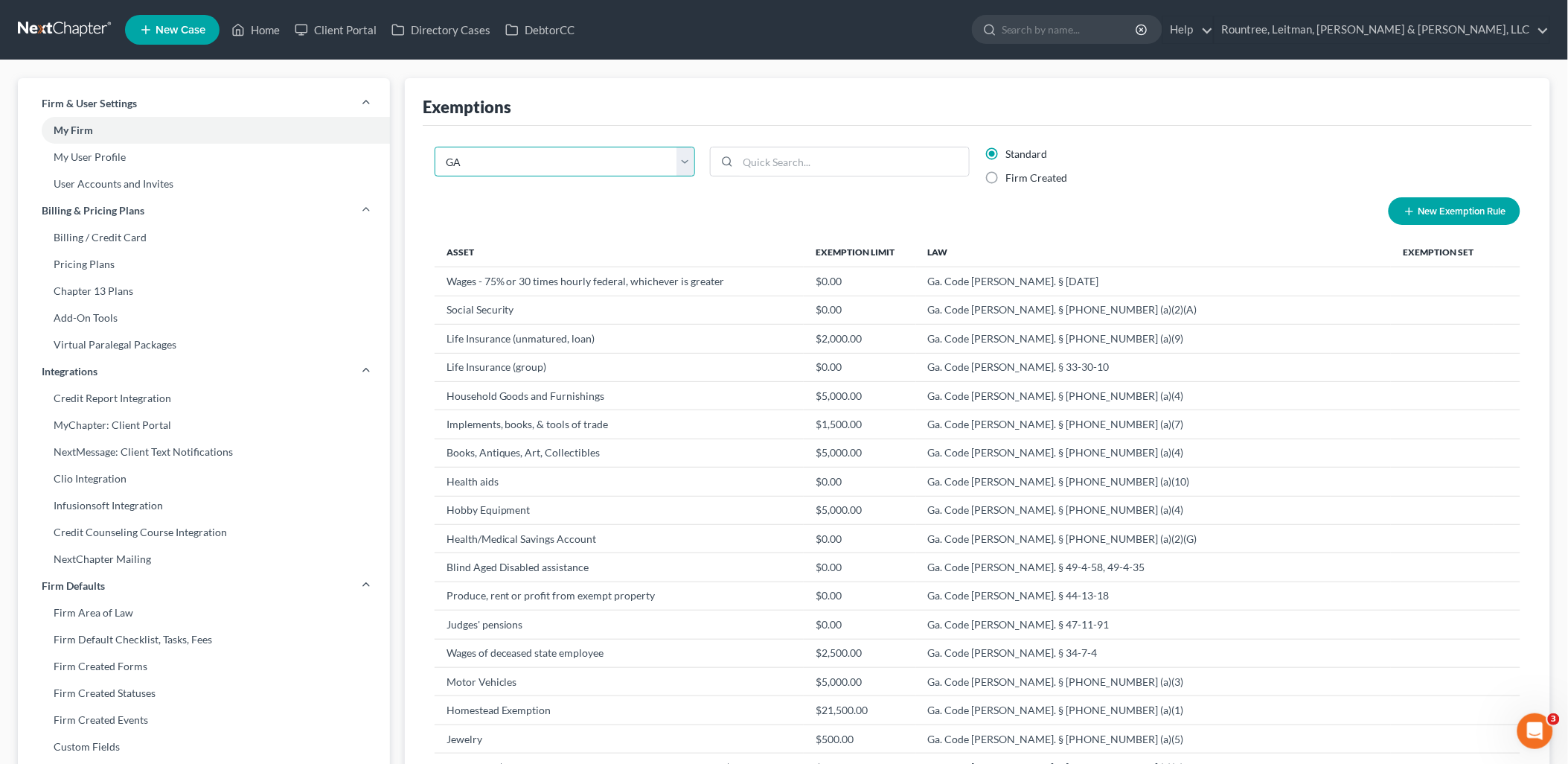
click at [568, 163] on select "State Federal AL AK AR AZ CA CO CT DE DC FL GA GU HI ID IL IN IA KS KY LA ME MD…" at bounding box center [565, 161] width 261 height 30
select select "0"
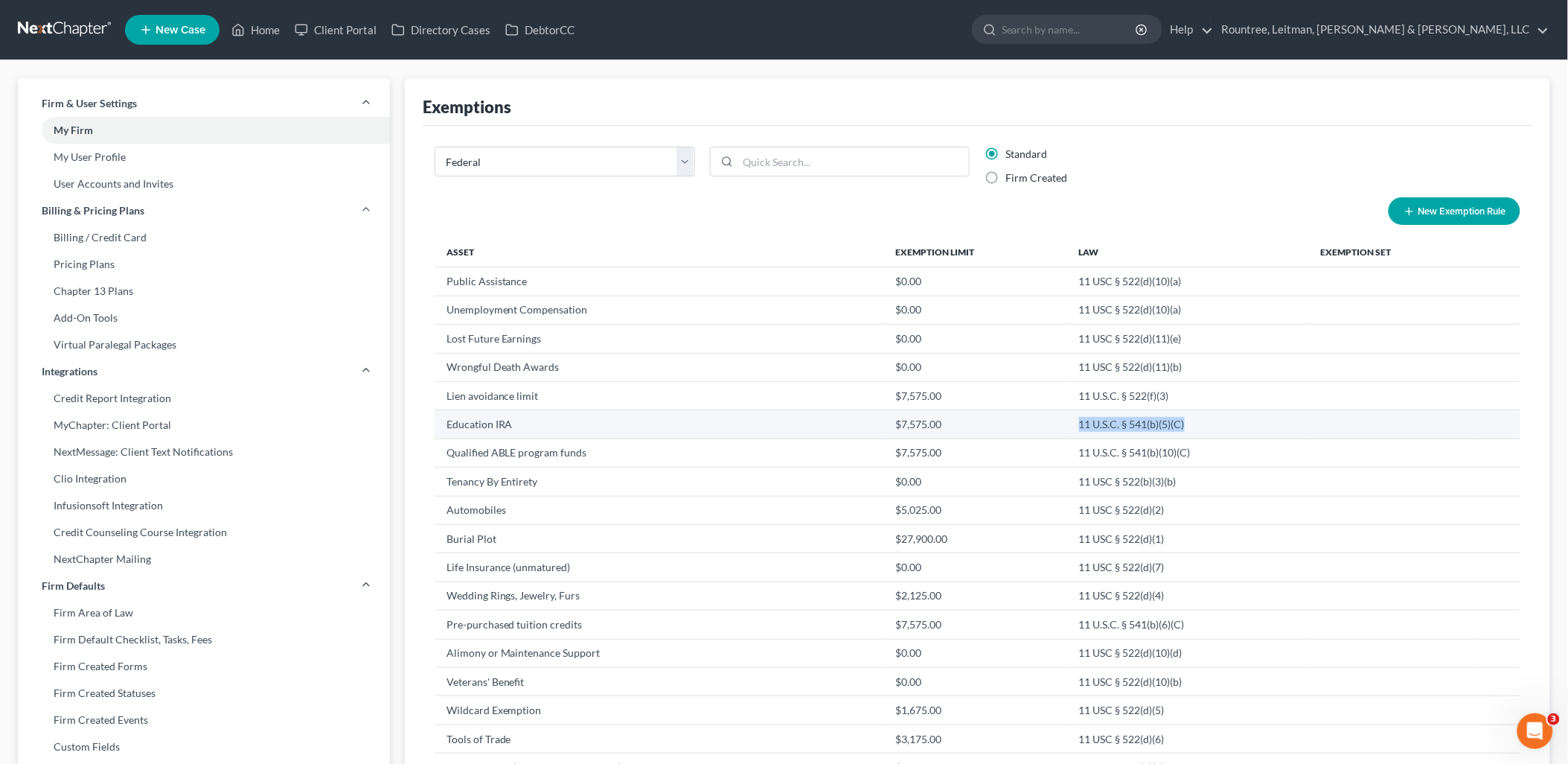
drag, startPoint x: 1208, startPoint y: 421, endPoint x: 1075, endPoint y: 423, distance: 133.0
click at [1075, 423] on td "11 U.S.C. § 541(b)(5)(C)" at bounding box center [1188, 424] width 242 height 28
copy td "11 U.S.C. § 541(b)(5)(C)"
click at [1210, 186] on div "State Federal AL AK AR AZ CA CO CT DE DC FL GA GU HI ID IL IN IA KS KY LA ME MD…" at bounding box center [978, 769] width 1100 height 1247
click at [1006, 177] on label "Firm Created" at bounding box center [1037, 178] width 62 height 15
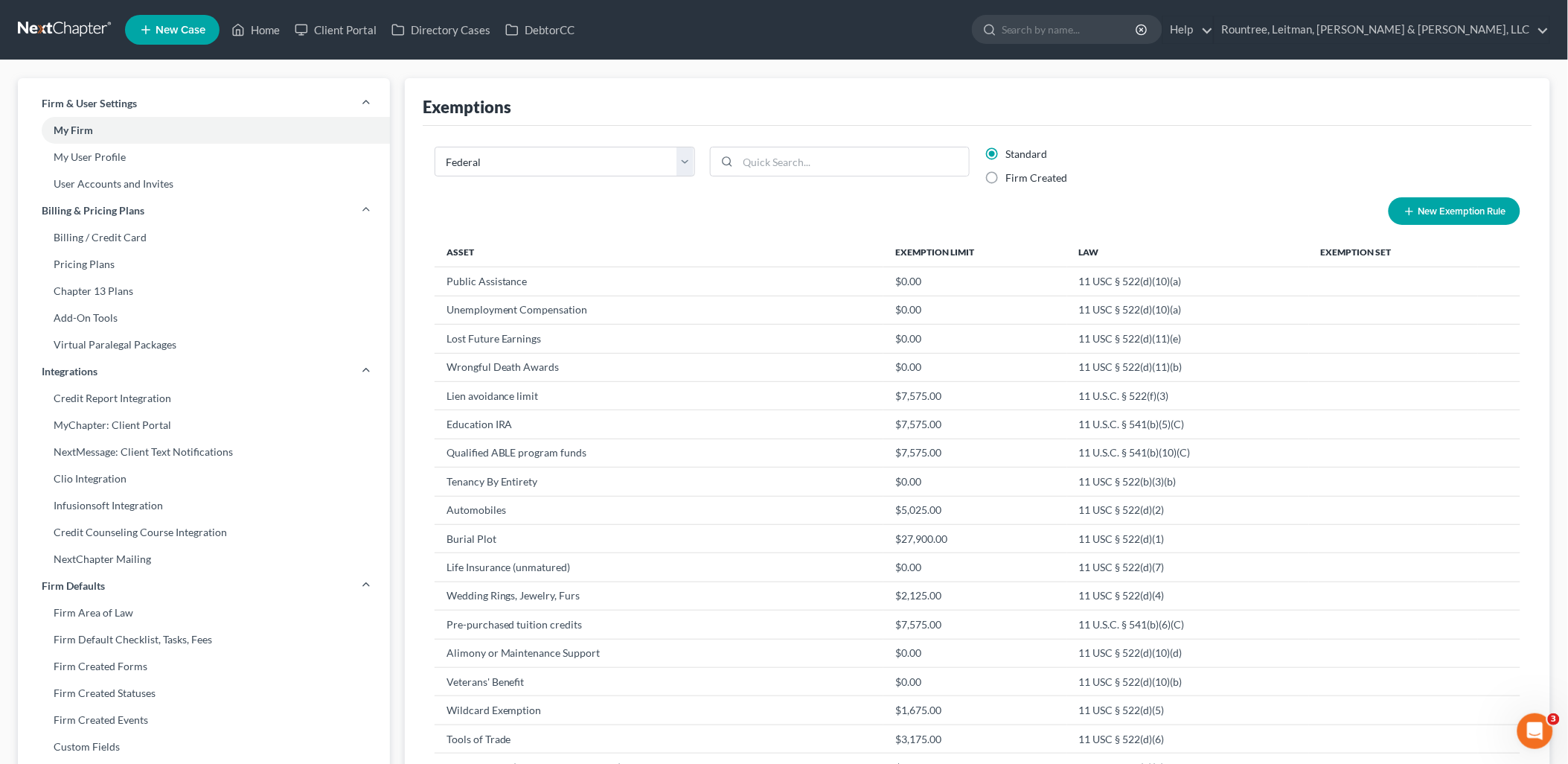
click at [1011, 177] on input "Firm Created" at bounding box center [1016, 175] width 10 height 10
radio input "true"
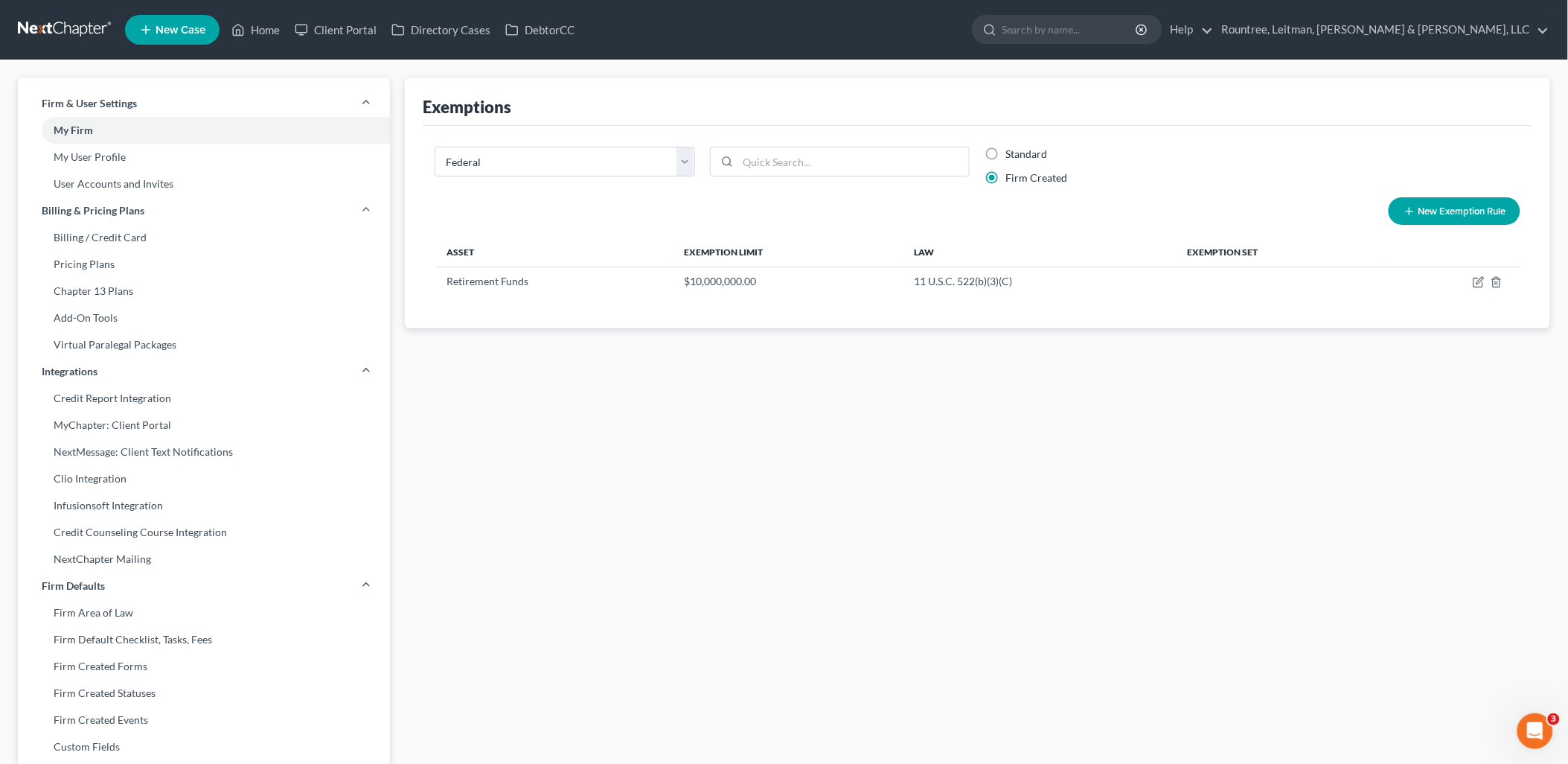
click at [1440, 220] on button "New Exemption Rule" at bounding box center [1455, 211] width 132 height 27
select select "0"
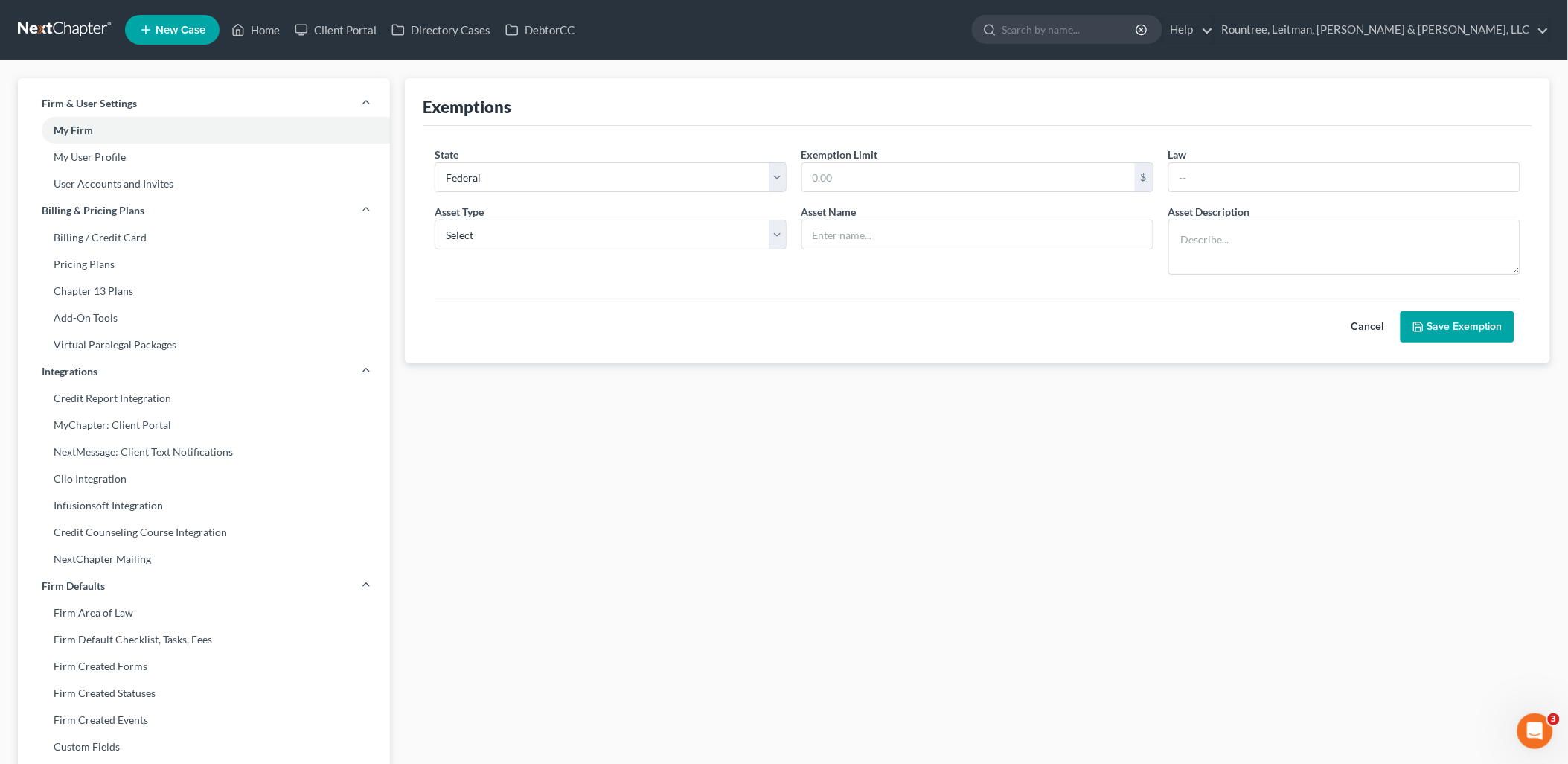
click at [1377, 324] on button "Cancel" at bounding box center [1368, 326] width 65 height 30
select select "0"
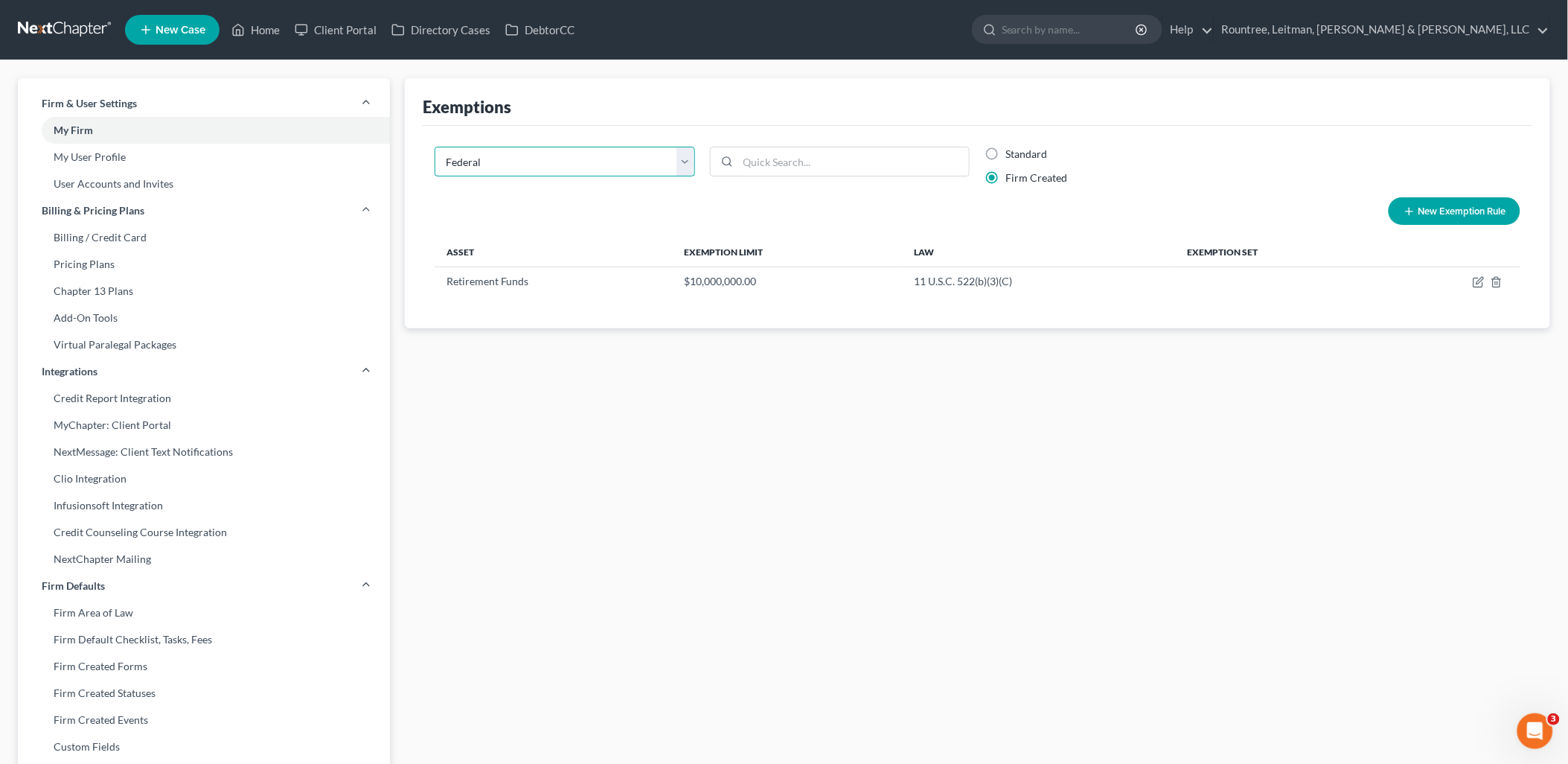
click at [614, 167] on select "State Federal AL AK AR AZ CA CO CT DE DC FL GA GU HI ID IL IN IA KS KY LA ME MD…" at bounding box center [565, 161] width 261 height 30
select select "11"
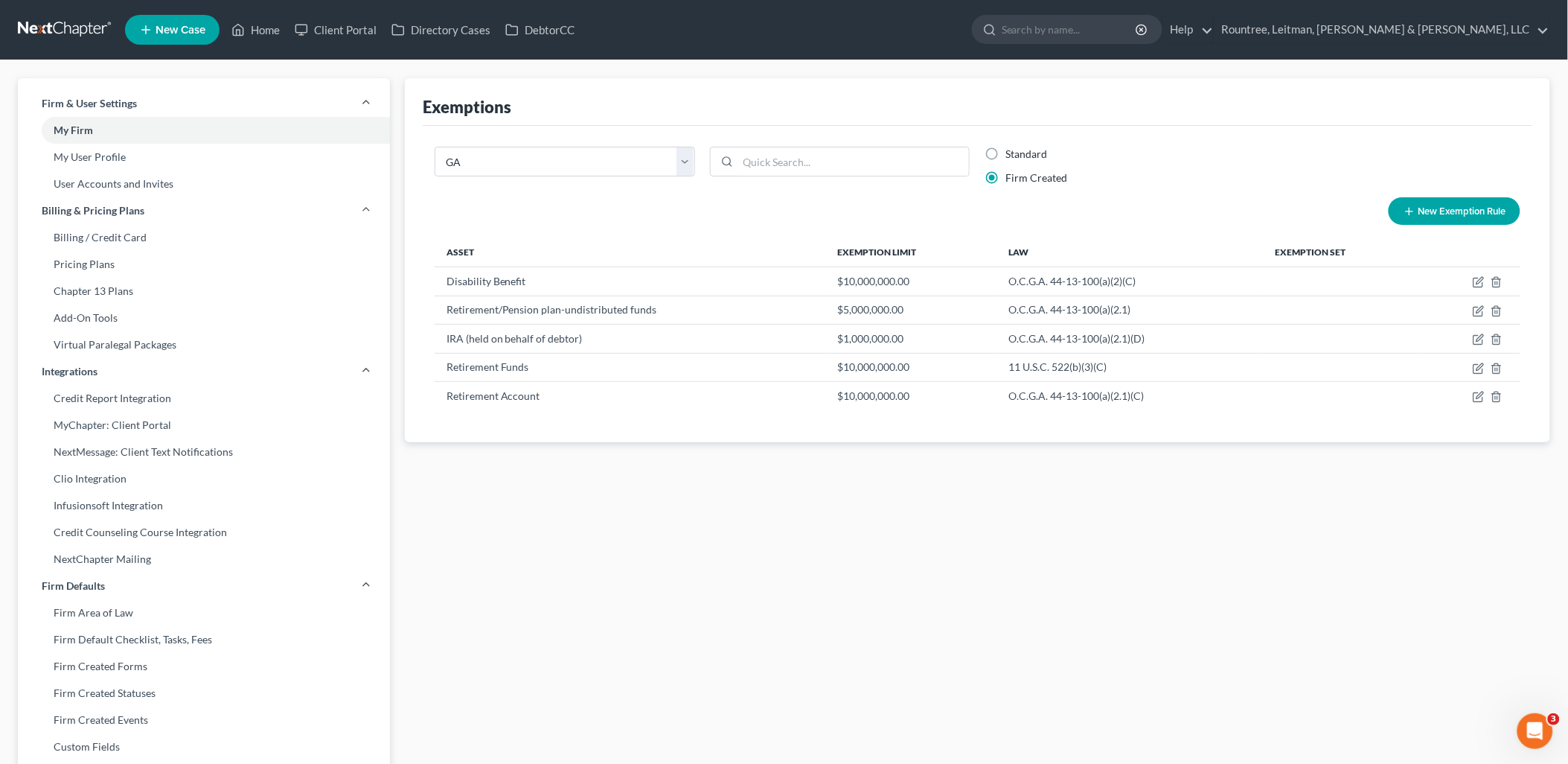
click at [1468, 205] on button "New Exemption Rule" at bounding box center [1455, 211] width 132 height 27
select select "11"
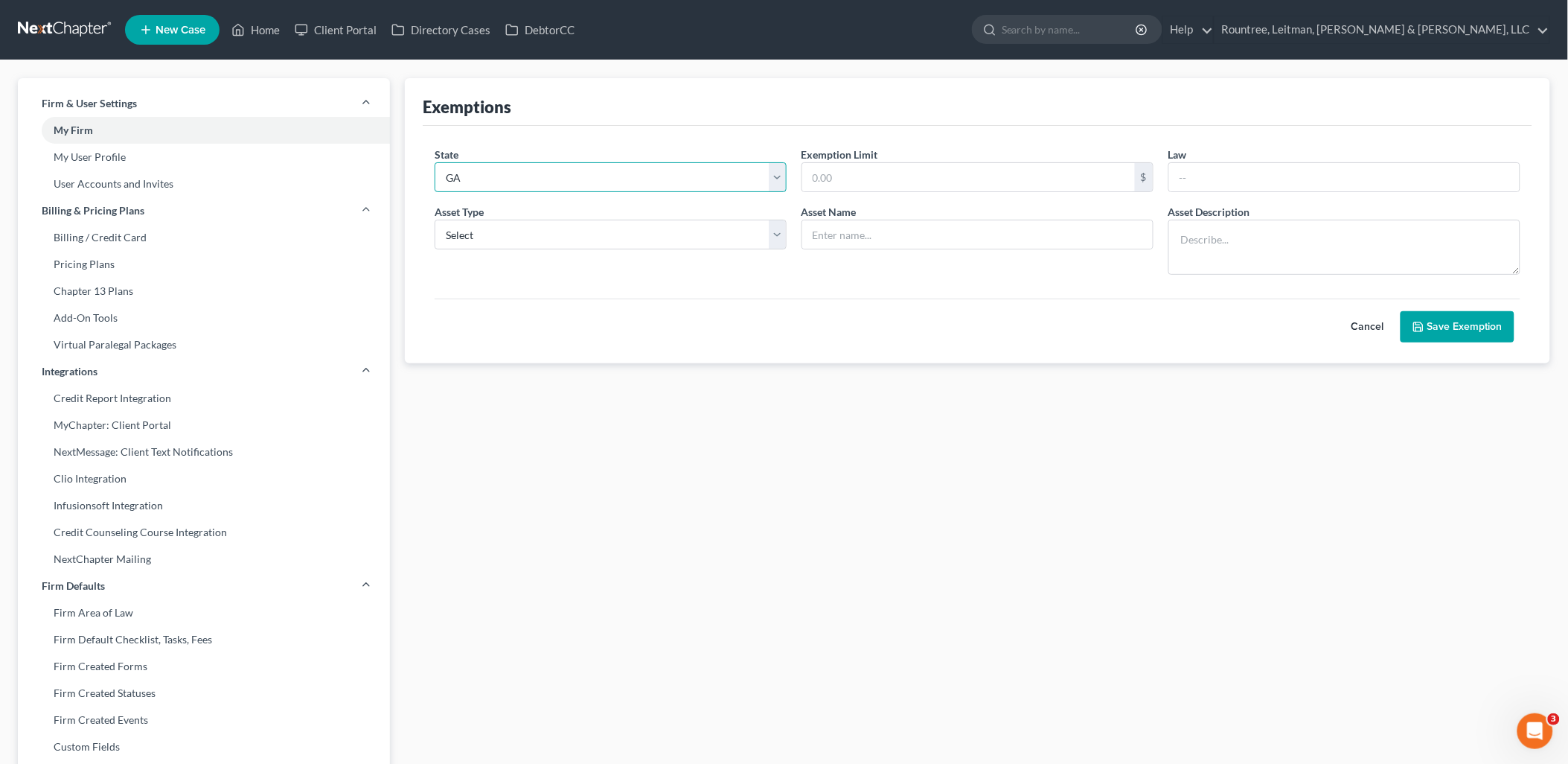
click at [656, 176] on select "State Federal AL AK AR AZ CA CO CT DE DC FL GA GU HI ID IL IN IA KS KY LA ME MD…" at bounding box center [611, 177] width 352 height 30
click at [696, 240] on select "Select Homestead Other" at bounding box center [611, 234] width 352 height 30
click at [890, 184] on input "text" at bounding box center [969, 177] width 332 height 28
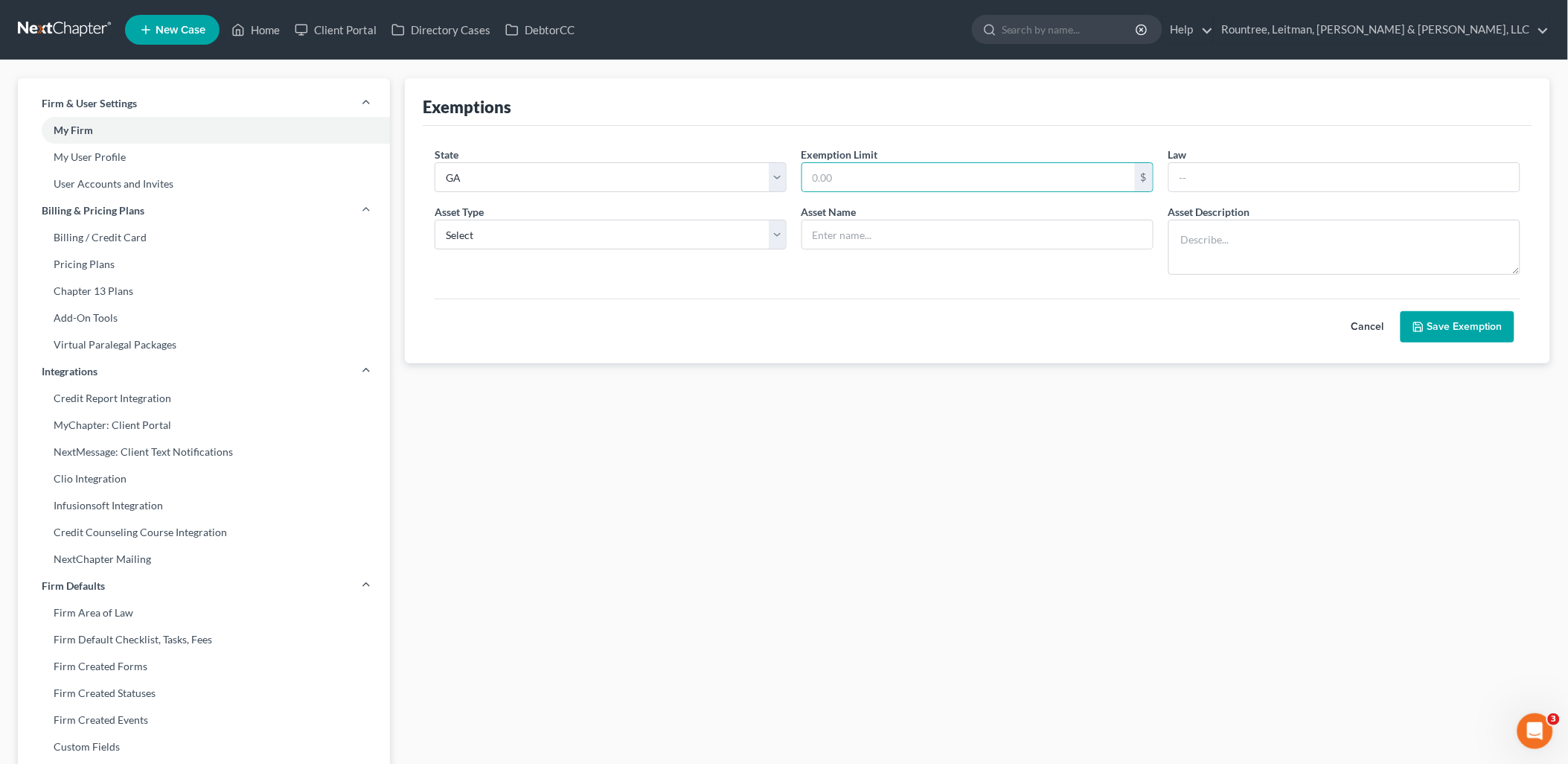
click at [894, 149] on div "Exemption Limit * $" at bounding box center [978, 169] width 367 height 45
click at [1212, 176] on input "text" at bounding box center [1345, 177] width 350 height 28
paste input "11 U.S.C. § 541(b)(5)(C)"
type input "11 U.S.C. § 541(b)(5)(C)"
click at [1196, 248] on textarea at bounding box center [1345, 247] width 352 height 55
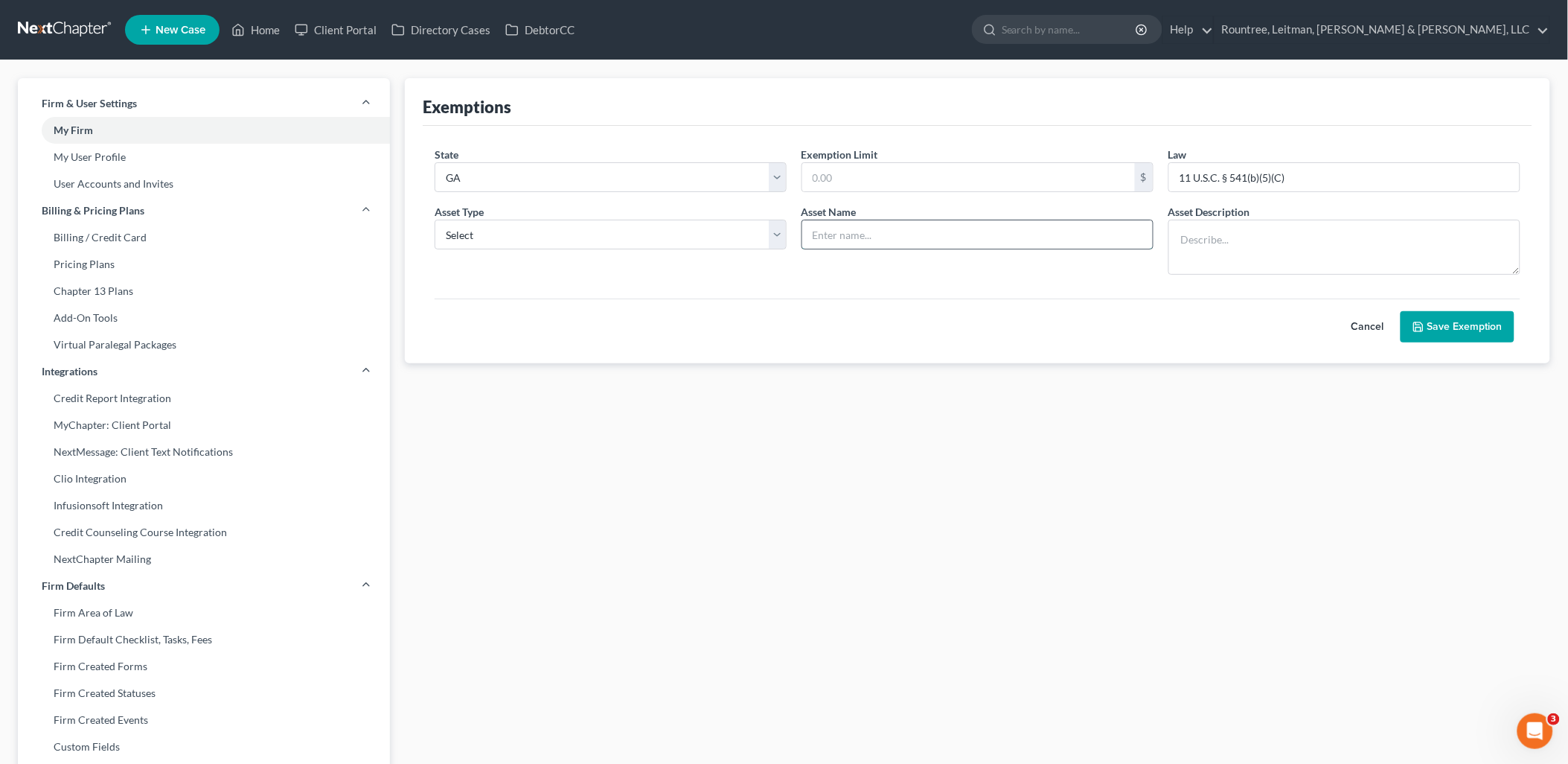
click at [1026, 236] on input "text" at bounding box center [978, 234] width 350 height 28
click at [916, 424] on div "Exemptions State State Federal AL AK AR AZ CA CO CT DE DC FL GA GU HI ID IL IN …" at bounding box center [978, 581] width 1160 height 1007
click at [978, 236] on input "text" at bounding box center [978, 234] width 350 height 28
type input "Education IRA"
click at [1054, 316] on div "Cancel Save Exemption" at bounding box center [978, 314] width 1100 height 55
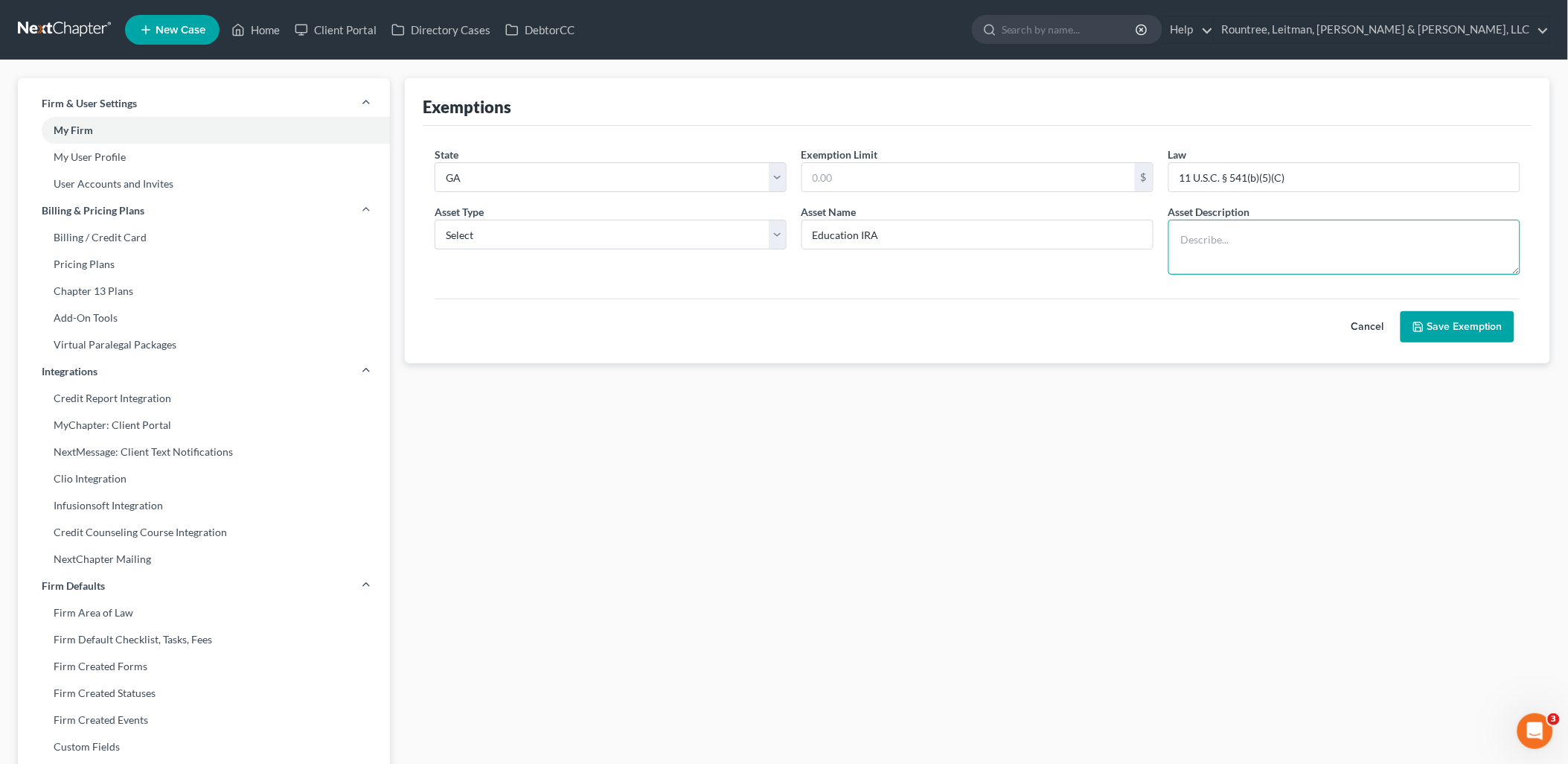
click at [1231, 273] on textarea at bounding box center [1345, 247] width 352 height 55
click at [1143, 322] on div "Cancel Save Exemption" at bounding box center [978, 314] width 1100 height 55
click at [1227, 224] on textarea at bounding box center [1345, 247] width 352 height 55
type textarea "Education IRA"
click at [1217, 311] on div "Cancel Save Exemption" at bounding box center [978, 314] width 1100 height 55
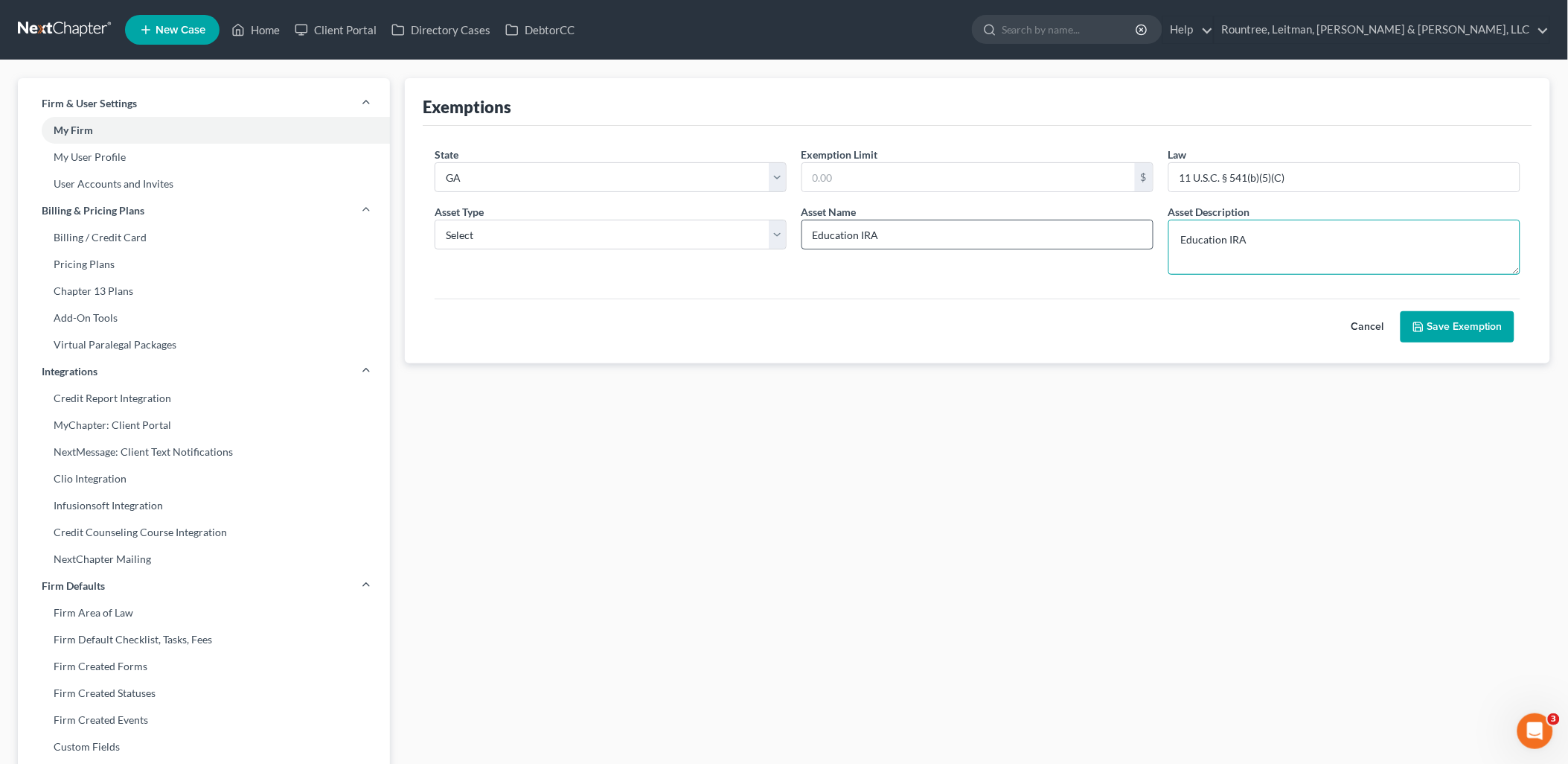
drag, startPoint x: 1257, startPoint y: 242, endPoint x: 1137, endPoint y: 226, distance: 121.1
click at [1137, 226] on form "State State Federal AL AK AR AZ CA CO CT DE DC FL GA GU HI ID IL IN IA KS KY LA…" at bounding box center [978, 243] width 1100 height 195
click at [919, 239] on input "Education IRA" at bounding box center [978, 234] width 350 height 28
click at [1002, 279] on form "State State Federal AL AK AR AZ CA CO CT DE DC FL GA GU HI ID IL IN IA KS KY LA…" at bounding box center [978, 243] width 1100 height 195
